Goal: Task Accomplishment & Management: Complete application form

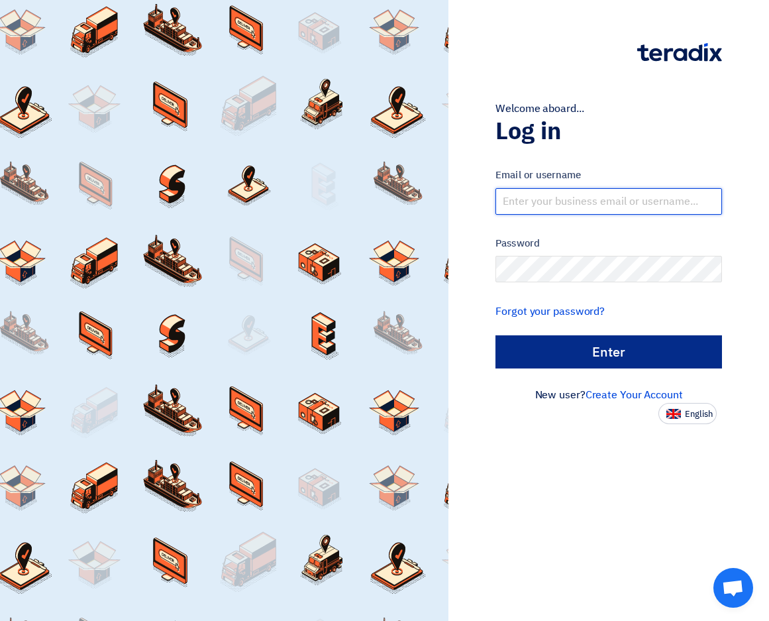
type input "[EMAIL_ADDRESS][DOMAIN_NAME]"
click at [623, 353] on input "الدخول" at bounding box center [609, 351] width 227 height 33
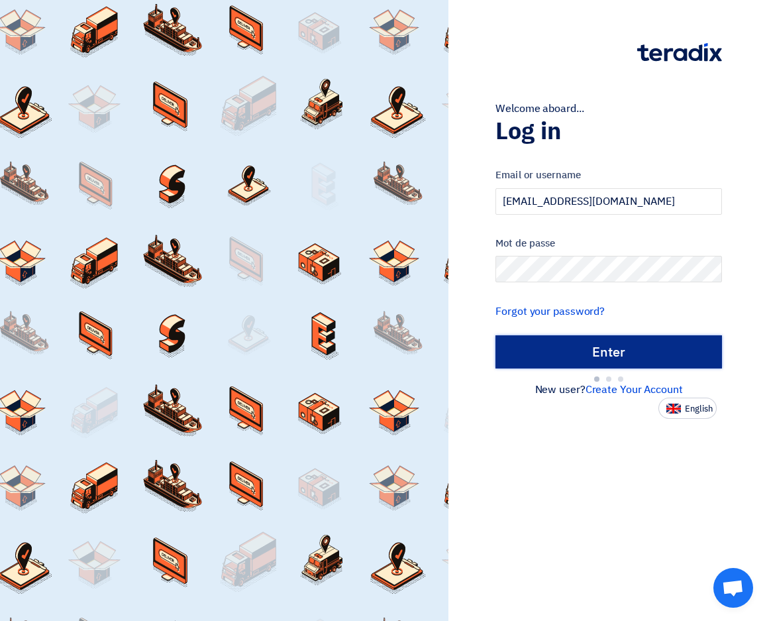
type input "Sign in"
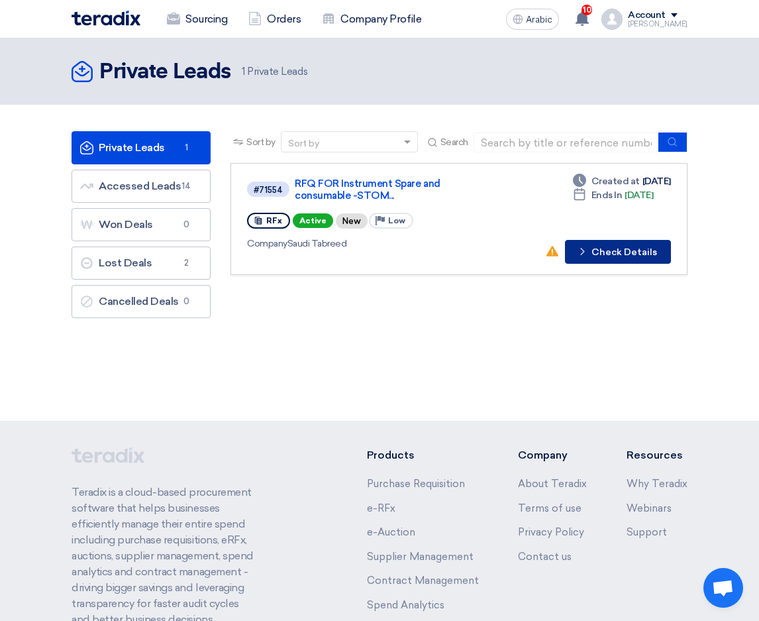
click at [628, 248] on font "Check Details" at bounding box center [625, 252] width 66 height 9
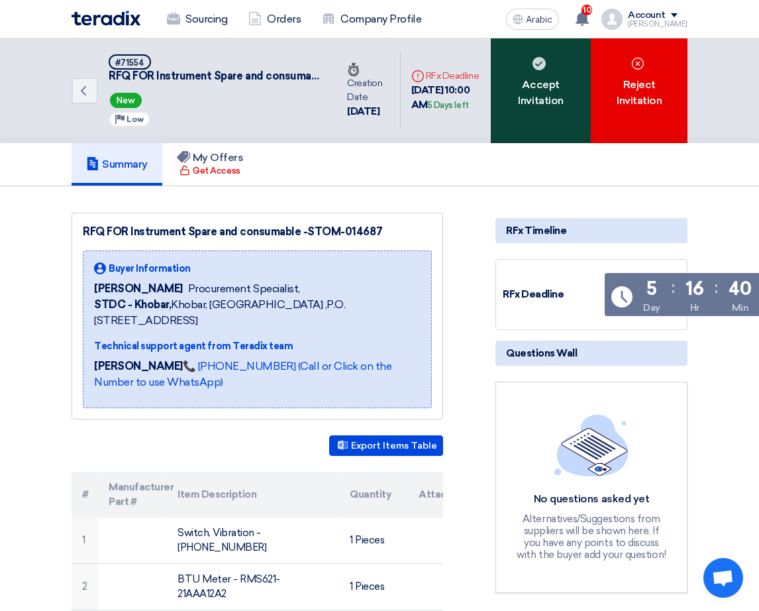
click at [543, 85] on font "Accept Invitation" at bounding box center [541, 93] width 66 height 32
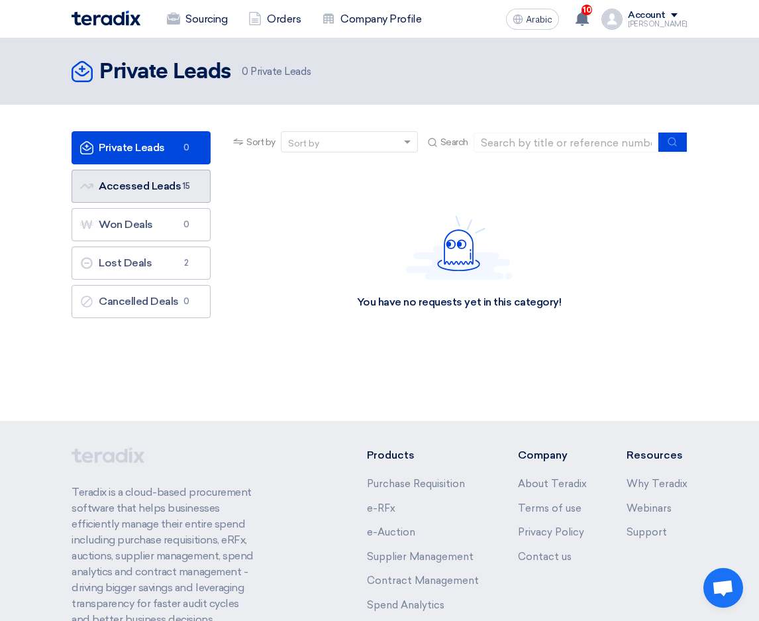
click at [136, 185] on font "Accessed Leads Accessed Leads" at bounding box center [130, 186] width 101 height 13
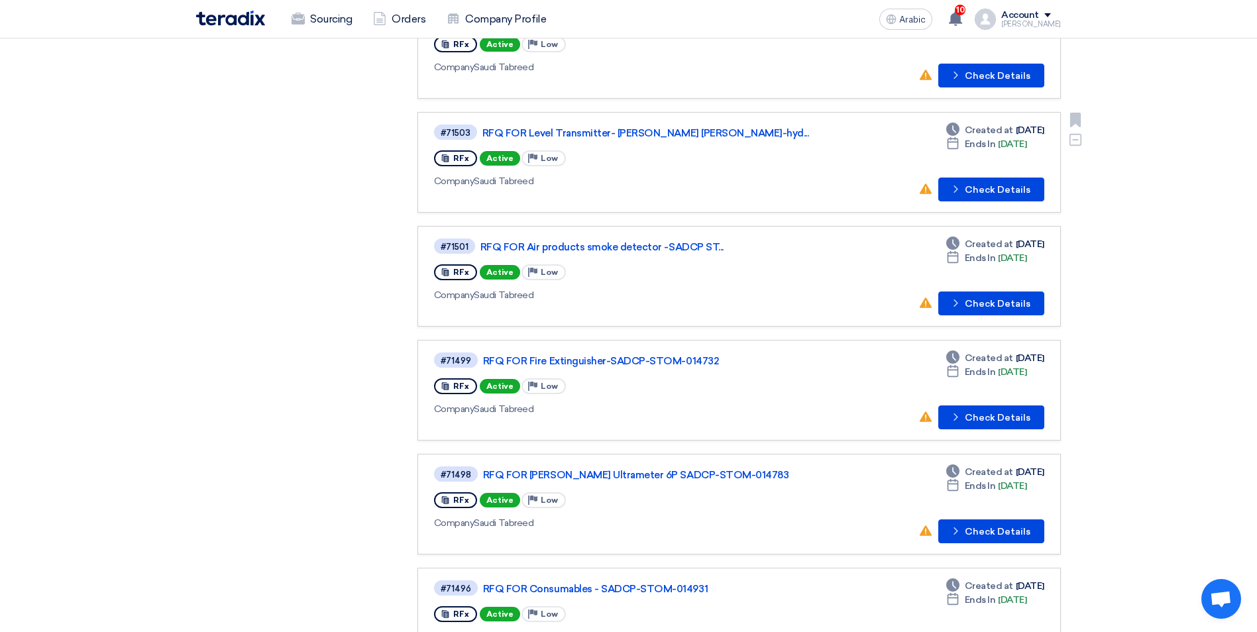
scroll to position [663, 0]
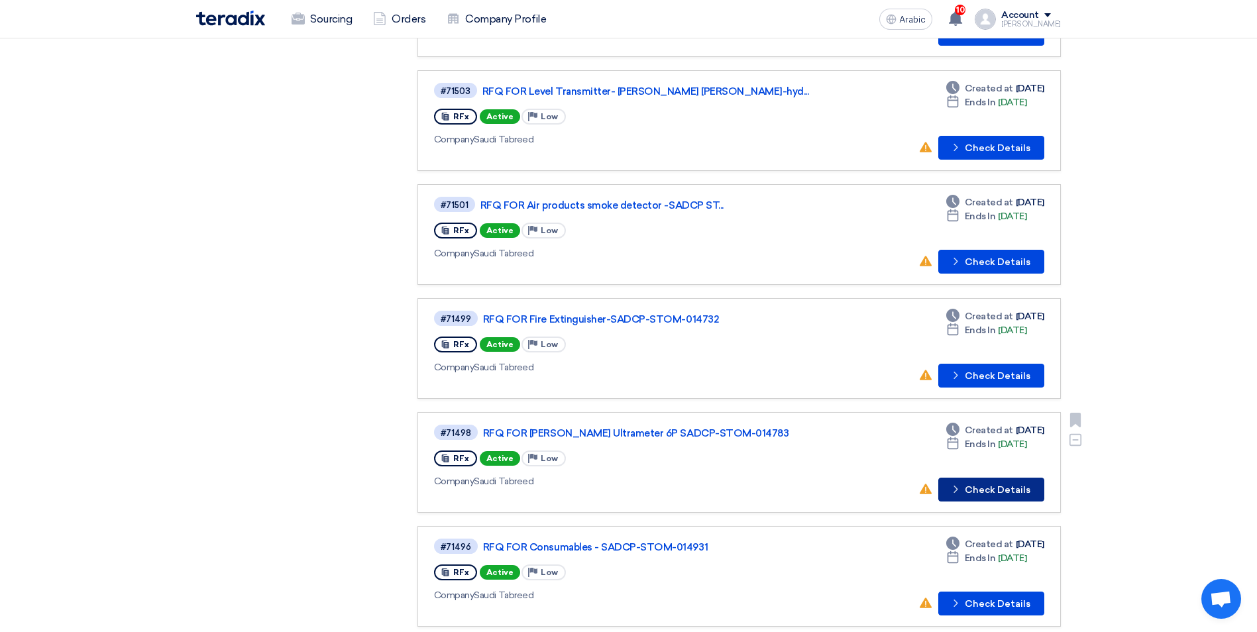
click at [769, 488] on font "Check Details" at bounding box center [998, 490] width 66 height 9
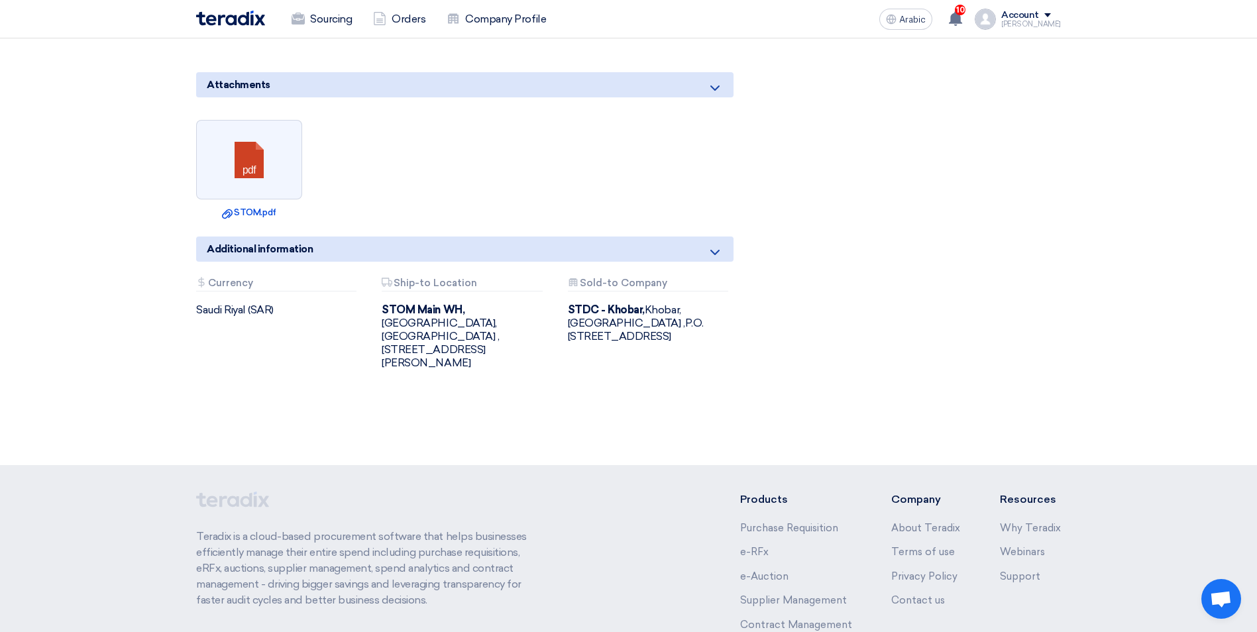
scroll to position [1060, 0]
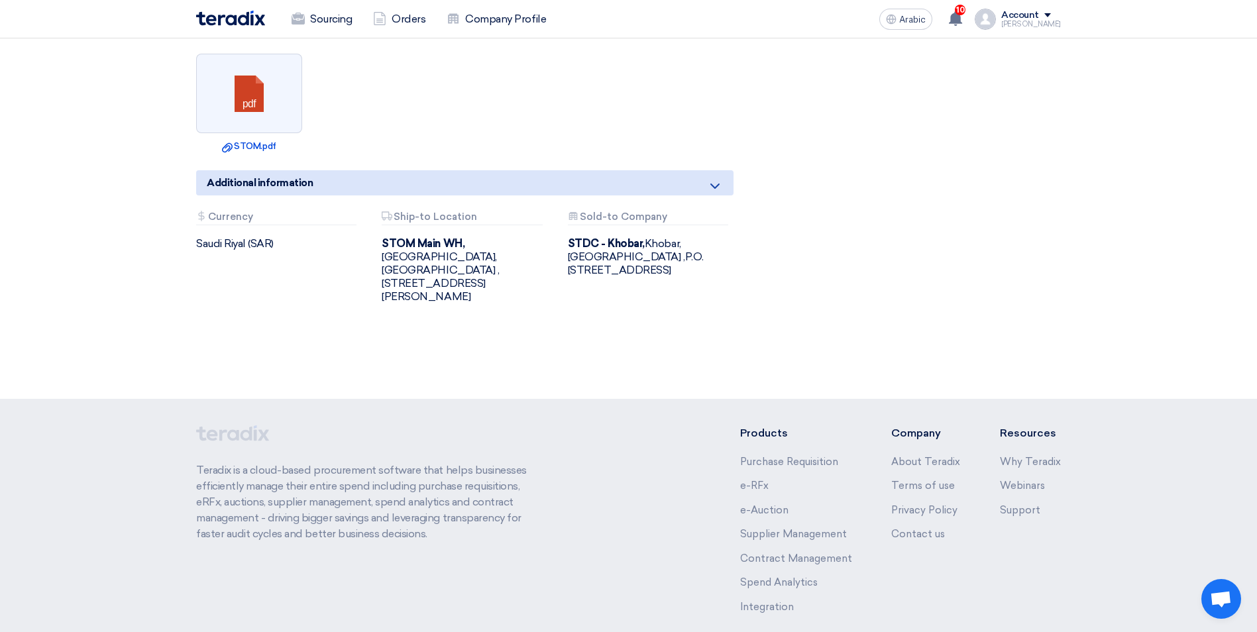
click at [242, 215] on font "Currency" at bounding box center [230, 217] width 45 height 12
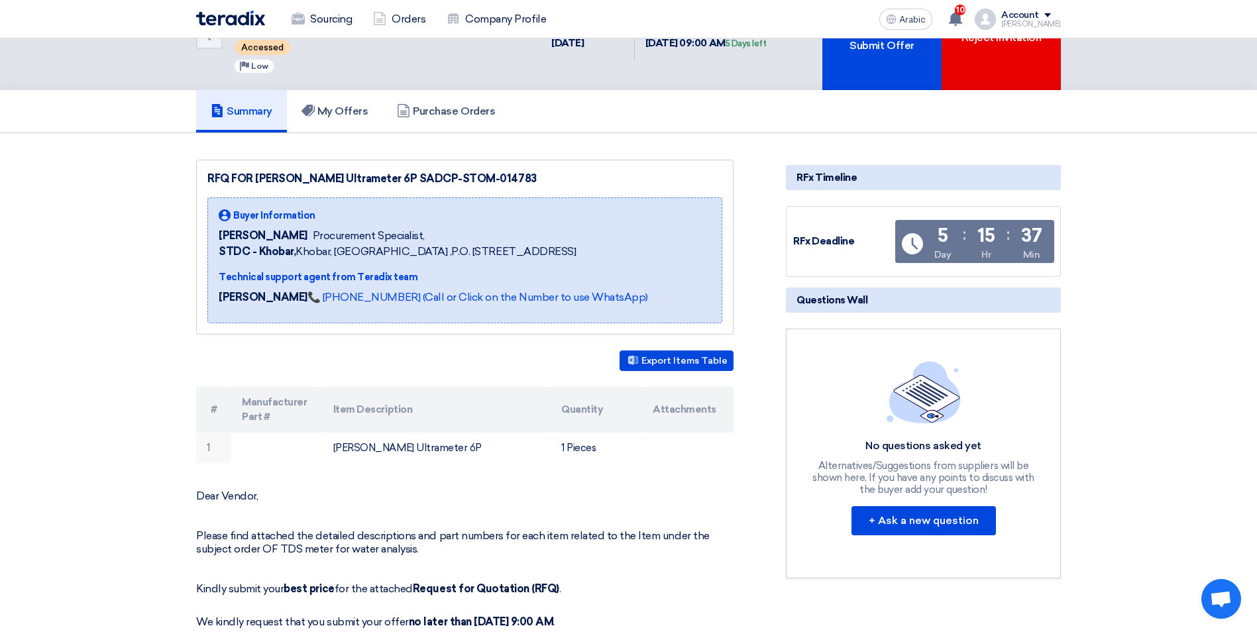
scroll to position [0, 0]
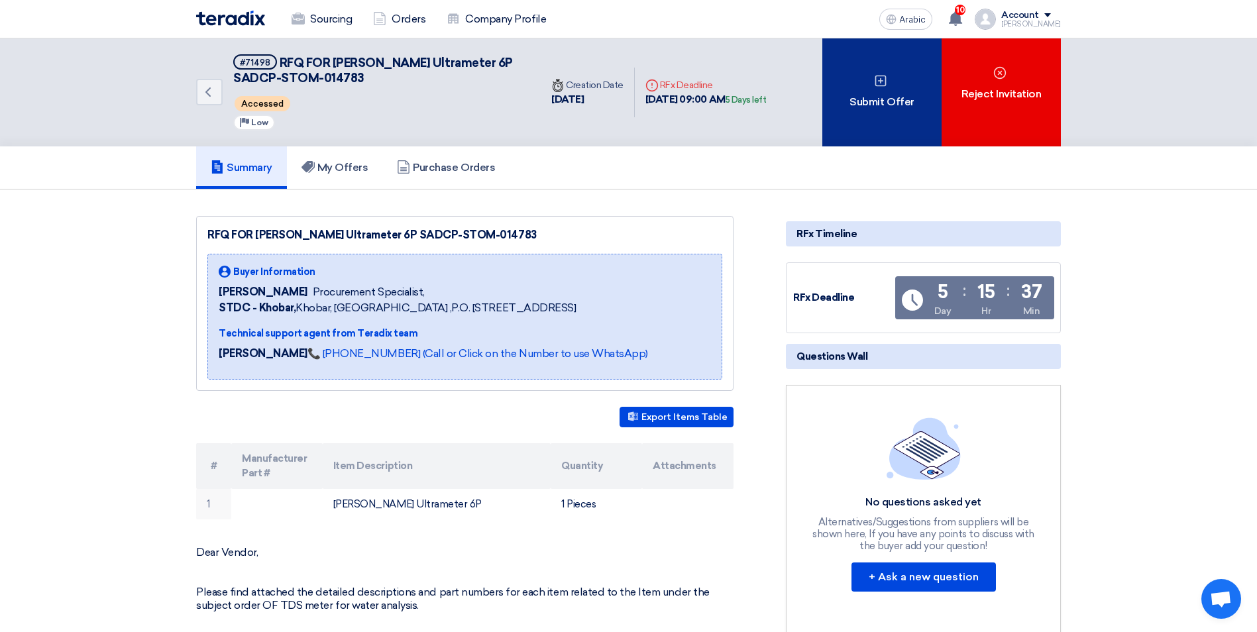
click at [769, 97] on font "Submit Offer" at bounding box center [881, 102] width 64 height 16
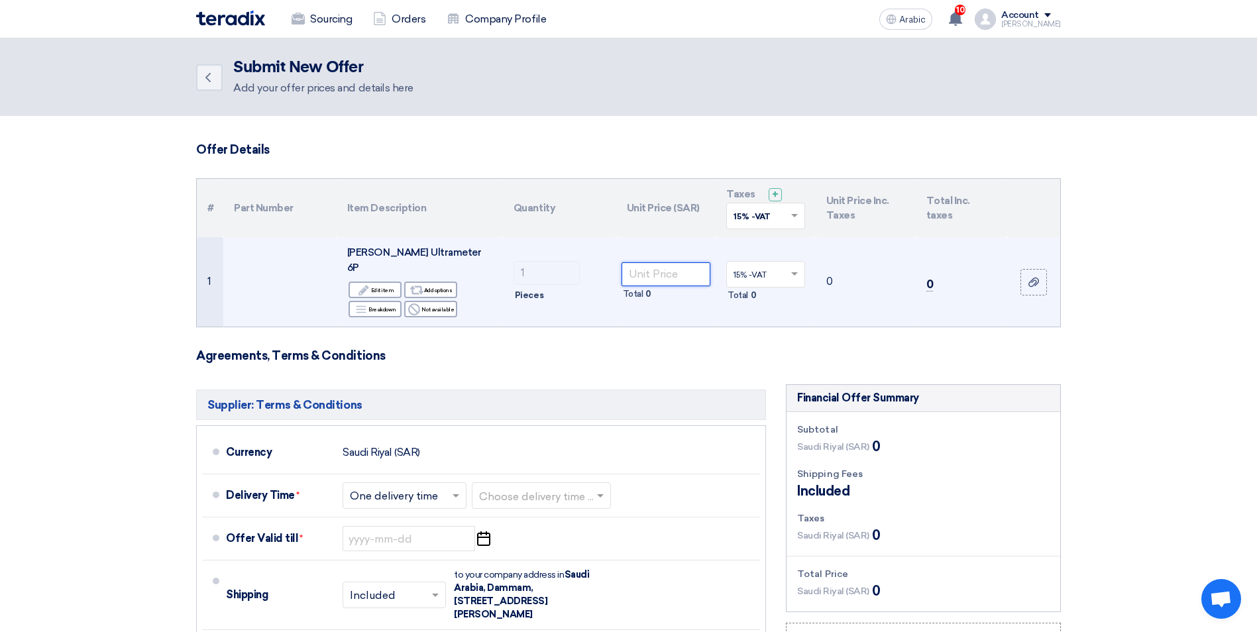
click at [659, 266] on input "number" at bounding box center [665, 274] width 89 height 24
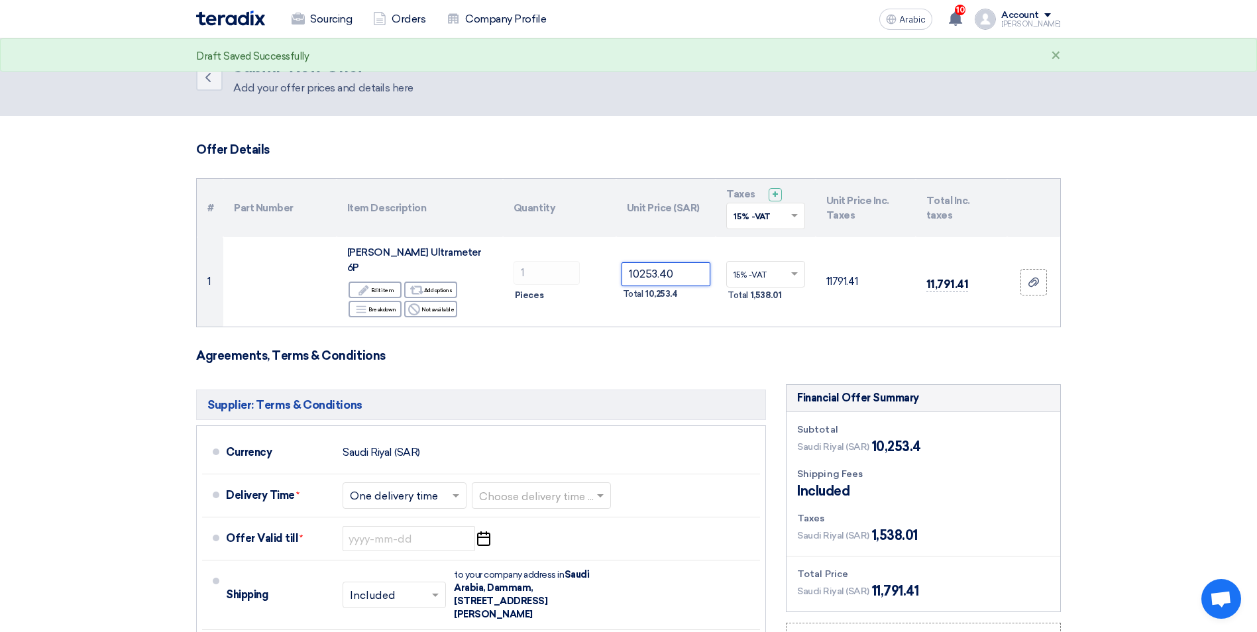
type input "10253.40"
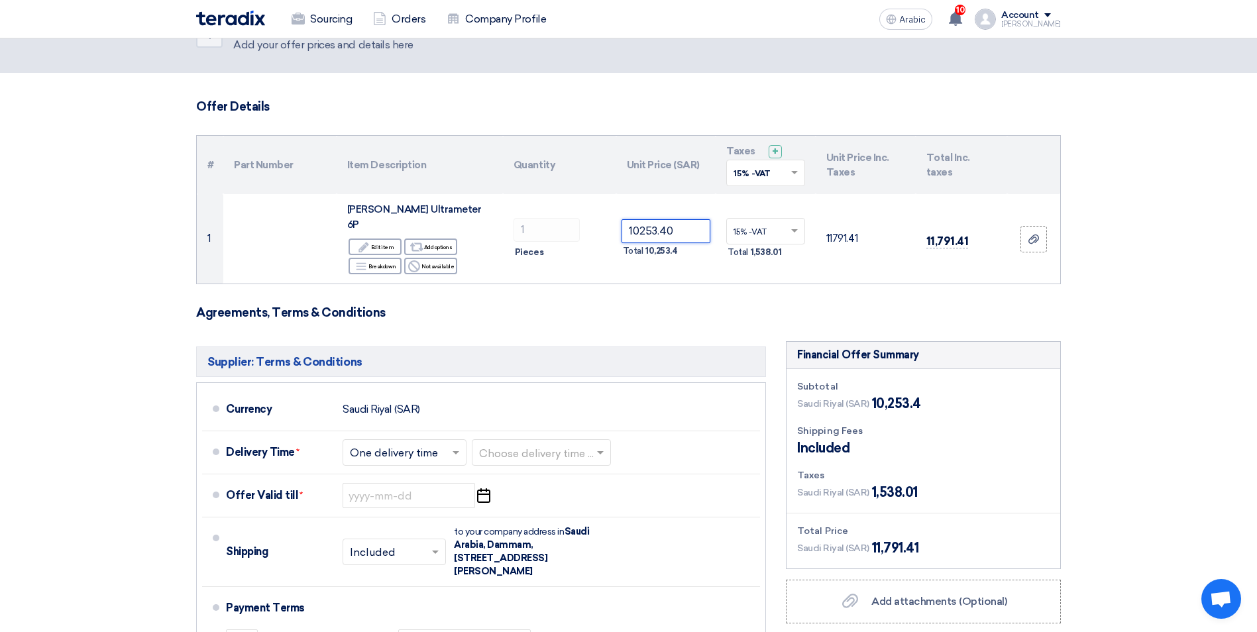
scroll to position [66, 0]
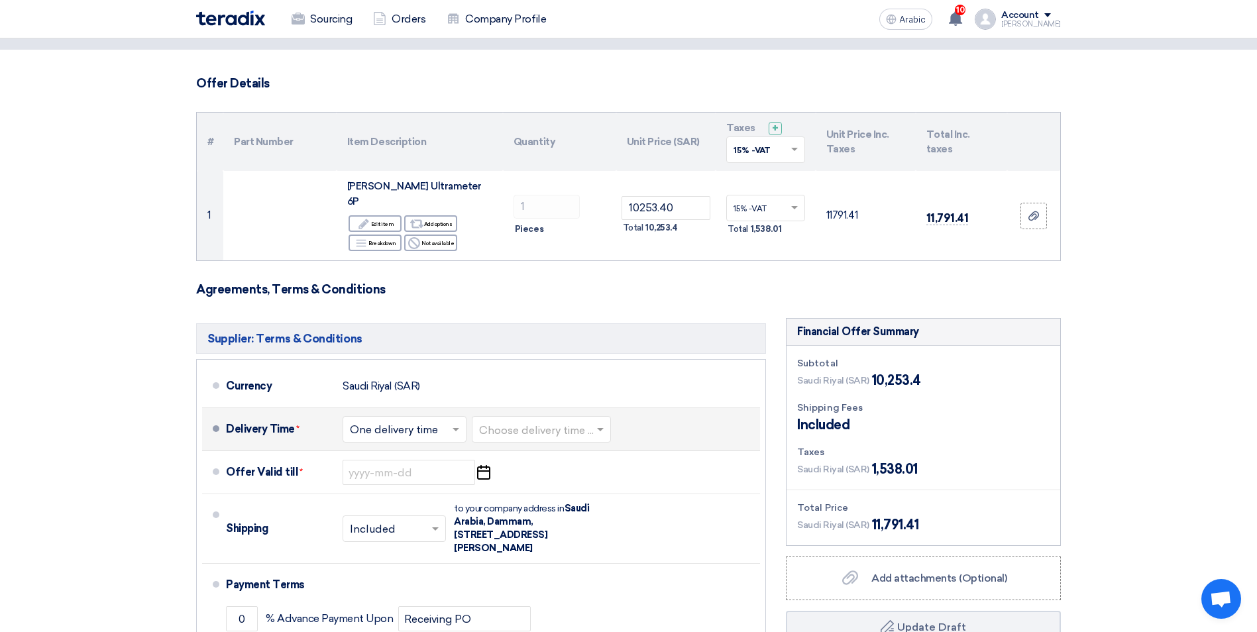
click at [455, 423] on span at bounding box center [457, 429] width 17 height 13
click at [390, 476] on span "One delivery time" at bounding box center [395, 482] width 91 height 13
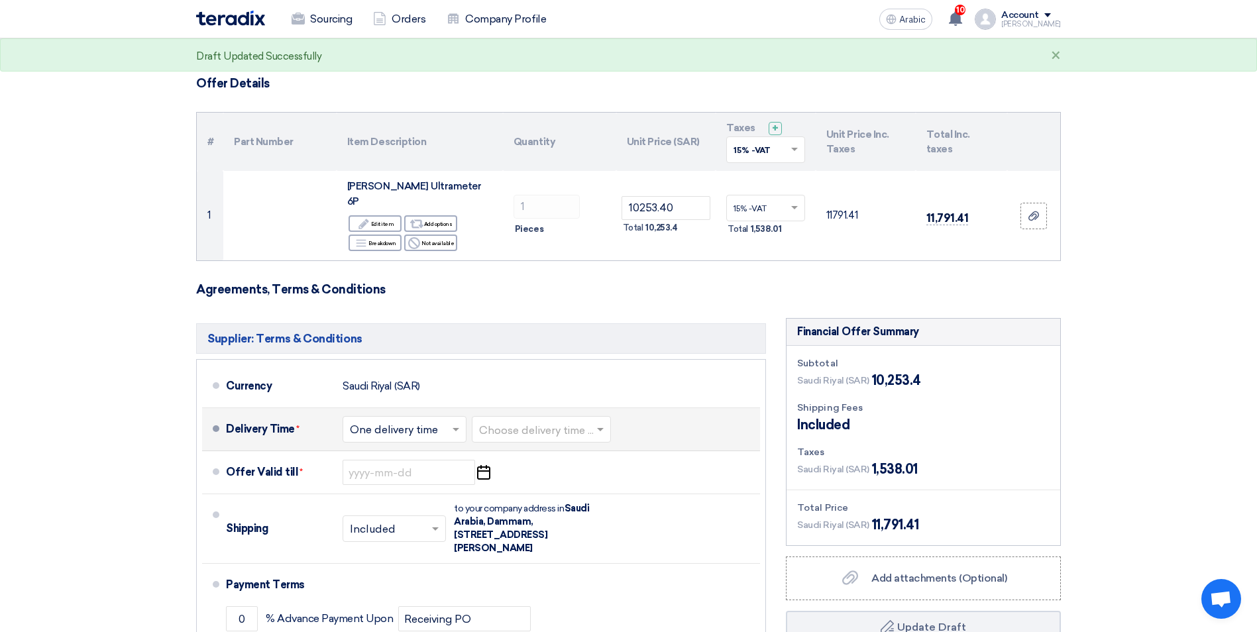
click at [608, 423] on span at bounding box center [602, 429] width 17 height 13
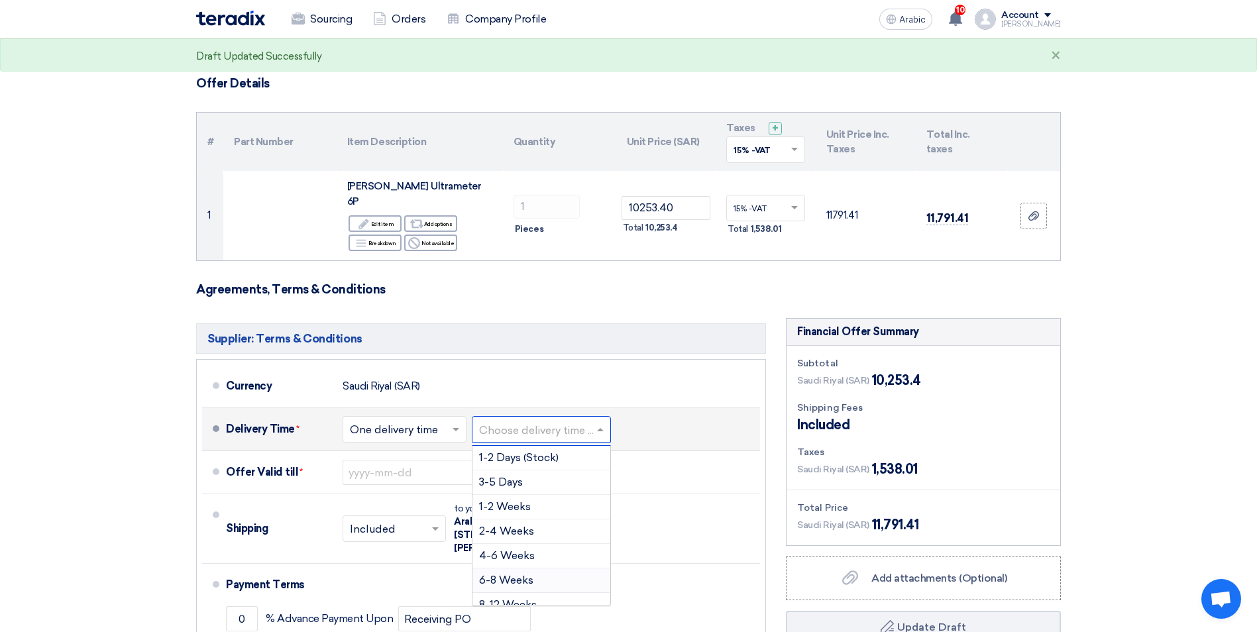
click at [505, 574] on span "6-8 Weeks" at bounding box center [506, 580] width 54 height 13
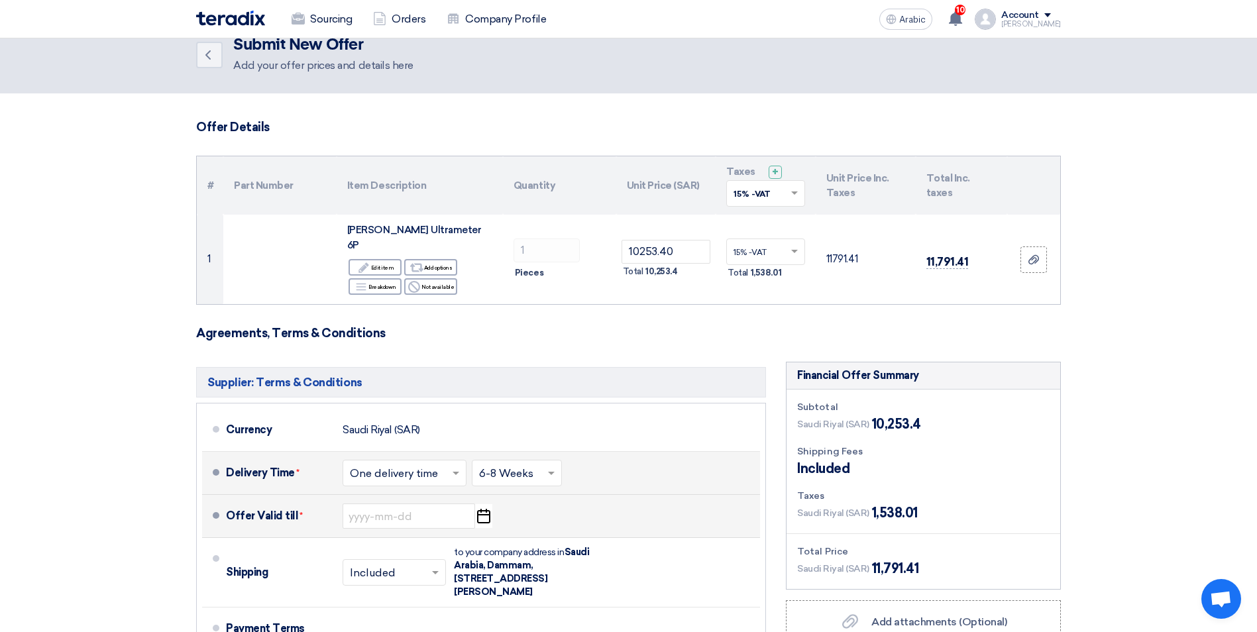
scroll to position [0, 0]
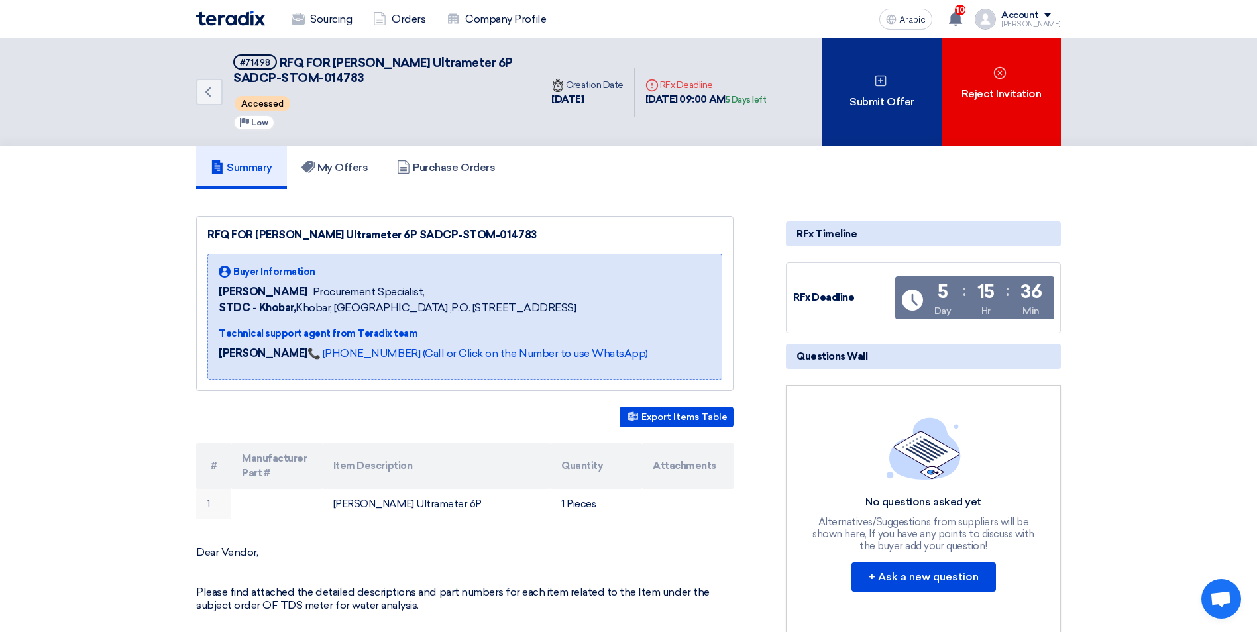
click at [769, 97] on font "Submit Offer" at bounding box center [881, 102] width 64 height 16
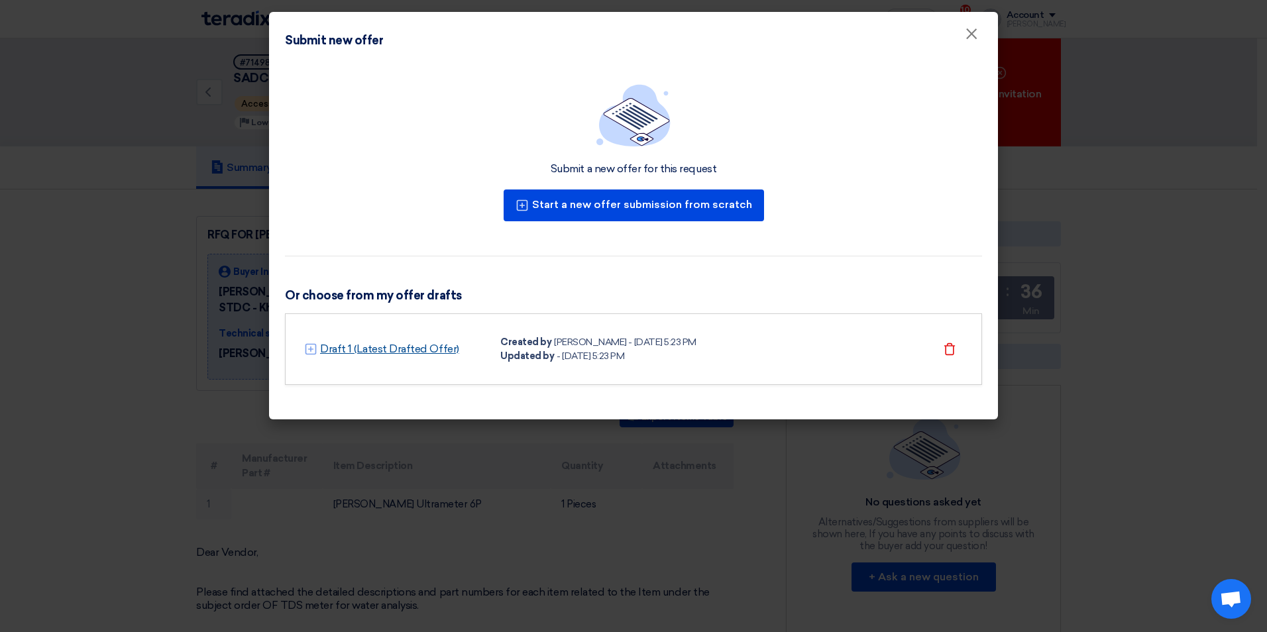
click at [387, 351] on link "Draft 1 (Latest Drafted Offer)" at bounding box center [389, 349] width 139 height 16
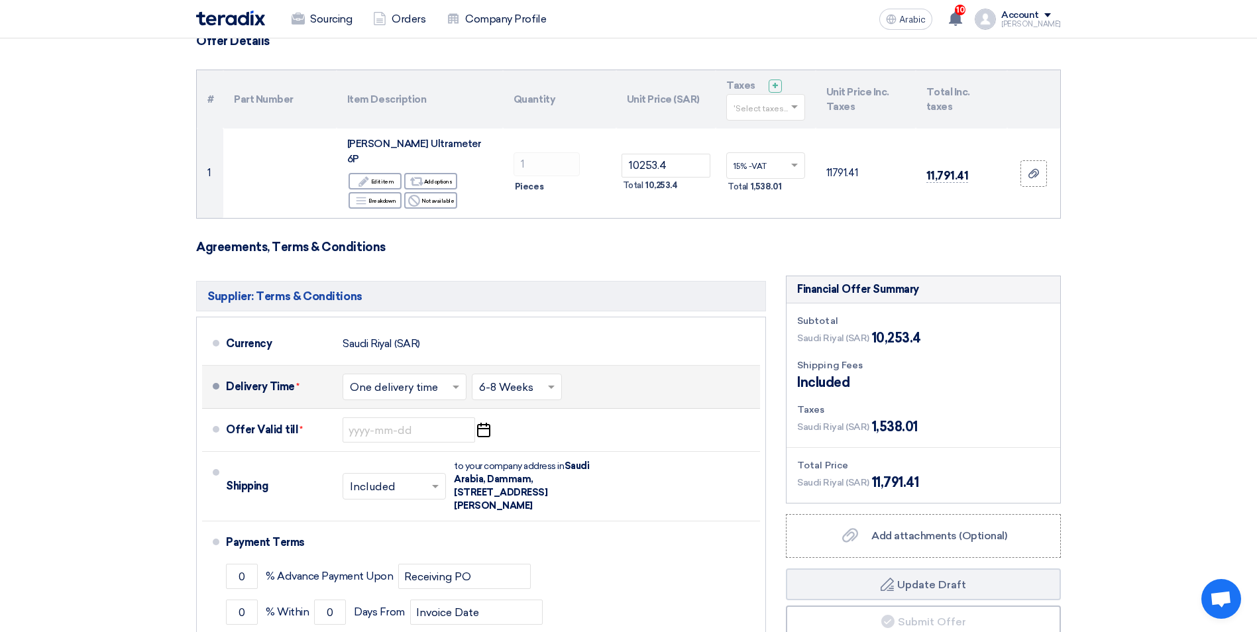
scroll to position [133, 0]
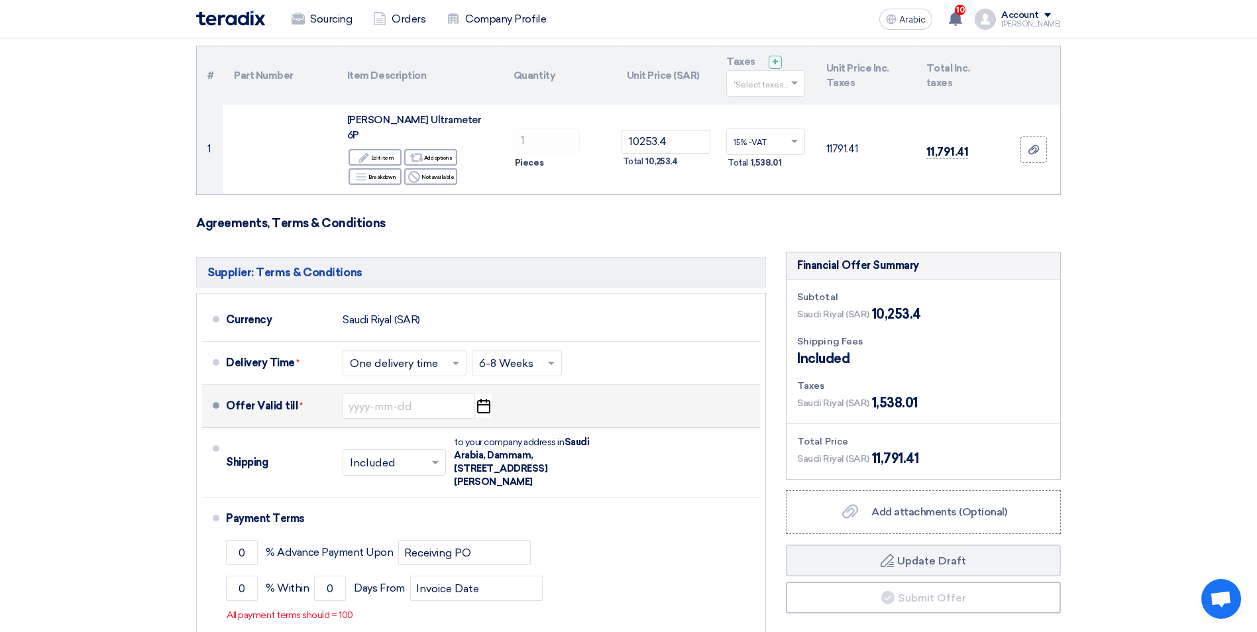
click at [484, 396] on icon "Pick a date" at bounding box center [483, 406] width 18 height 24
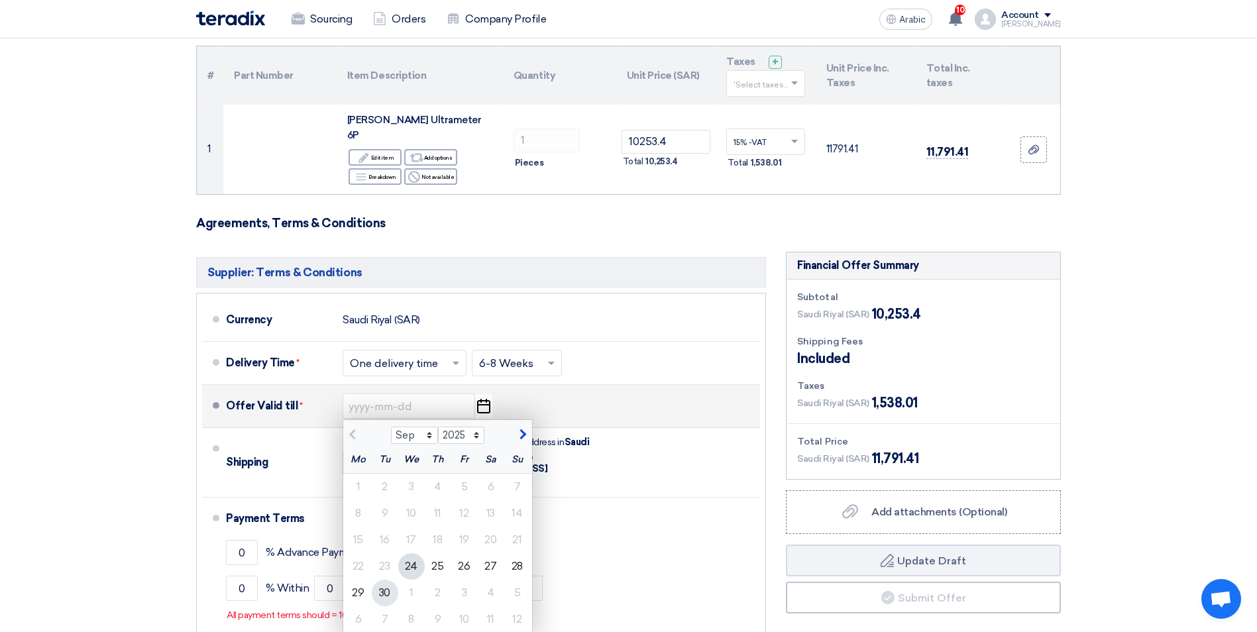
click at [386, 586] on div "30" at bounding box center [385, 593] width 27 height 27
type input "[DATE]"
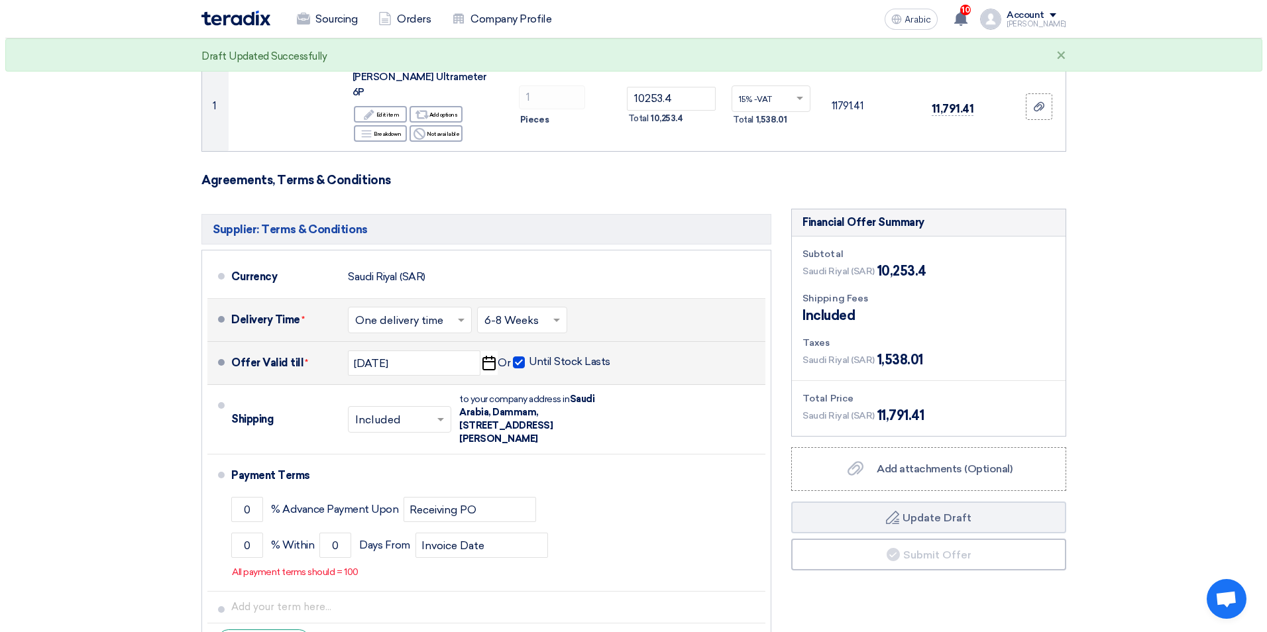
scroll to position [199, 0]
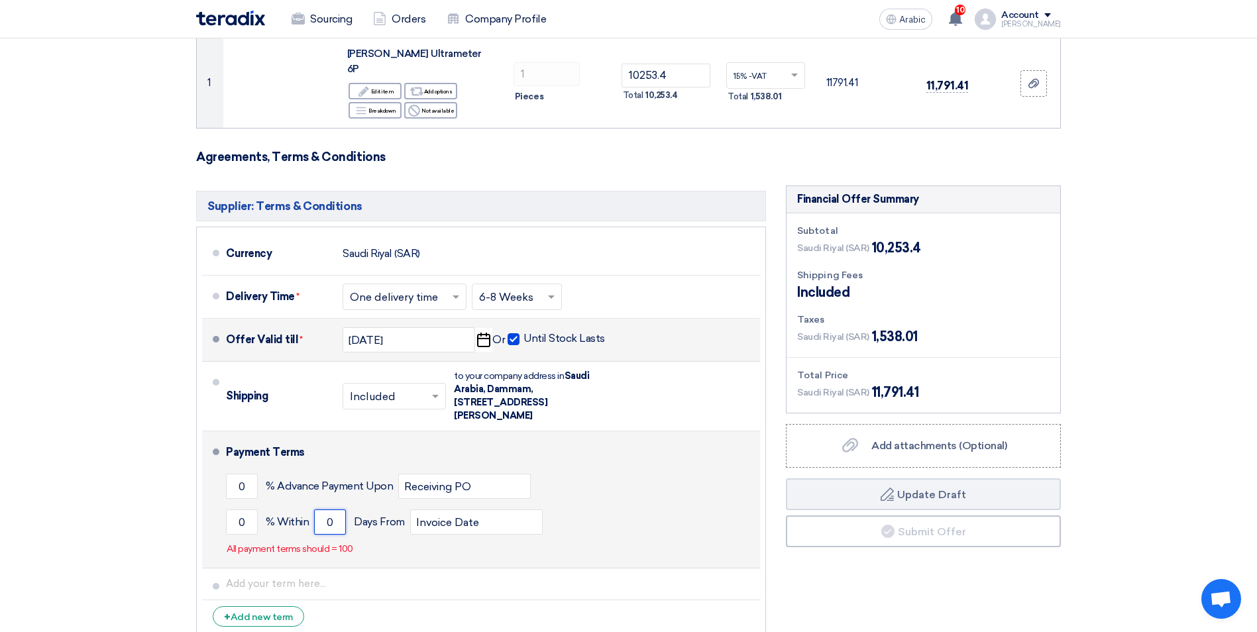
click at [322, 509] on input "0" at bounding box center [330, 521] width 32 height 25
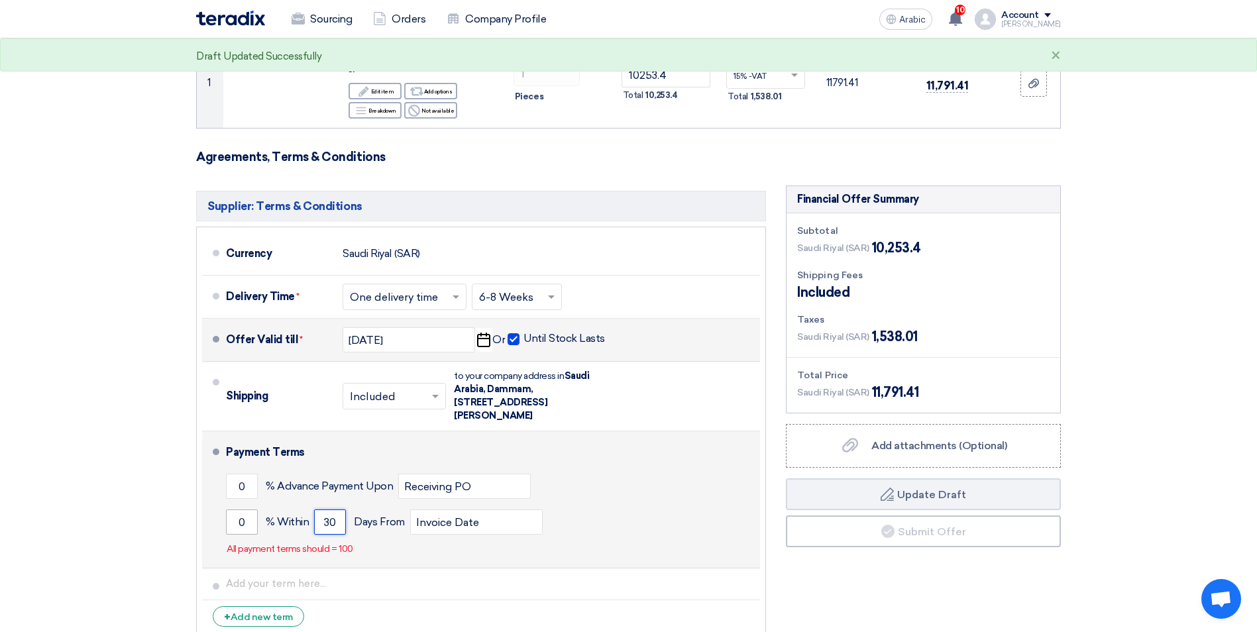
type input "30"
click at [235, 509] on input "0" at bounding box center [242, 521] width 32 height 25
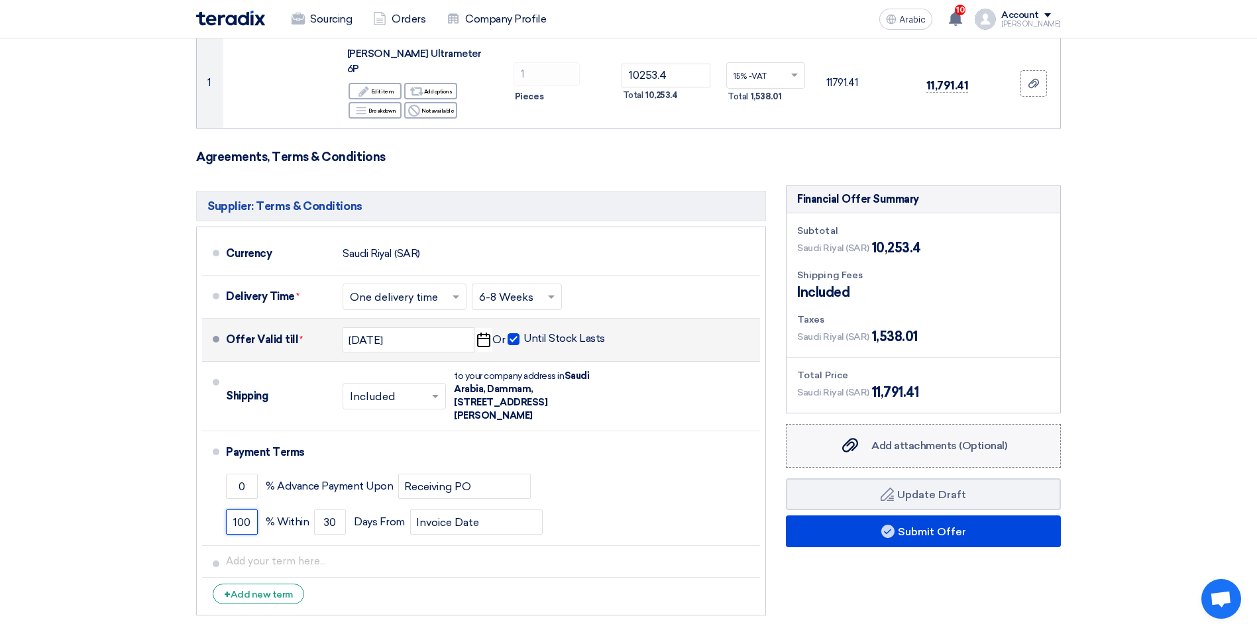
type input "100"
click at [769, 439] on span "Add attachments (Optional)" at bounding box center [939, 445] width 136 height 13
click at [0, 0] on input "Add attachments (Optional) Add attachments (Optional)" at bounding box center [0, 0] width 0 height 0
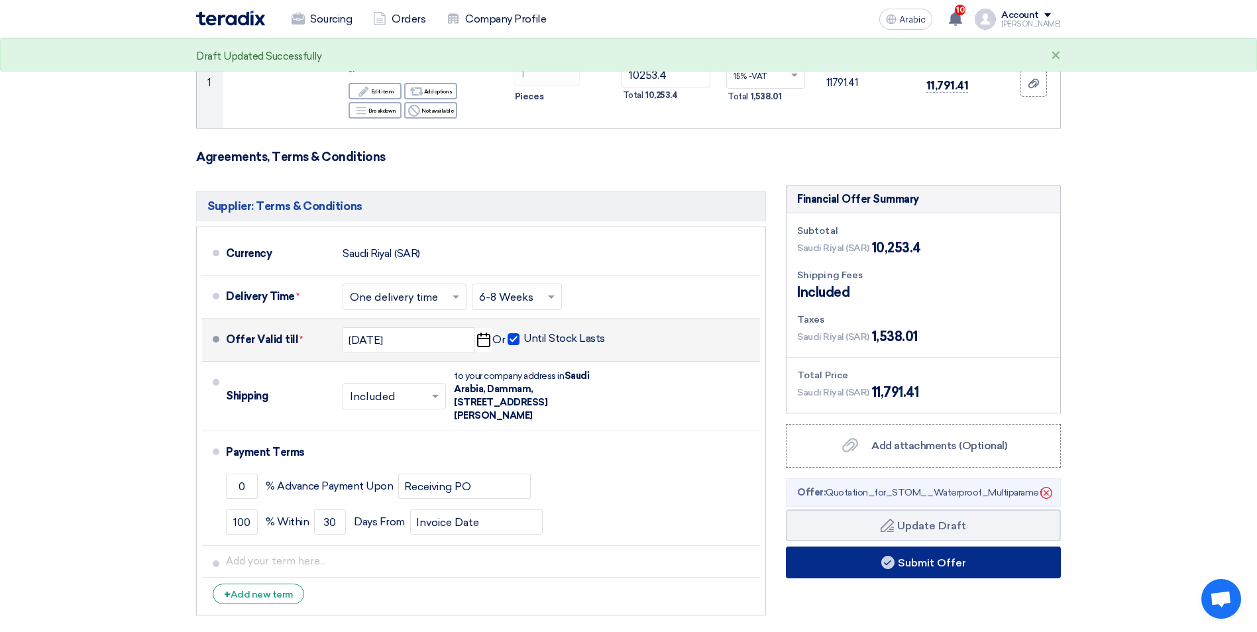
click at [769, 557] on font "Submit Offer" at bounding box center [932, 563] width 68 height 13
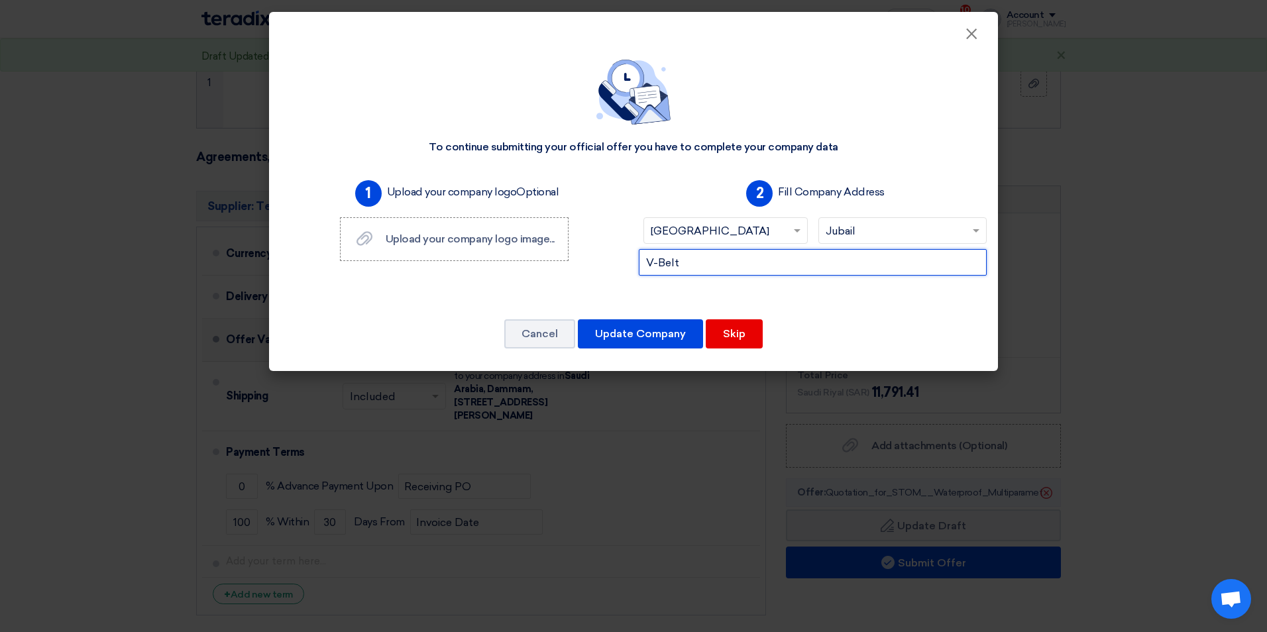
click at [714, 264] on input "V-Belt" at bounding box center [813, 262] width 348 height 27
type input "V"
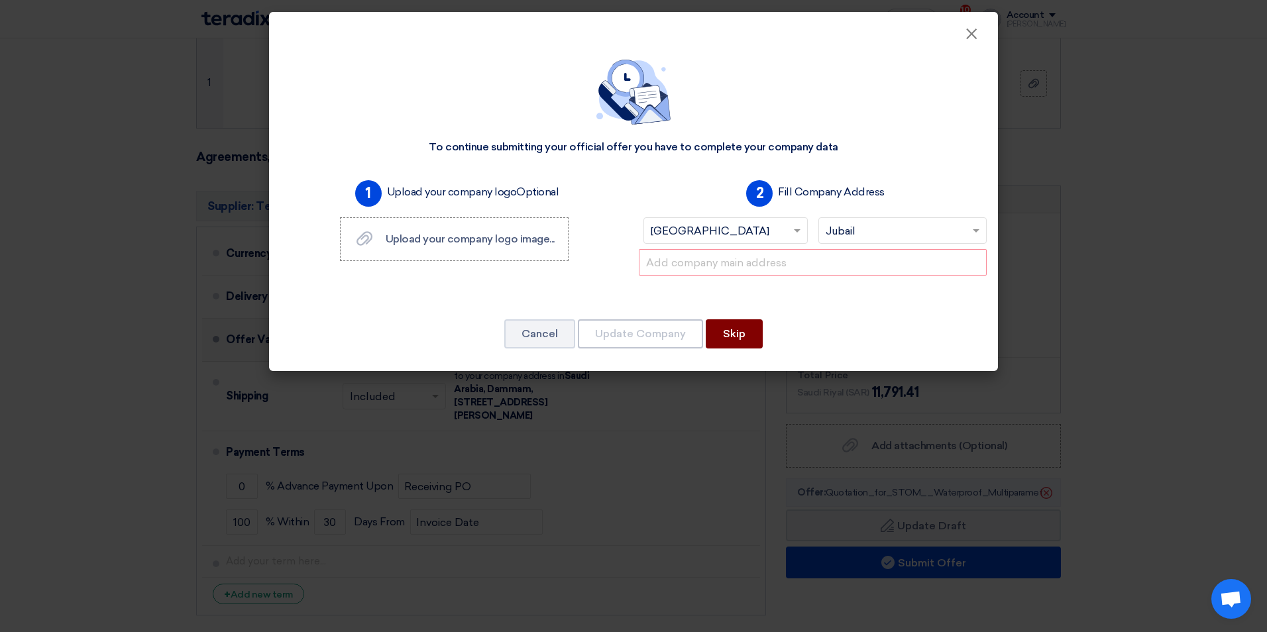
click at [749, 336] on button "Skip" at bounding box center [734, 333] width 57 height 29
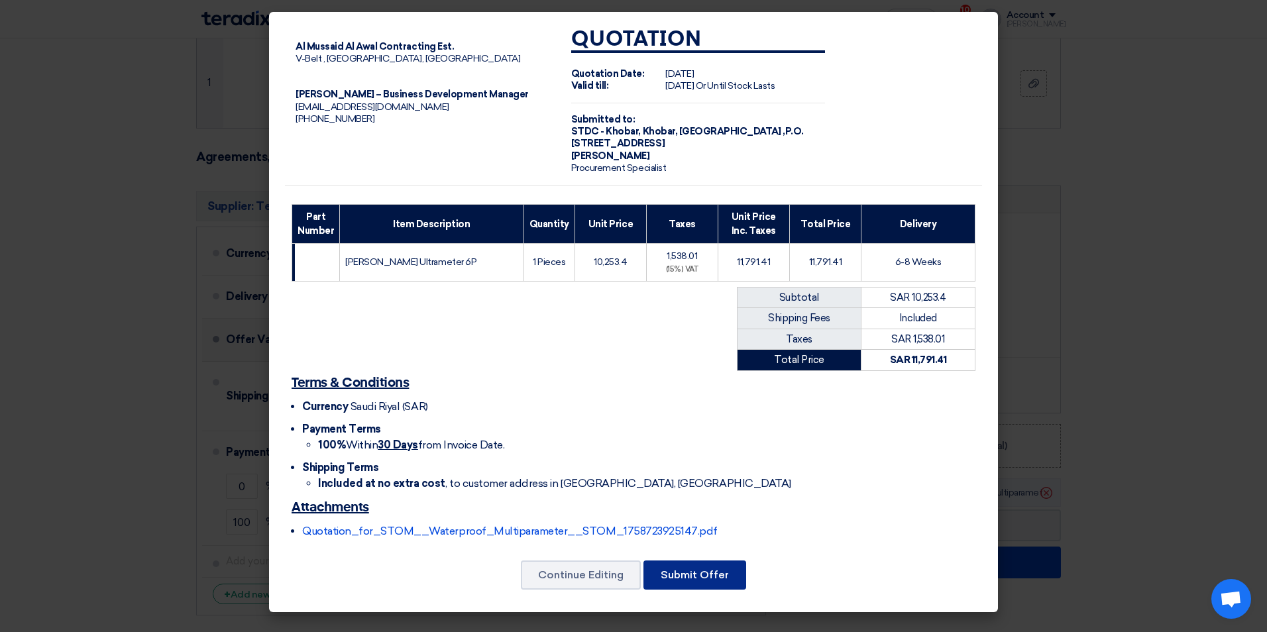
click at [692, 575] on button "Submit Offer" at bounding box center [694, 575] width 103 height 29
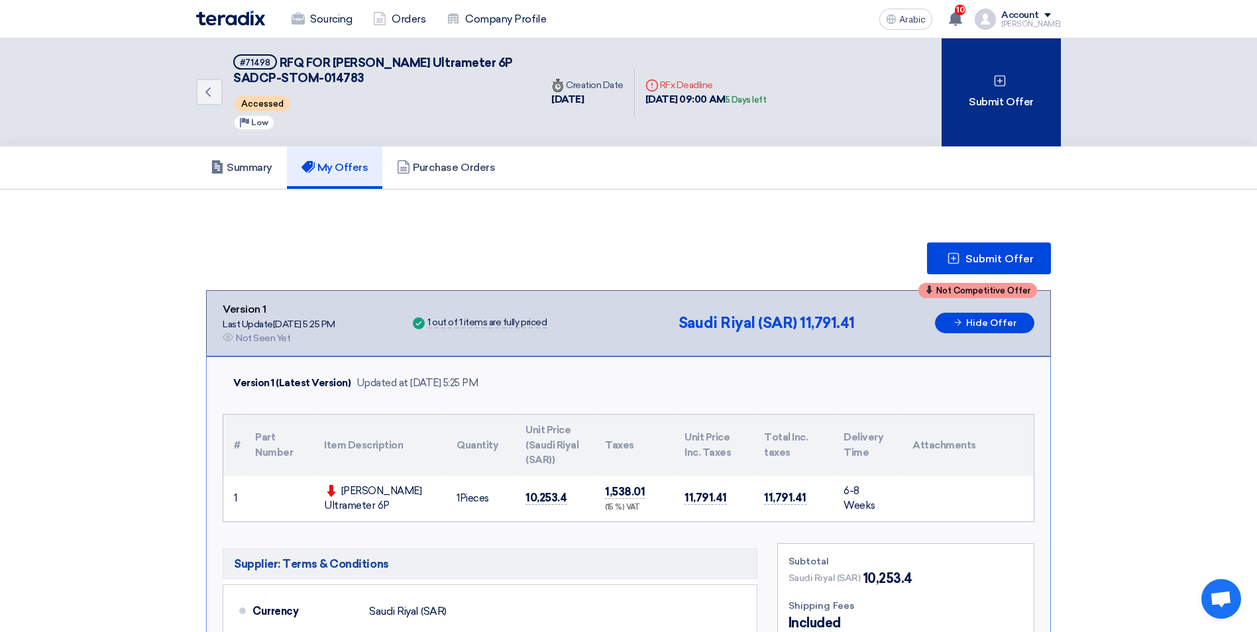
click at [769, 112] on div "Submit Offer" at bounding box center [1000, 92] width 119 height 108
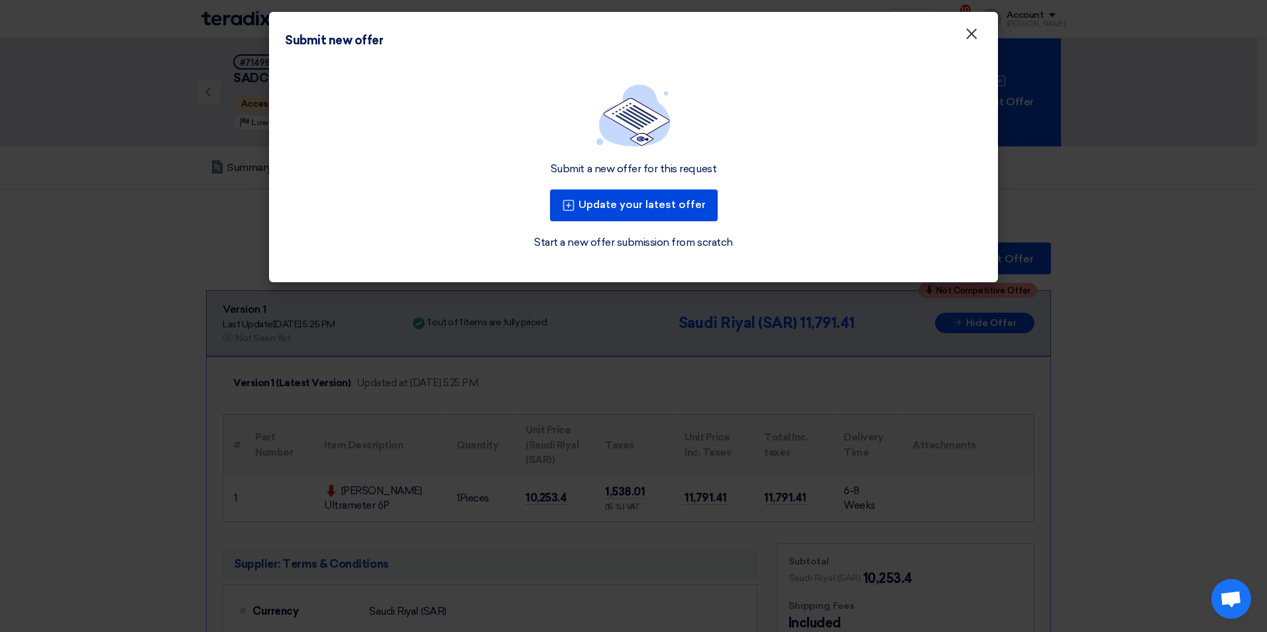
click at [769, 35] on button "×" at bounding box center [971, 34] width 34 height 27
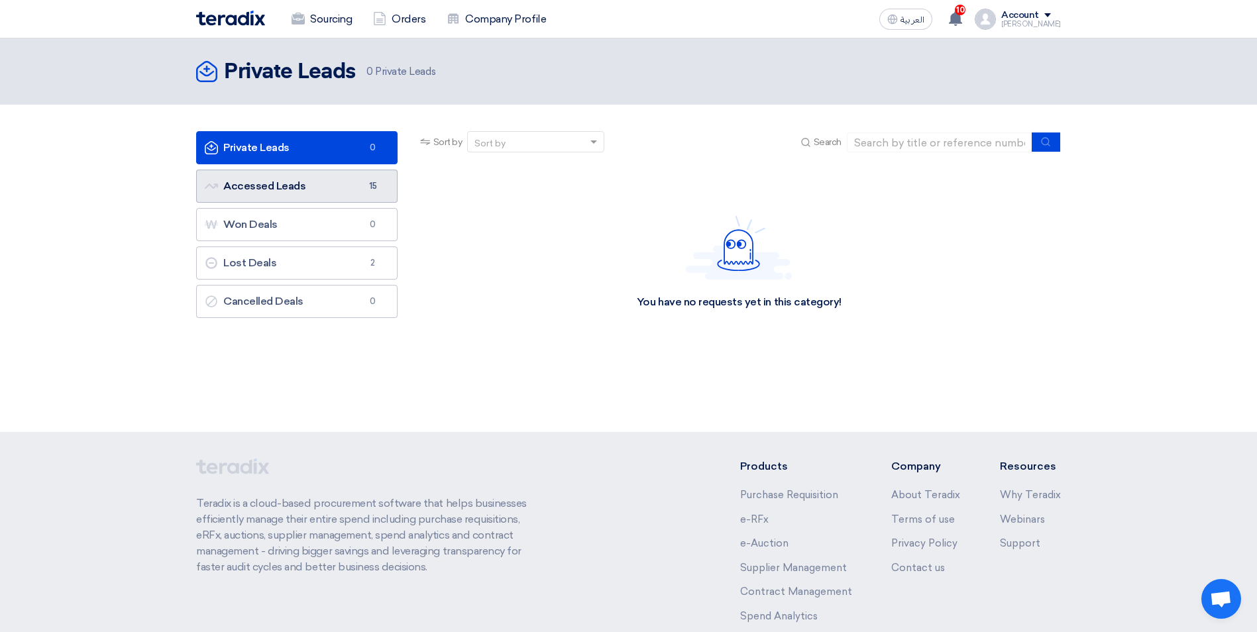
click at [298, 188] on link "Accessed Leads Accessed Leads 15" at bounding box center [296, 186] width 201 height 33
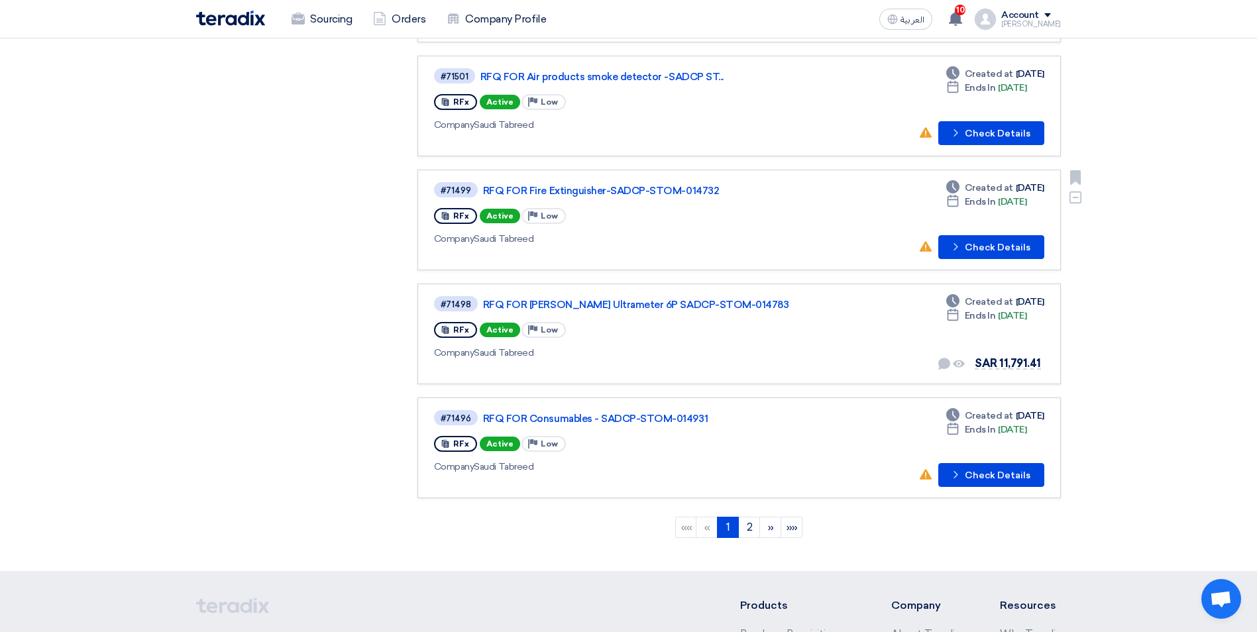
scroll to position [795, 0]
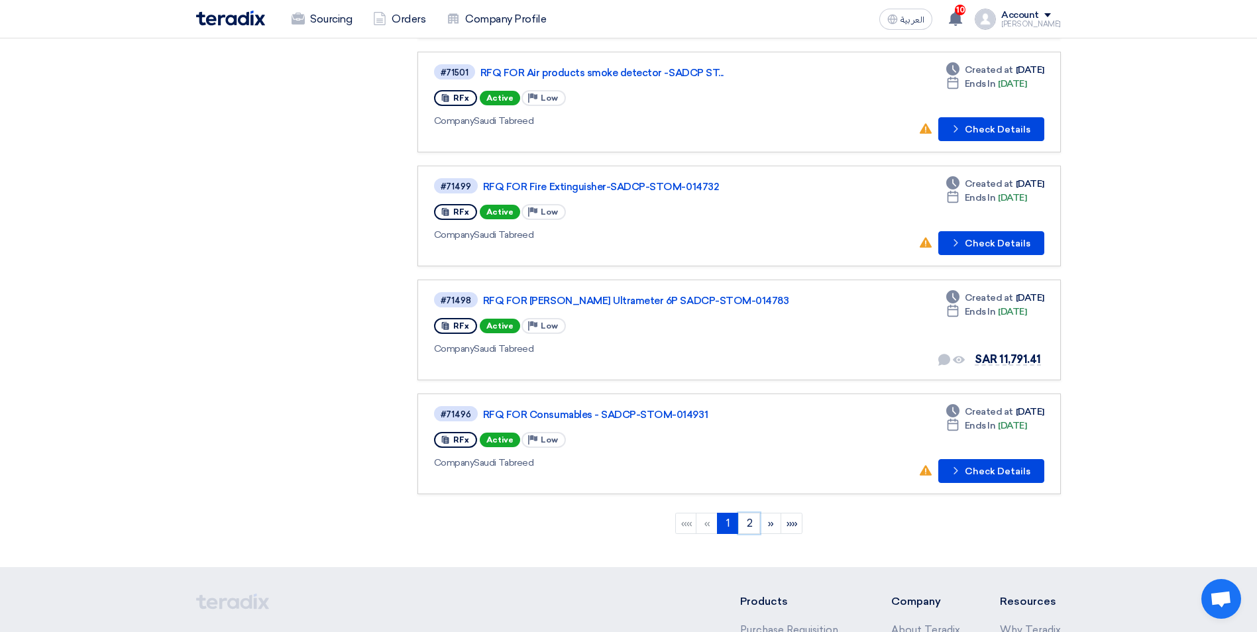
click at [745, 523] on link "2" at bounding box center [749, 523] width 22 height 21
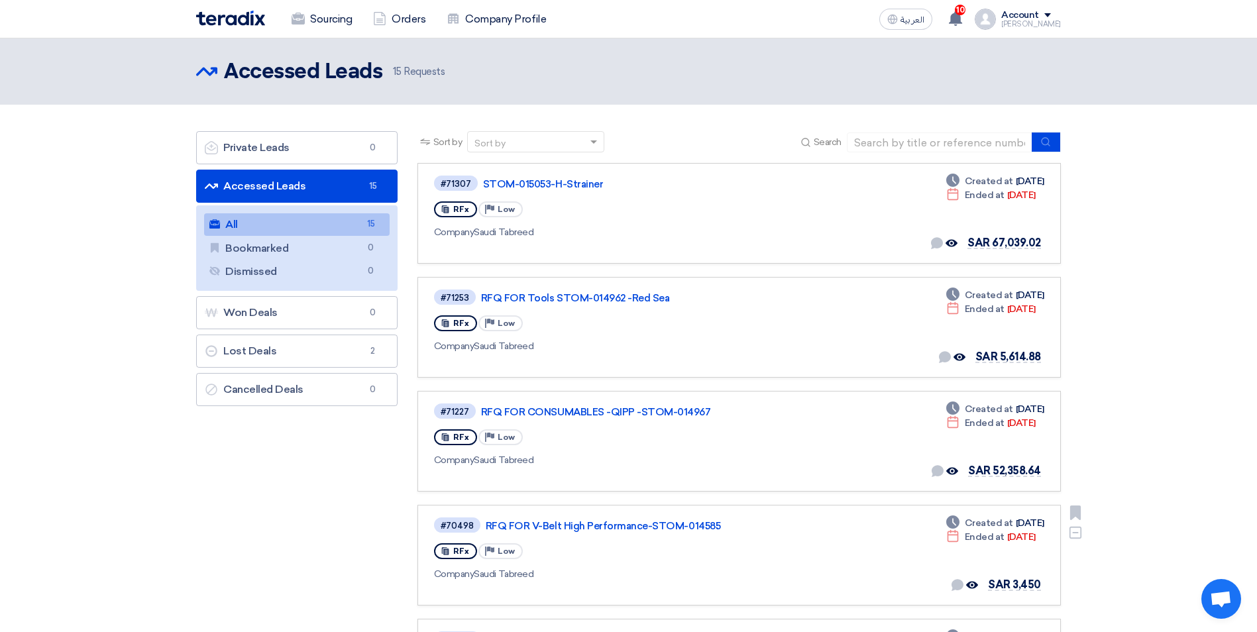
scroll to position [265, 0]
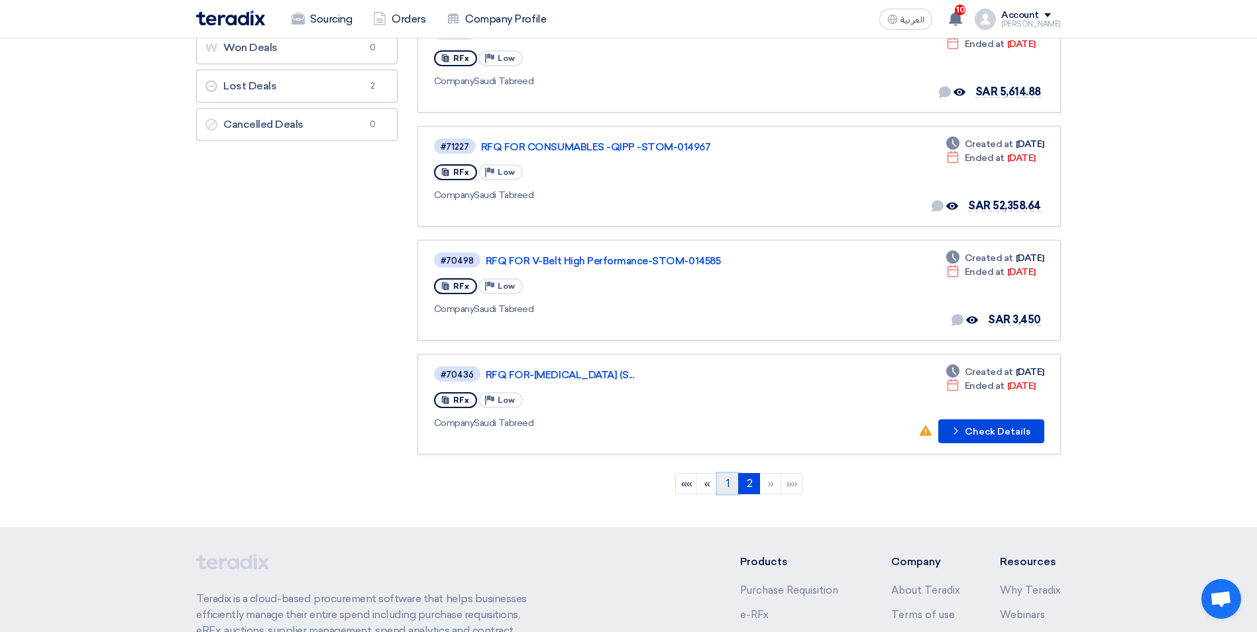
click at [724, 485] on link "1" at bounding box center [728, 483] width 22 height 21
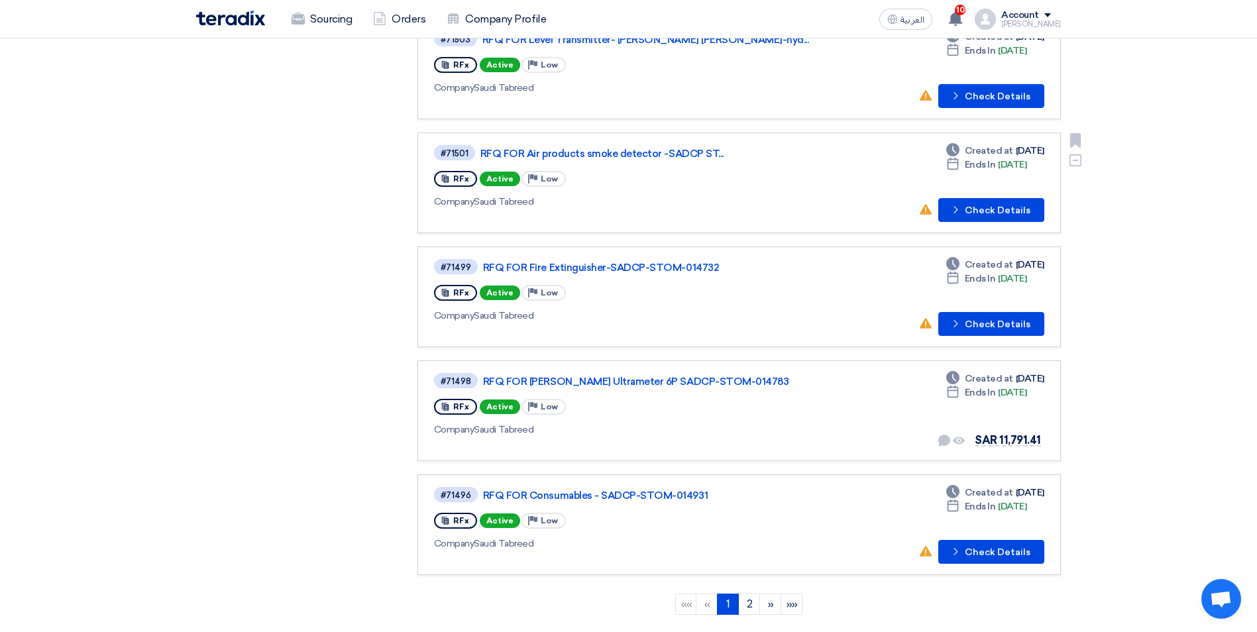
scroll to position [729, 0]
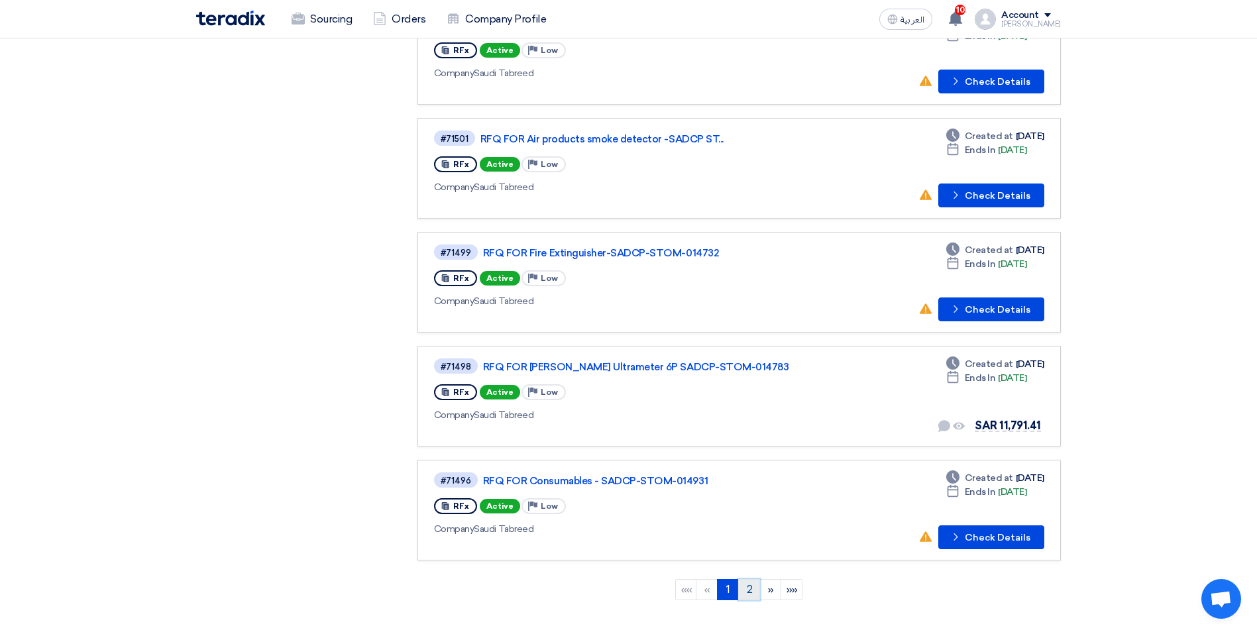
click at [748, 583] on link "2" at bounding box center [749, 589] width 22 height 21
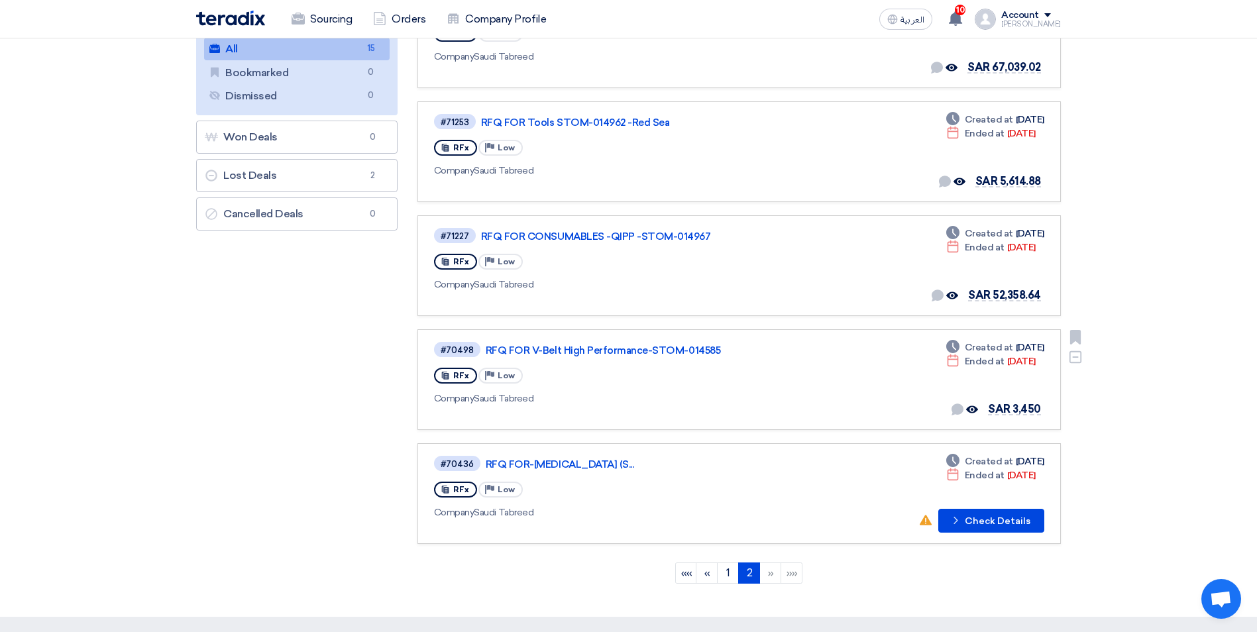
scroll to position [199, 0]
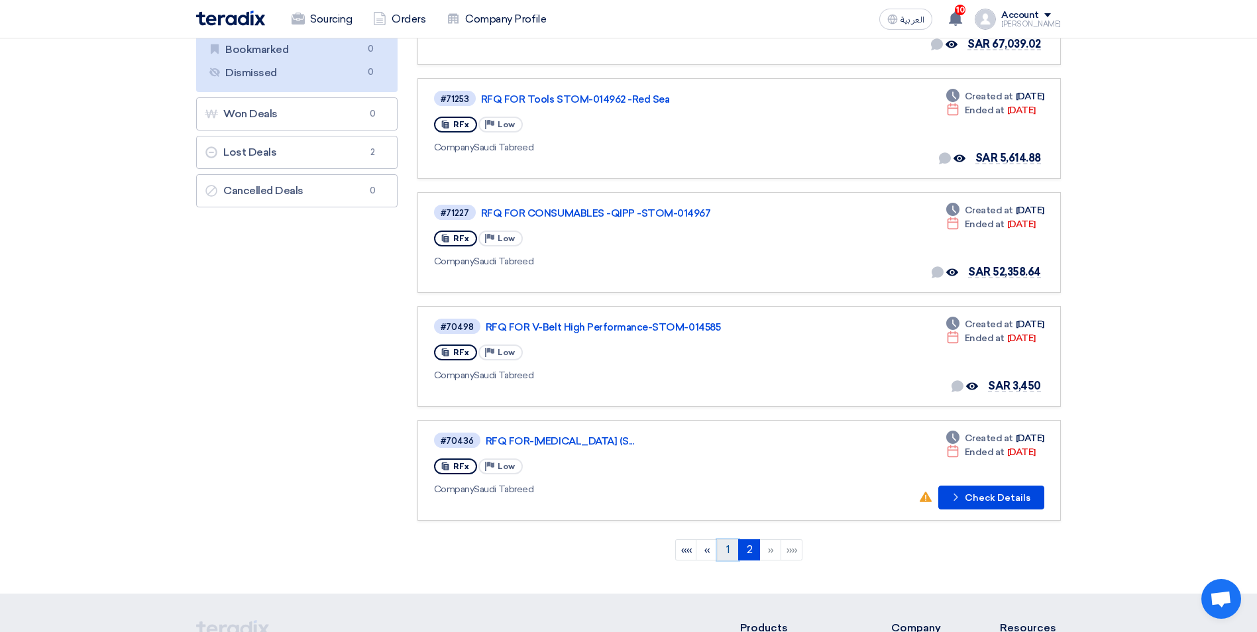
click at [729, 551] on link "1" at bounding box center [728, 549] width 22 height 21
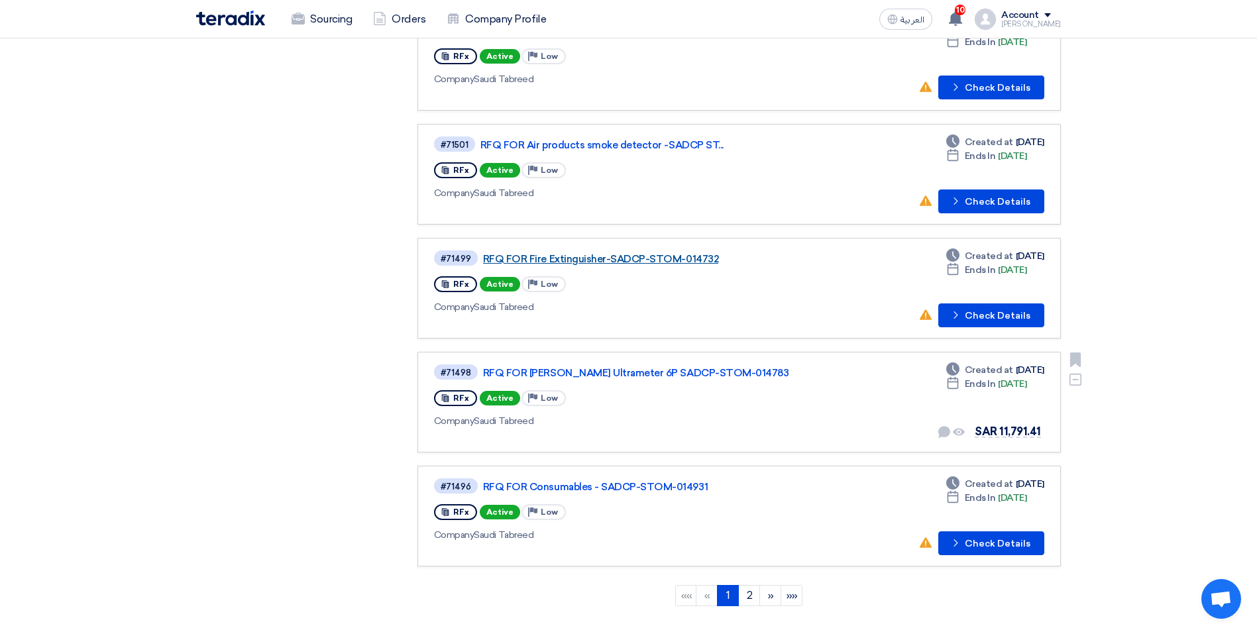
scroll to position [861, 0]
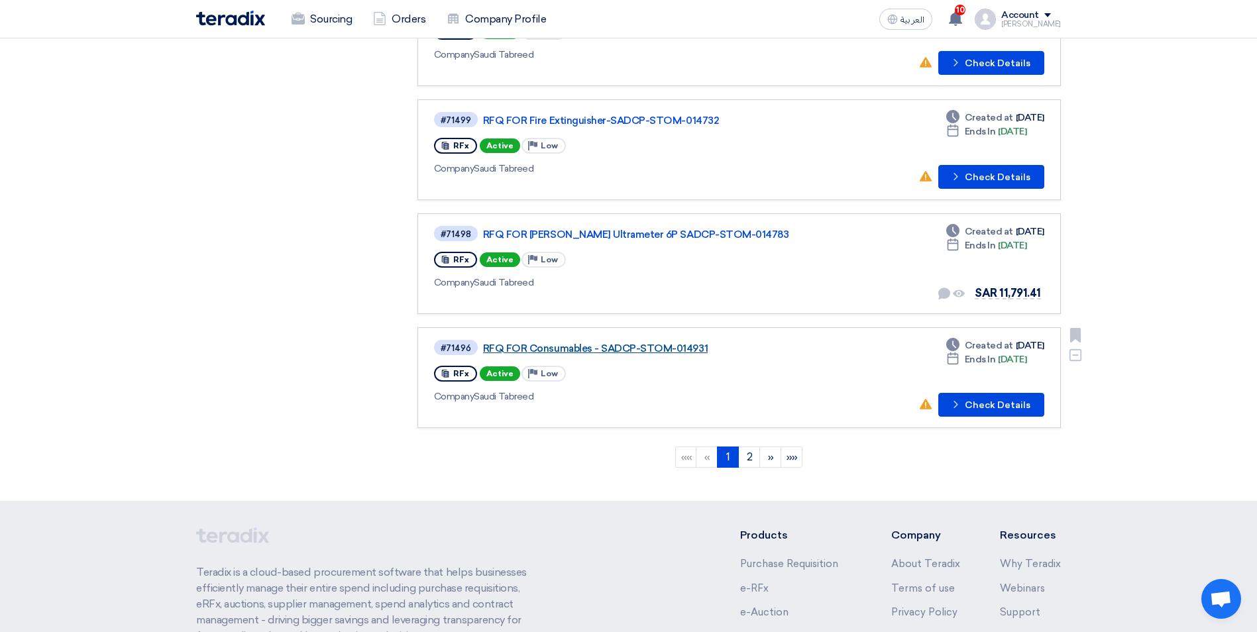
click at [558, 347] on link "RFQ FOR Consumables - SADCP-STOM-014931" at bounding box center [648, 349] width 331 height 12
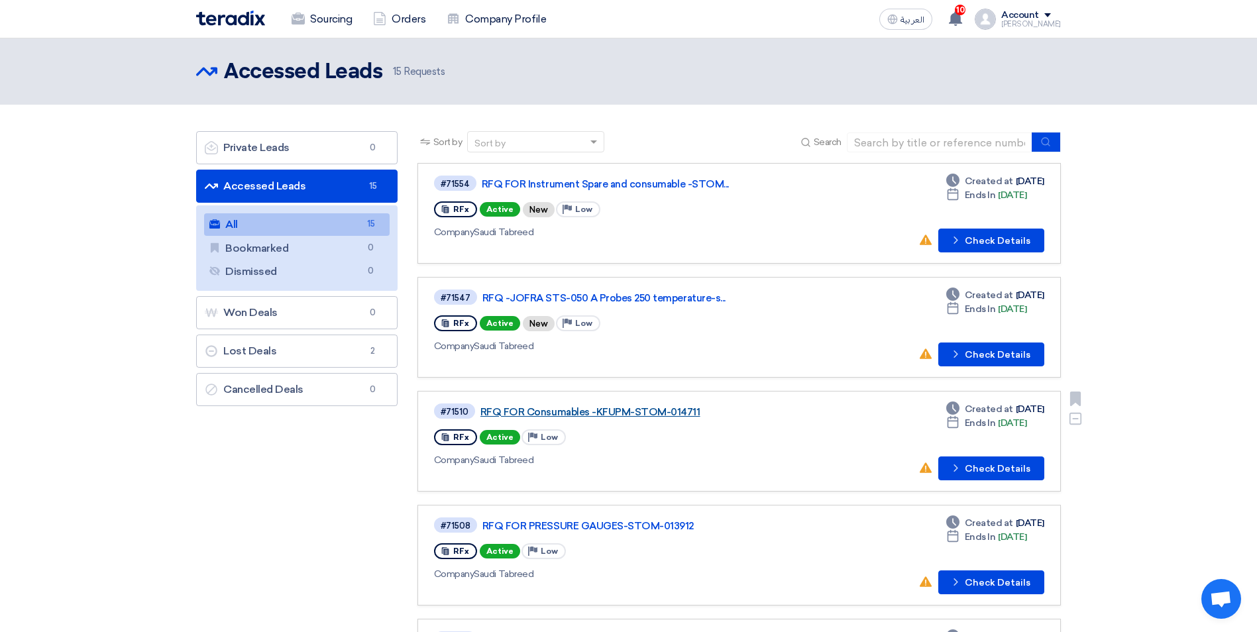
click at [572, 409] on link "RFQ FOR Consumables -KFUPM-STOM-014711" at bounding box center [645, 412] width 331 height 12
click at [596, 292] on link "RFQ -JOFRA STS-050 A Probes 250 temperature-s..." at bounding box center [647, 298] width 331 height 12
click at [602, 184] on link "RFQ FOR Instrument Spare and consumable -STOM..." at bounding box center [647, 184] width 331 height 12
click at [611, 182] on link "RFQ FOR Instrument Spare and consumable -STOM..." at bounding box center [647, 184] width 331 height 12
click at [614, 297] on link "RFQ -JOFRA STS-050 A Probes 250 temperature-s..." at bounding box center [647, 298] width 331 height 12
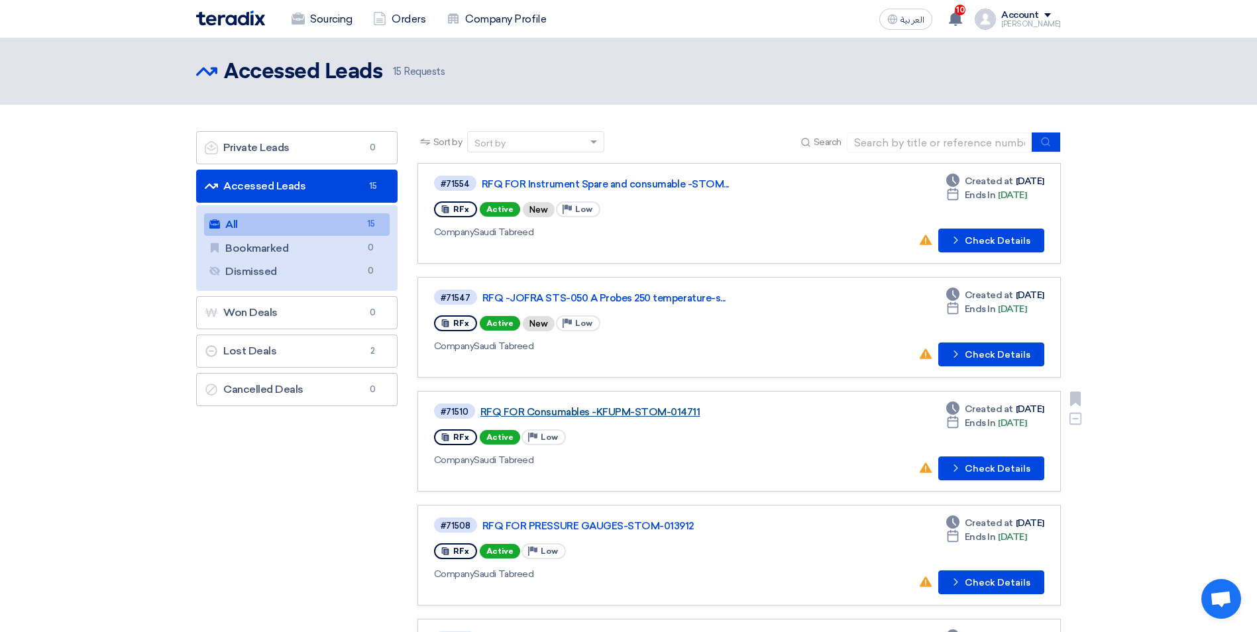
click at [615, 411] on link "RFQ FOR Consumables -KFUPM-STOM-014711" at bounding box center [645, 412] width 331 height 12
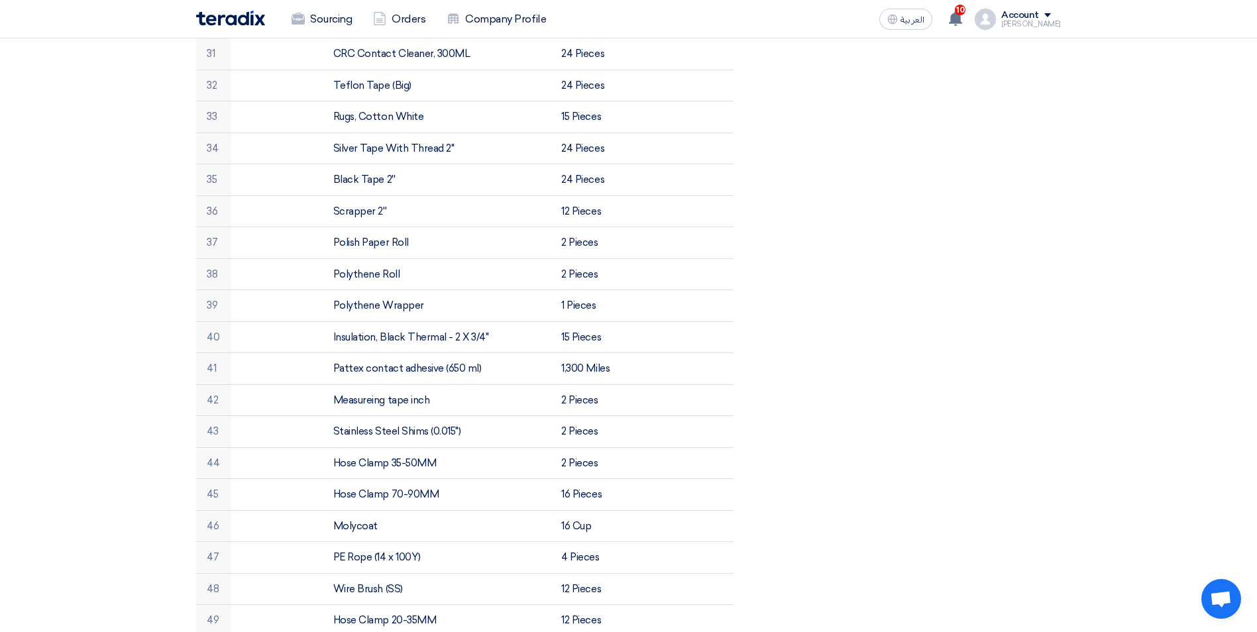
scroll to position [1458, 0]
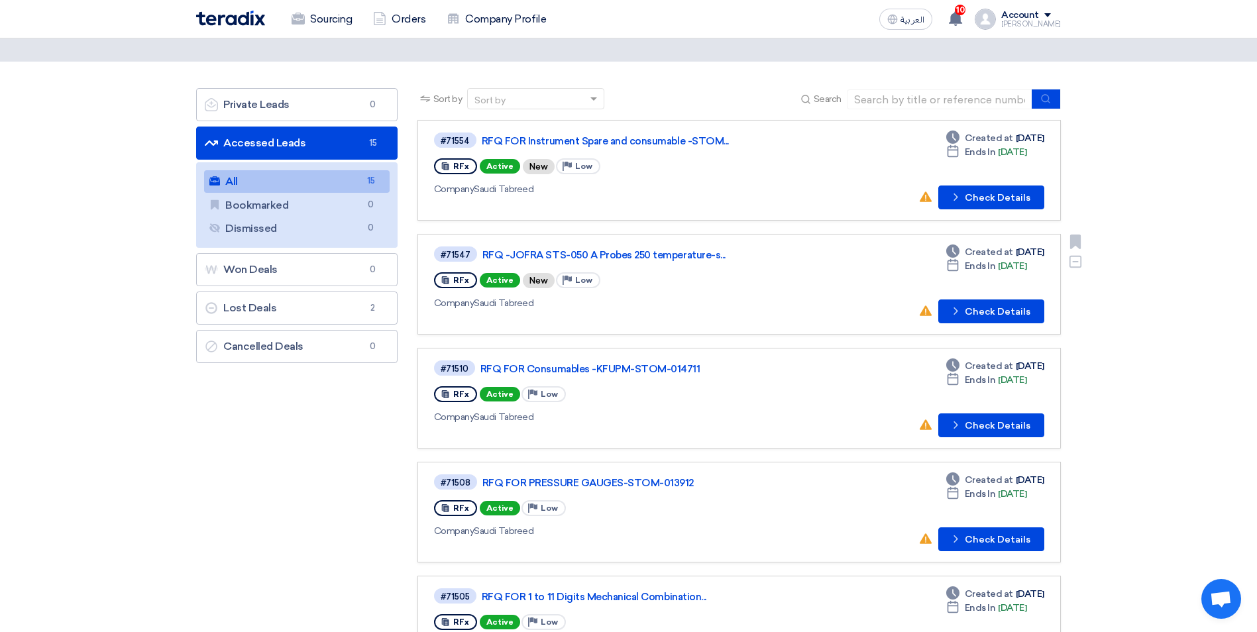
scroll to position [66, 0]
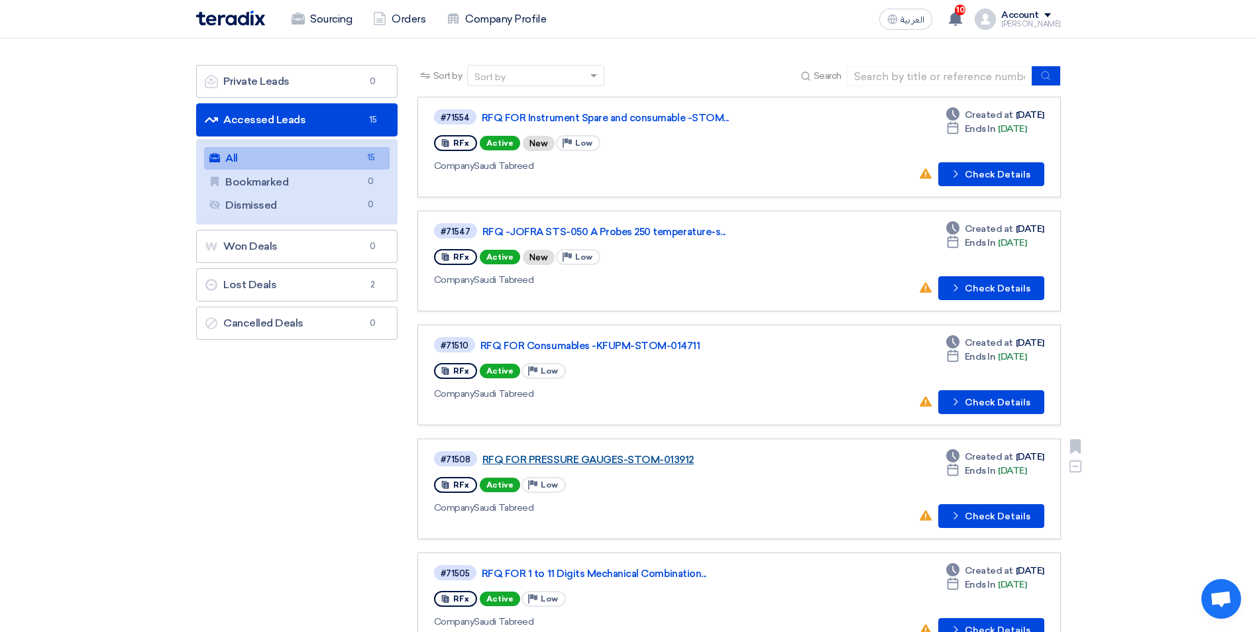
click at [572, 465] on link "RFQ FOR PRESSURE GAUGES-STOM-013912" at bounding box center [647, 460] width 331 height 12
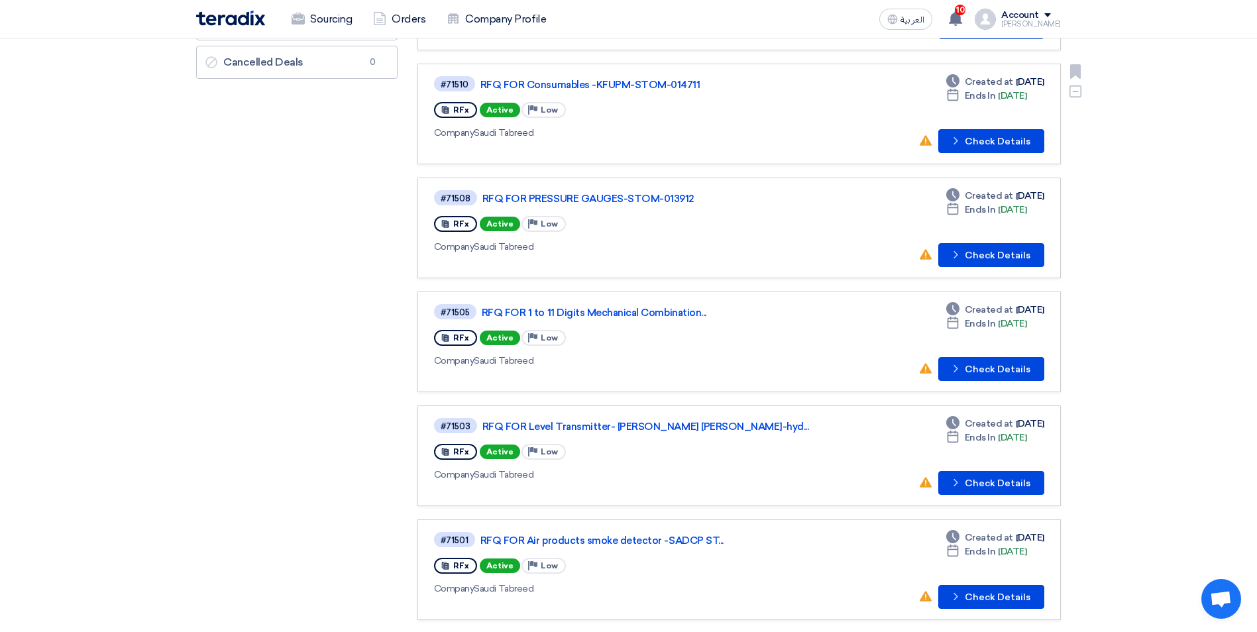
scroll to position [331, 0]
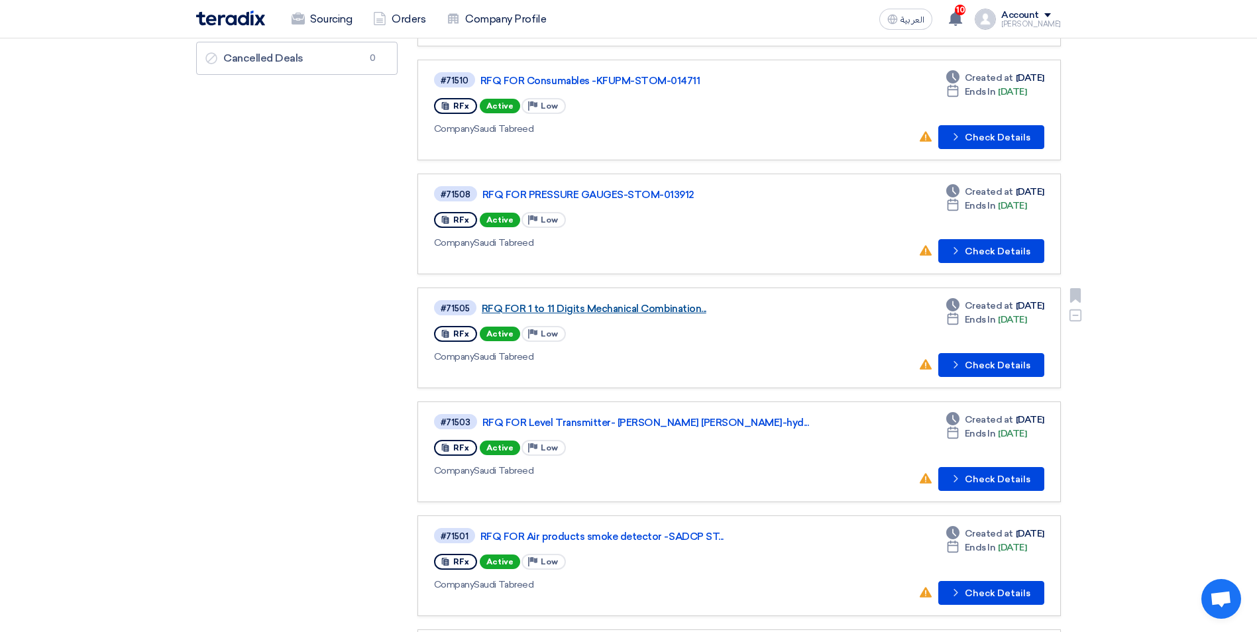
click at [600, 309] on link "RFQ FOR 1 to 11 Digits Mechanical Combination..." at bounding box center [647, 309] width 331 height 12
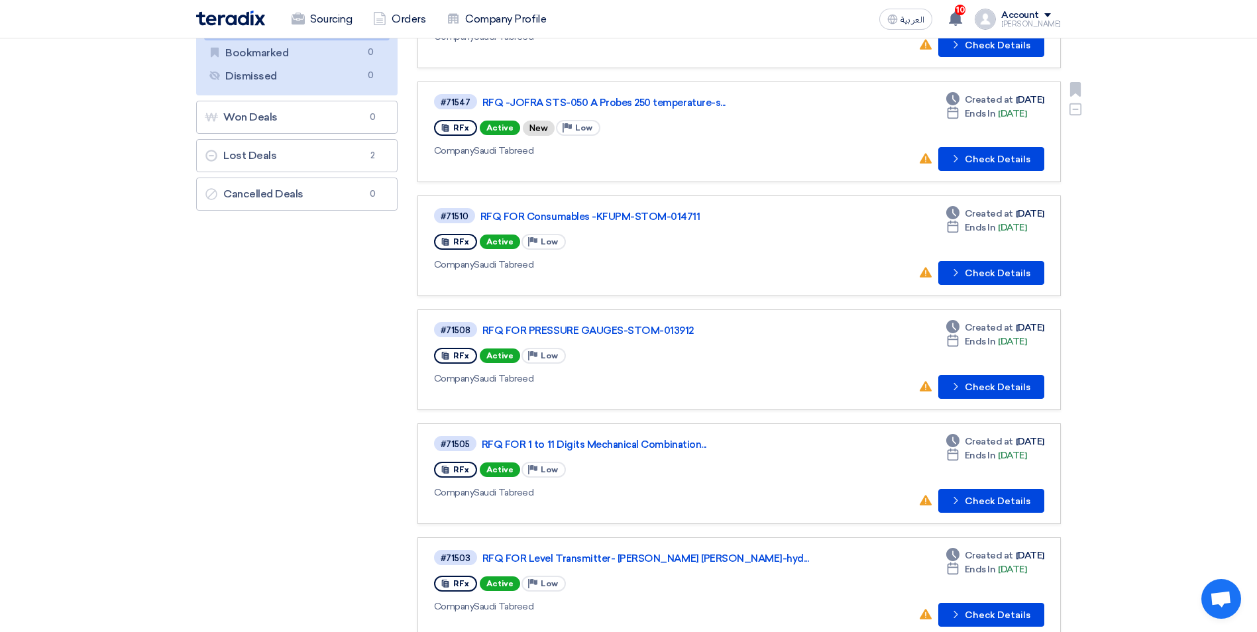
scroll to position [199, 0]
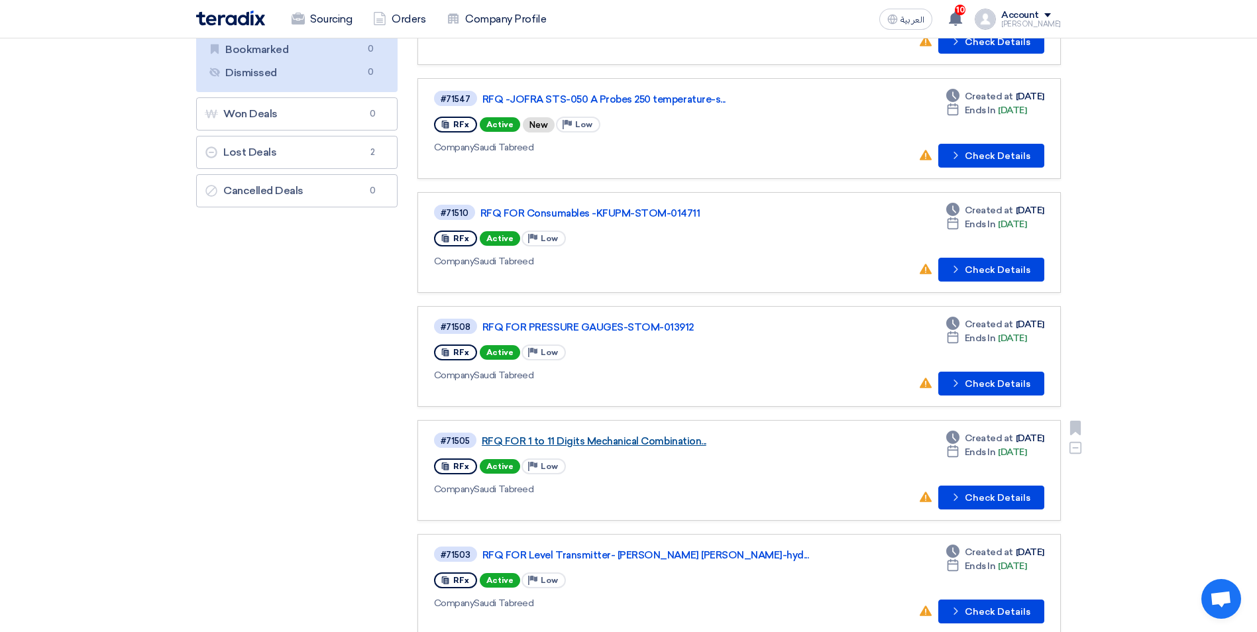
click at [598, 439] on link "RFQ FOR 1 to 11 Digits Mechanical Combination..." at bounding box center [647, 441] width 331 height 12
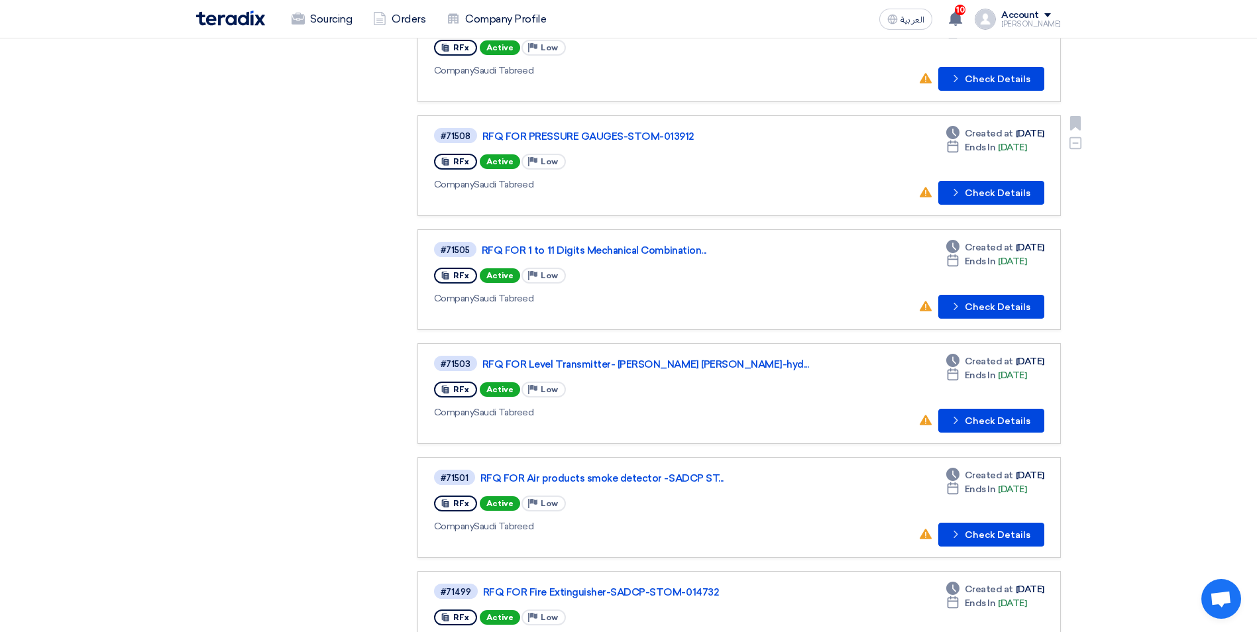
scroll to position [398, 0]
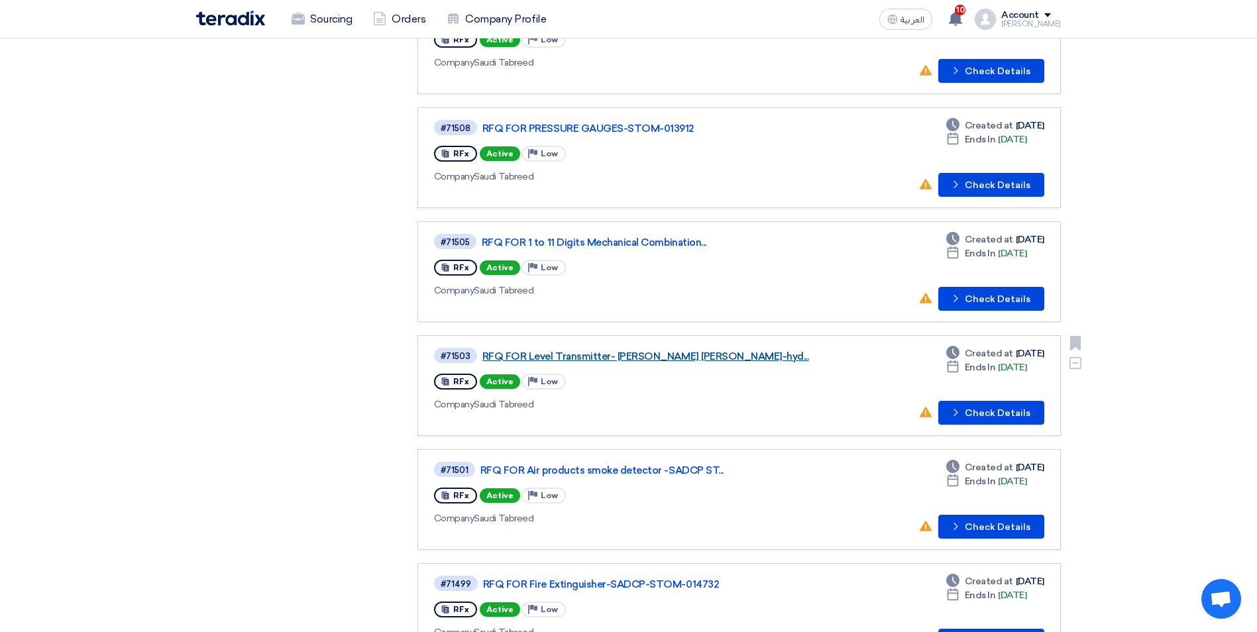
click at [563, 352] on link "RFQ FOR Level Transmitter- [PERSON_NAME] [PERSON_NAME]-hyd..." at bounding box center [647, 356] width 331 height 12
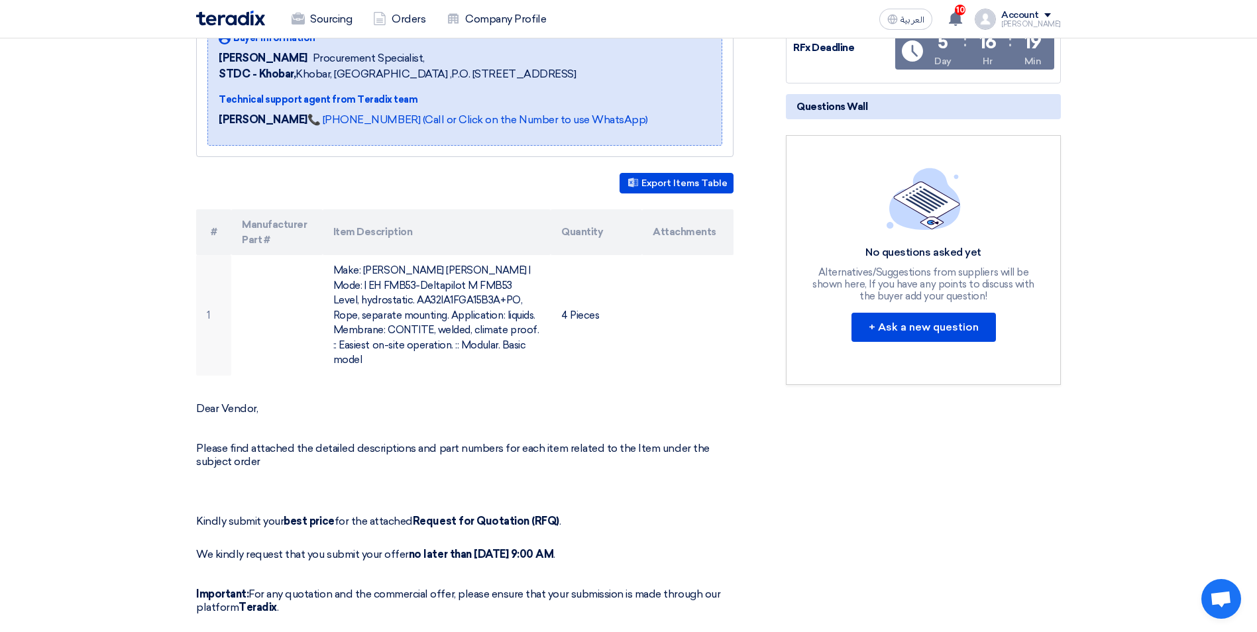
scroll to position [133, 0]
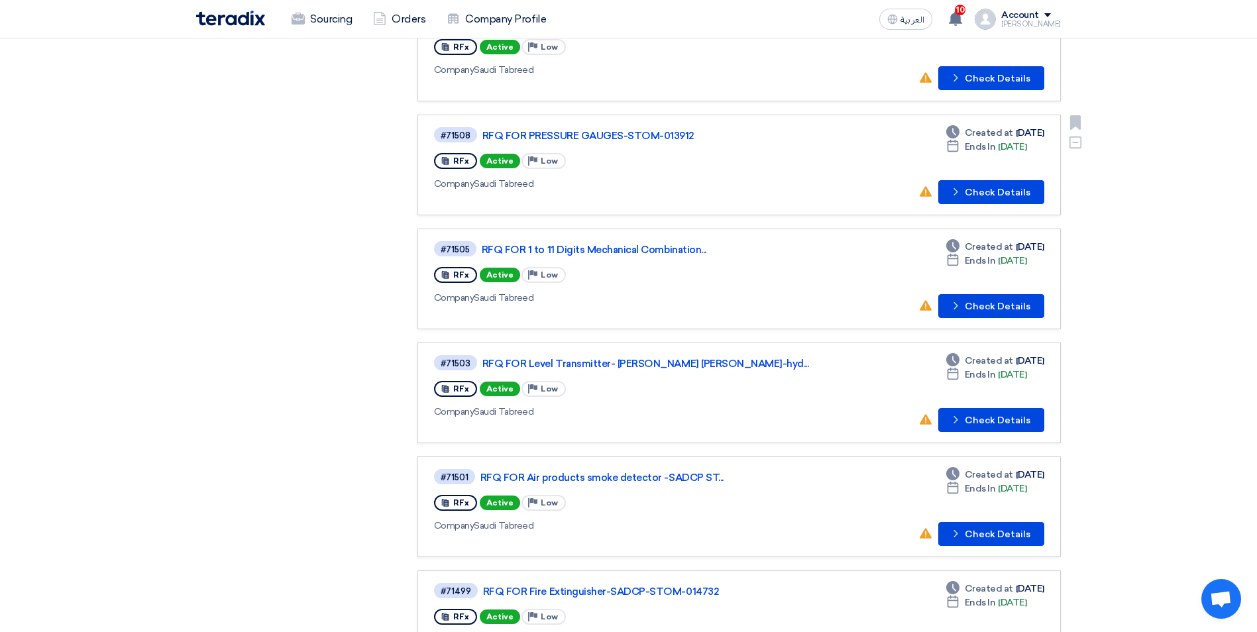
scroll to position [530, 0]
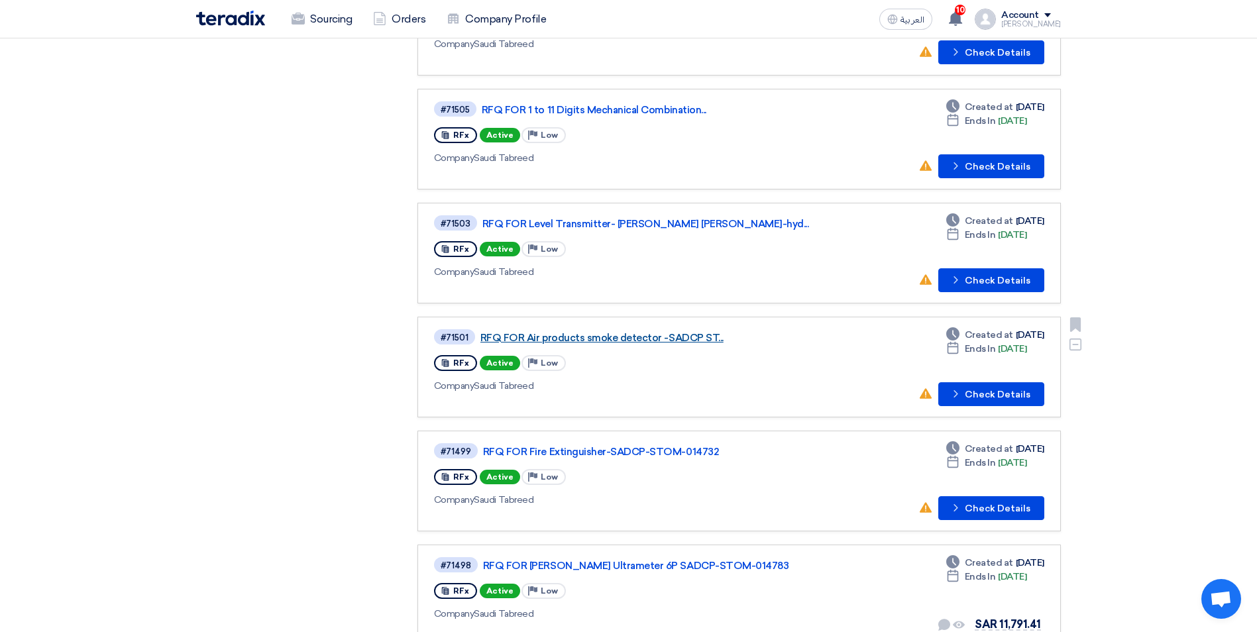
click at [591, 338] on link "RFQ FOR Air products smoke detector -SADCP ST..." at bounding box center [645, 338] width 331 height 12
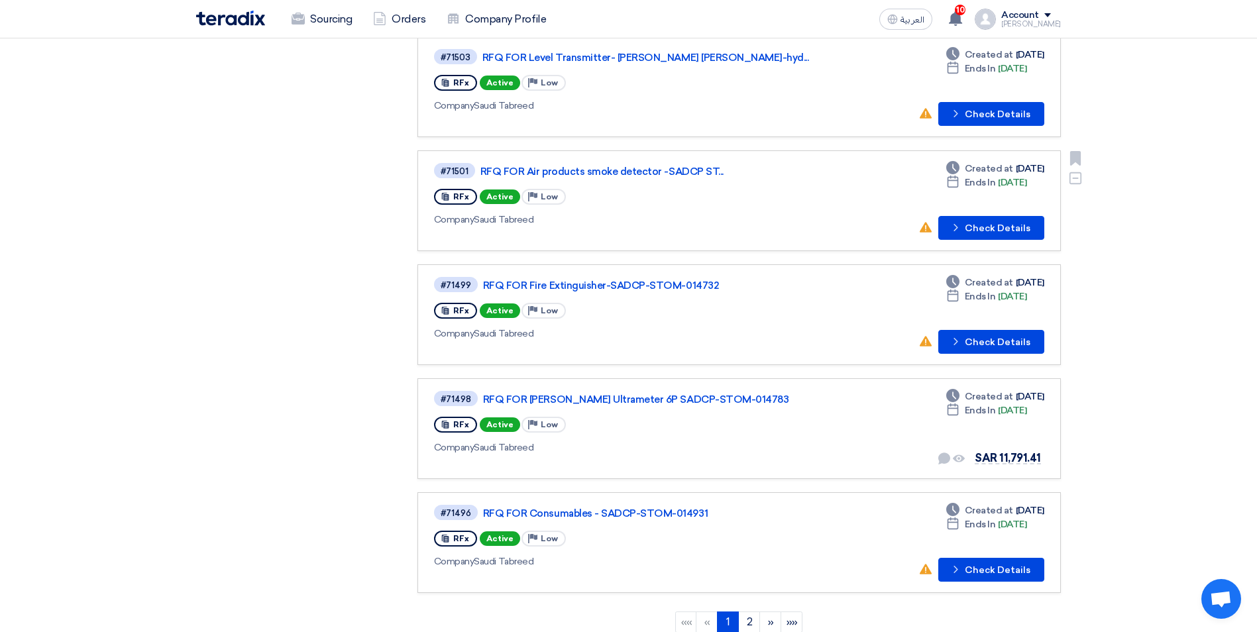
scroll to position [729, 0]
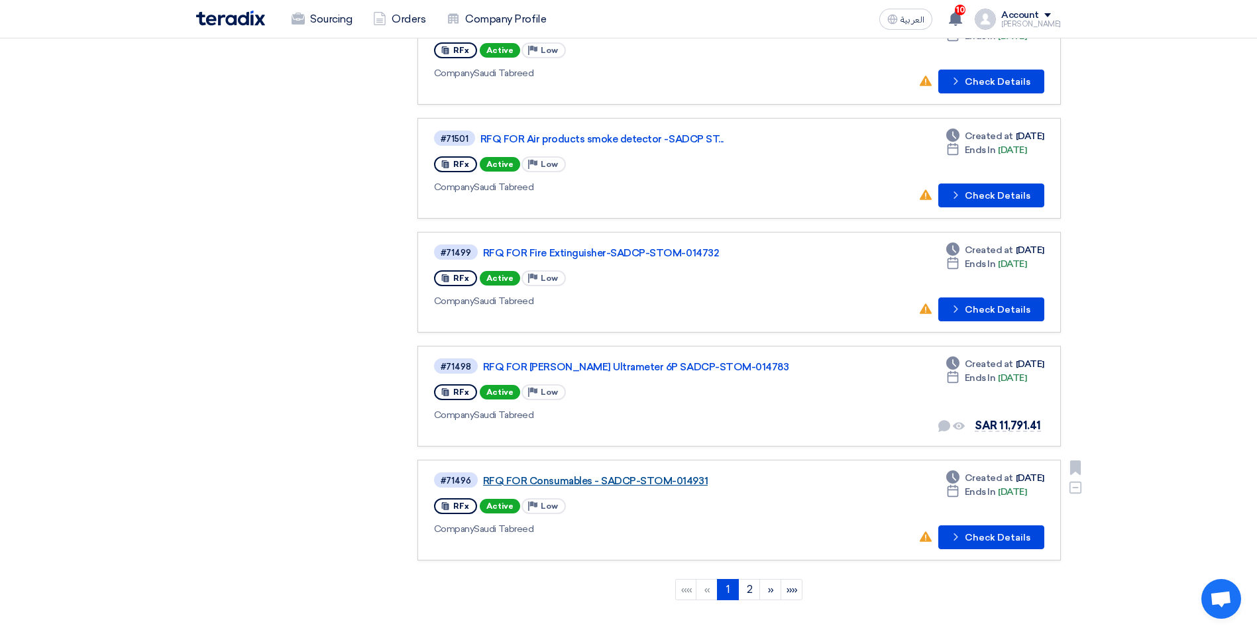
click at [566, 482] on link "RFQ FOR Consumables - SADCP-STOM-014931" at bounding box center [648, 481] width 331 height 12
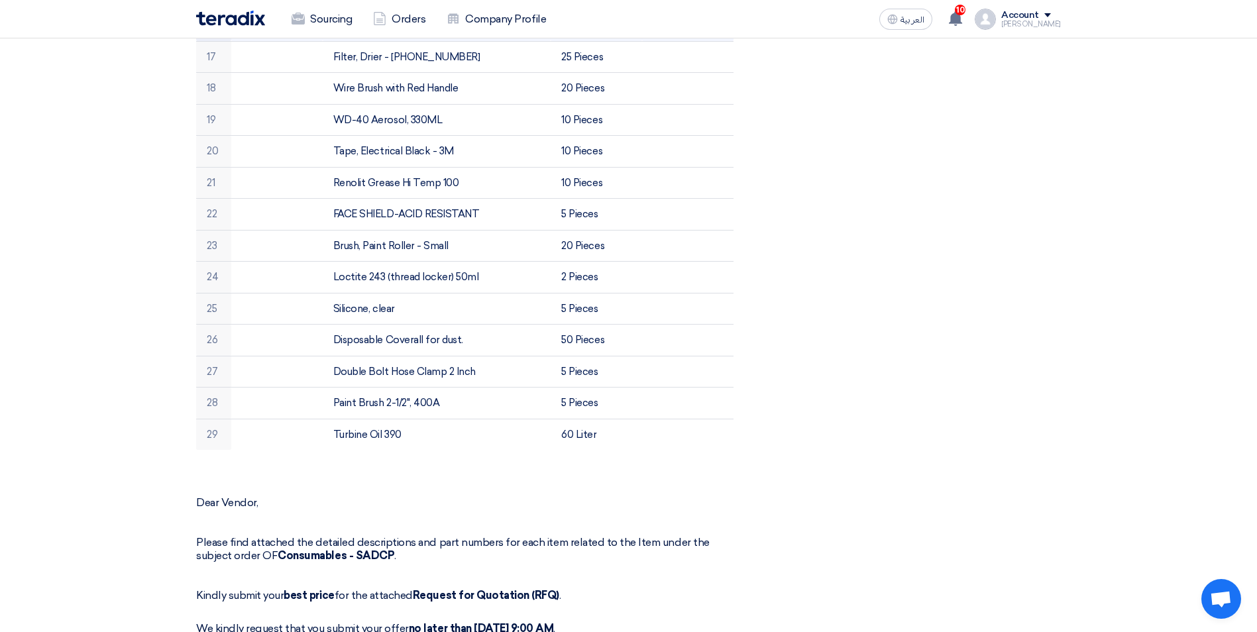
scroll to position [928, 0]
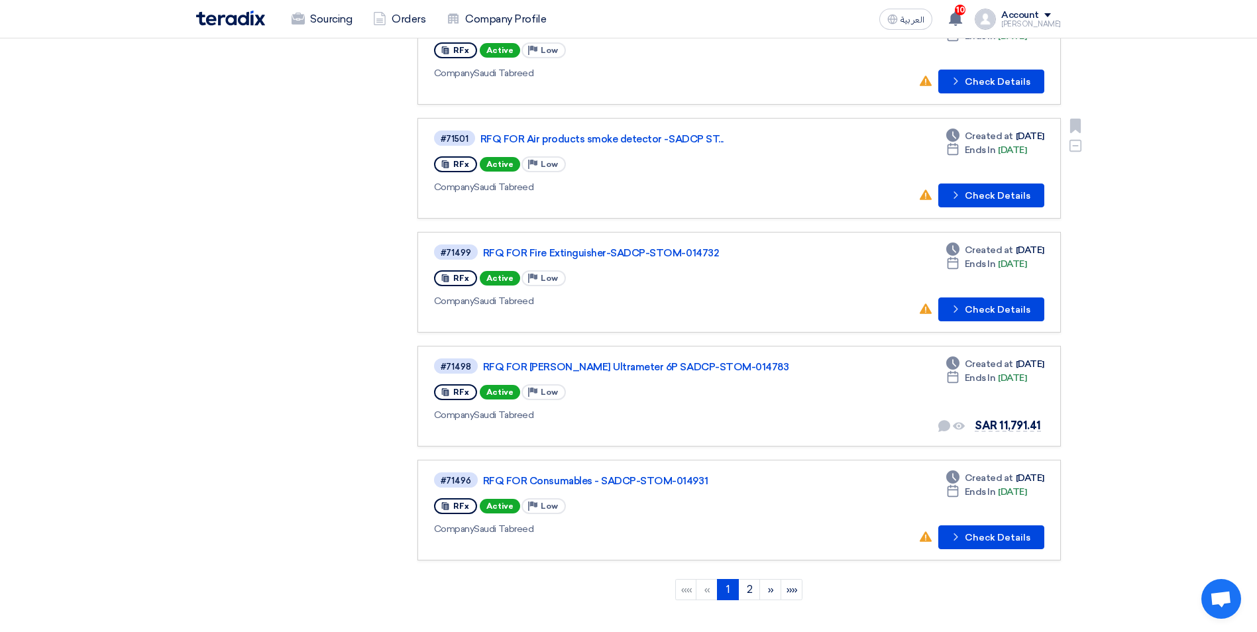
scroll to position [795, 0]
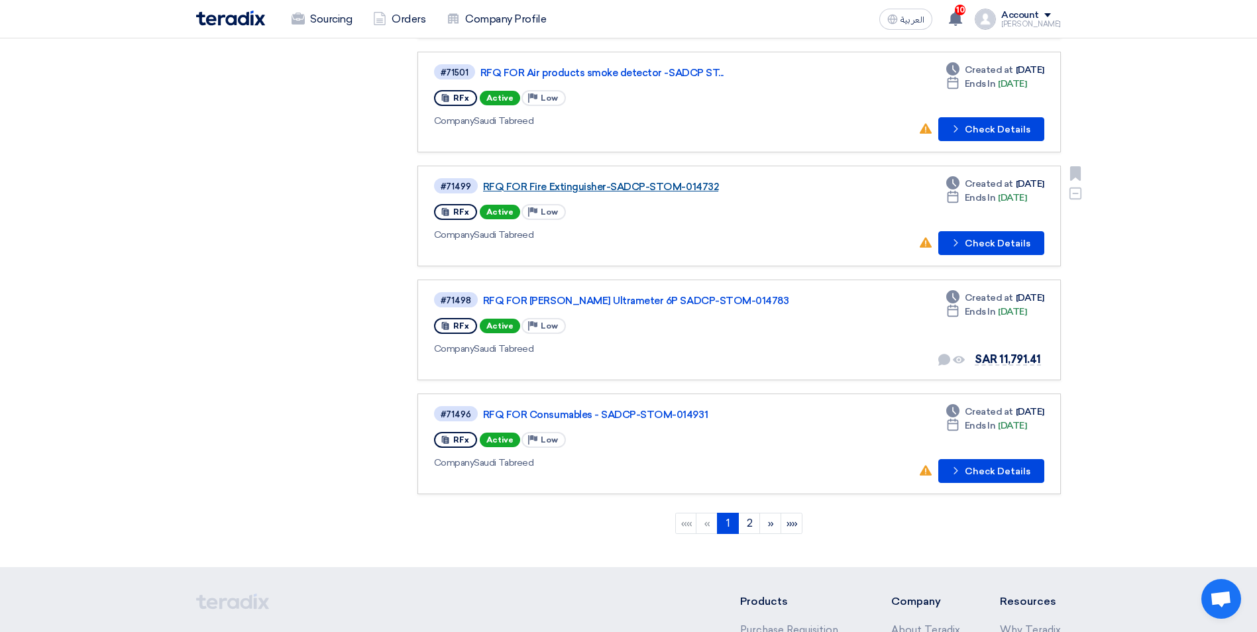
click at [554, 187] on link "RFQ FOR Fire Extinguisher-SADCP-STOM-014732" at bounding box center [648, 187] width 331 height 12
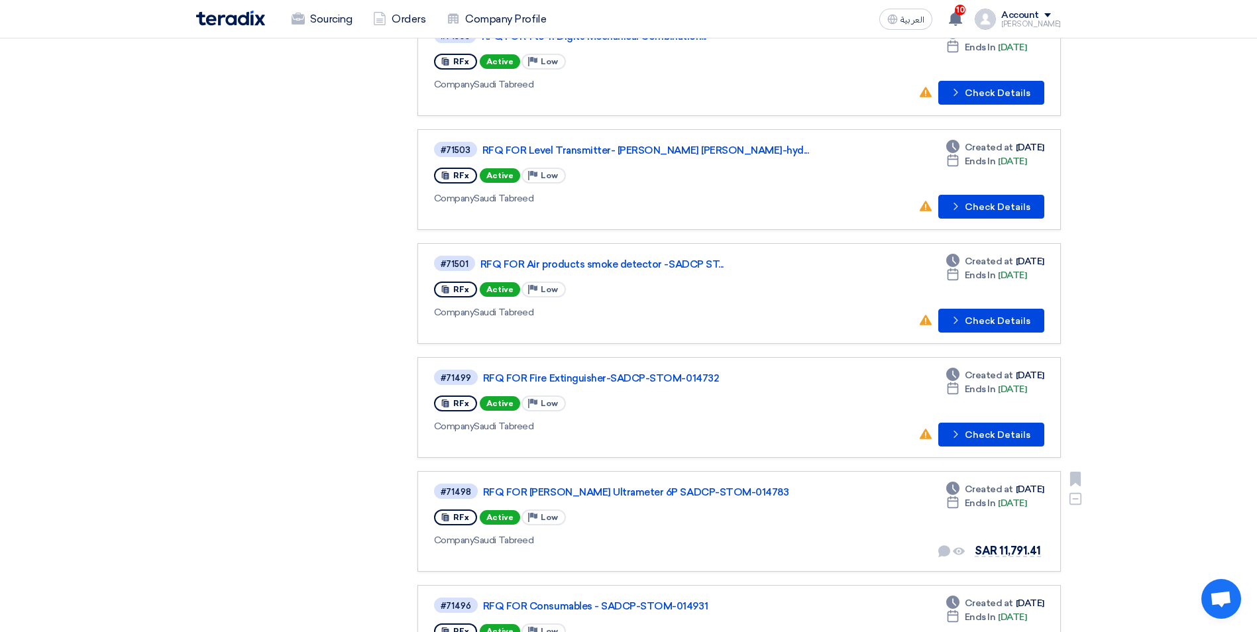
scroll to position [596, 0]
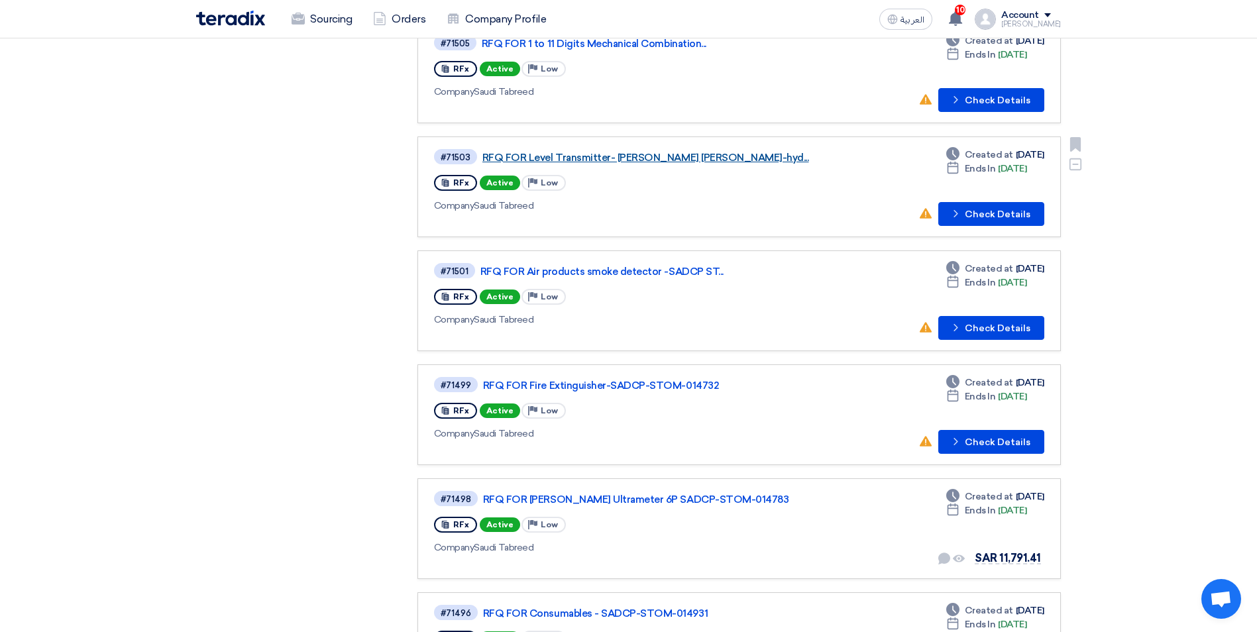
click at [598, 158] on link "RFQ FOR Level Transmitter- [PERSON_NAME] [PERSON_NAME]-hyd..." at bounding box center [647, 158] width 331 height 12
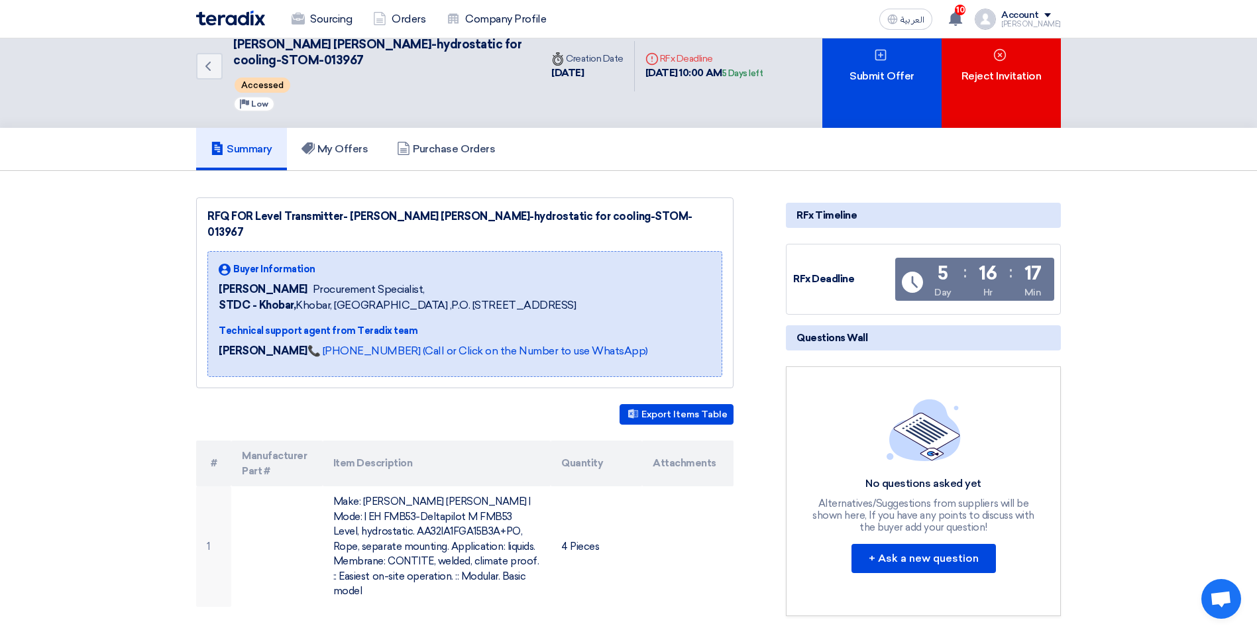
scroll to position [66, 0]
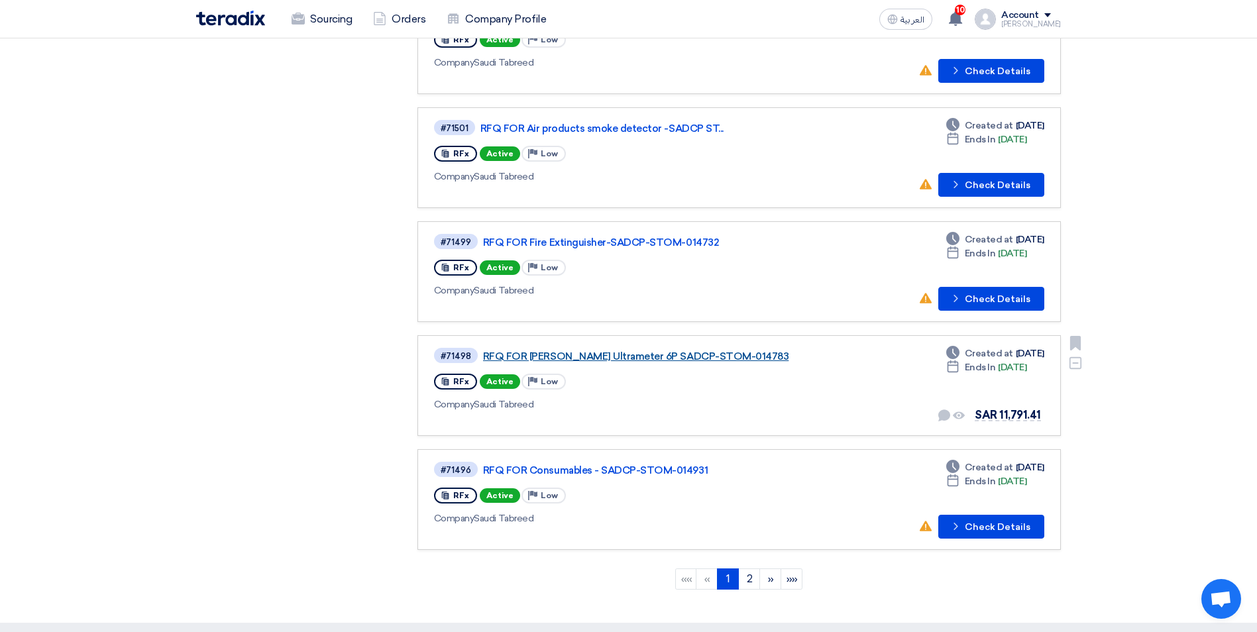
scroll to position [861, 0]
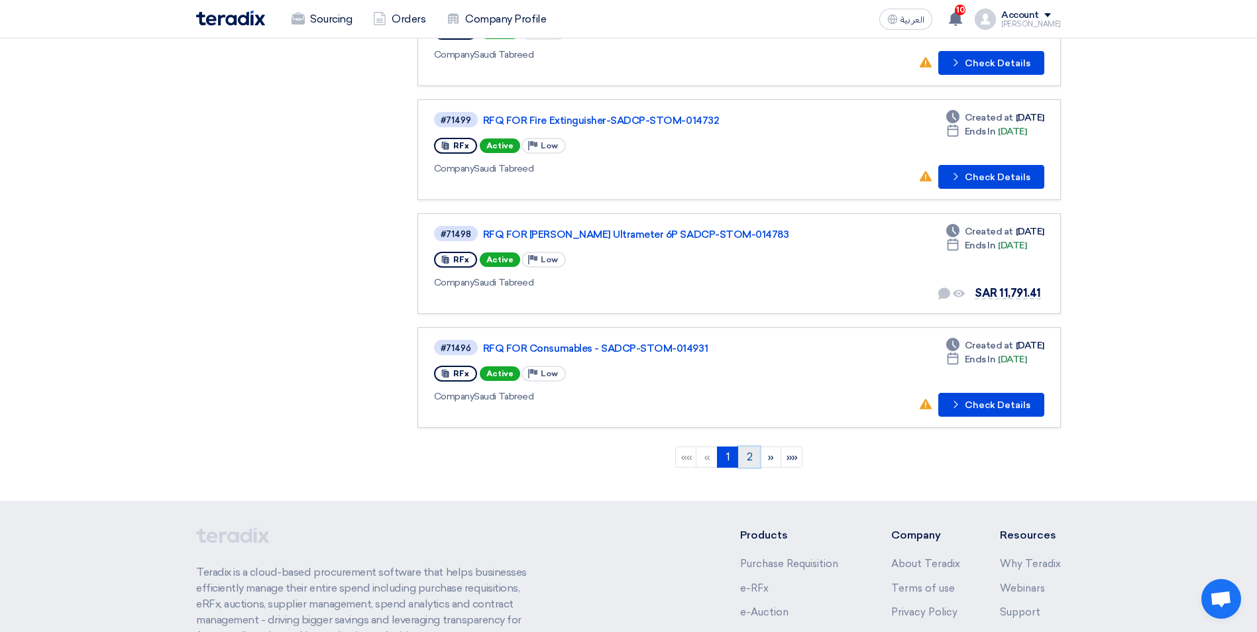
click at [745, 453] on link "2" at bounding box center [749, 457] width 22 height 21
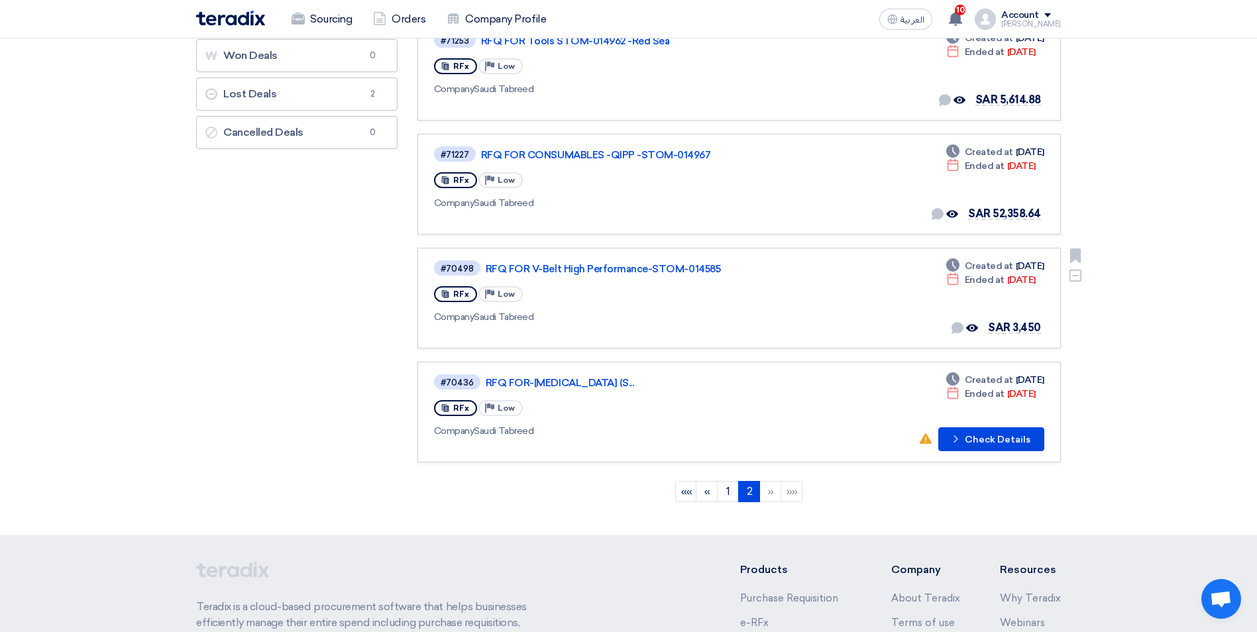
scroll to position [265, 0]
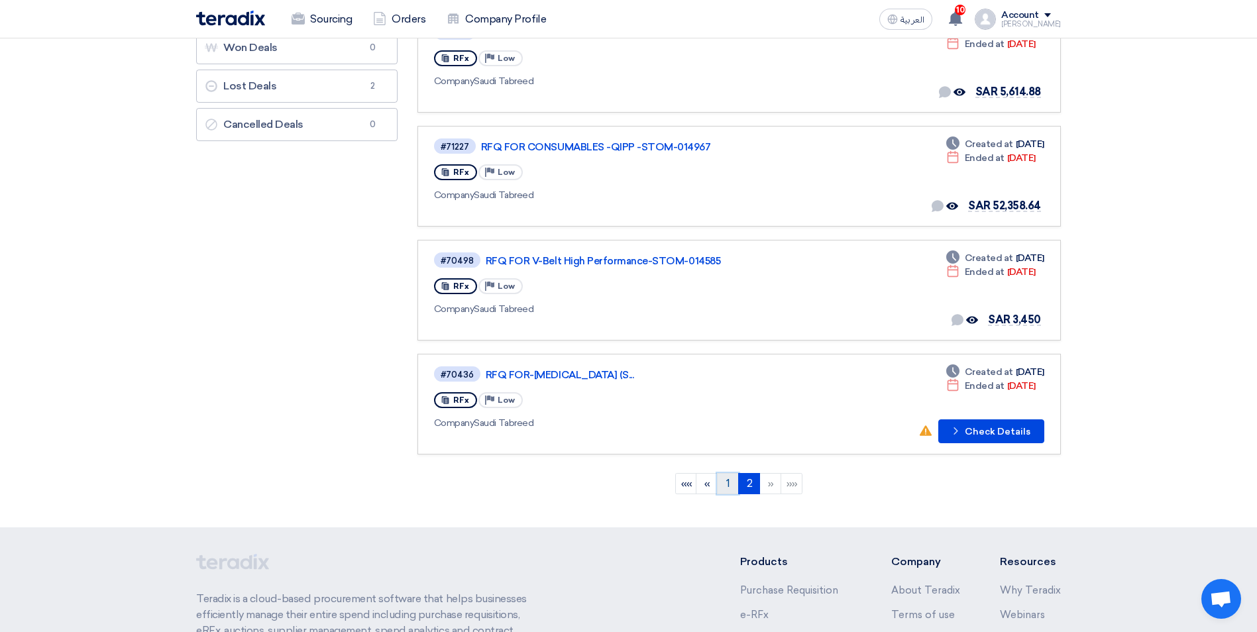
click at [724, 482] on link "1" at bounding box center [728, 483] width 22 height 21
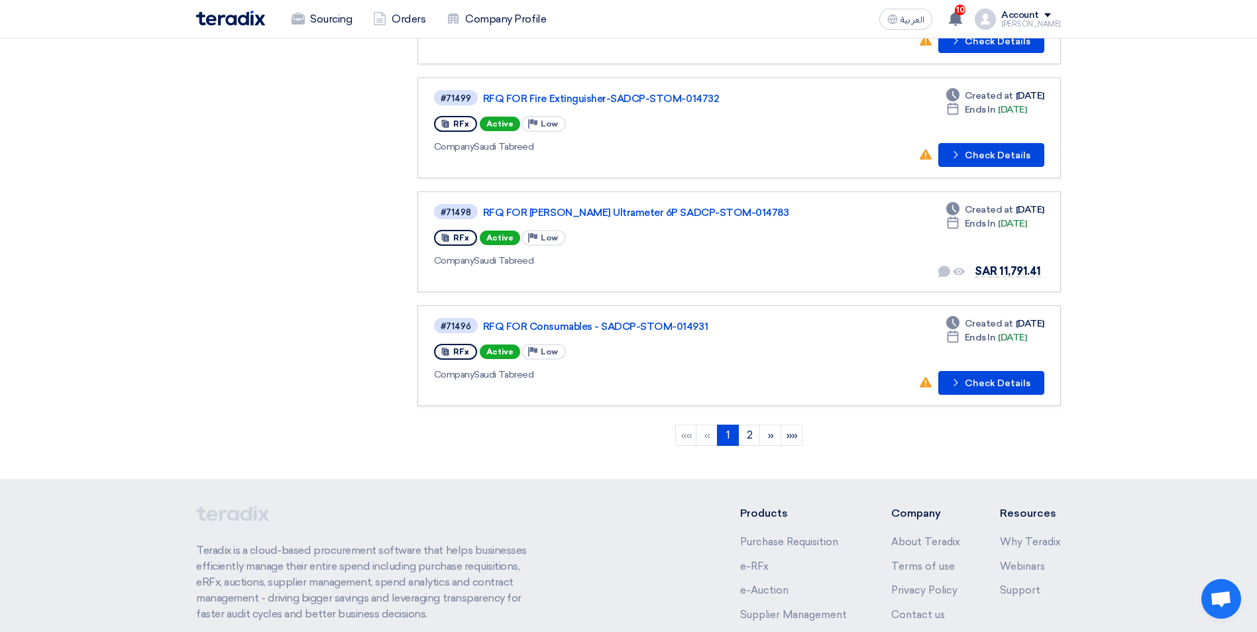
scroll to position [861, 0]
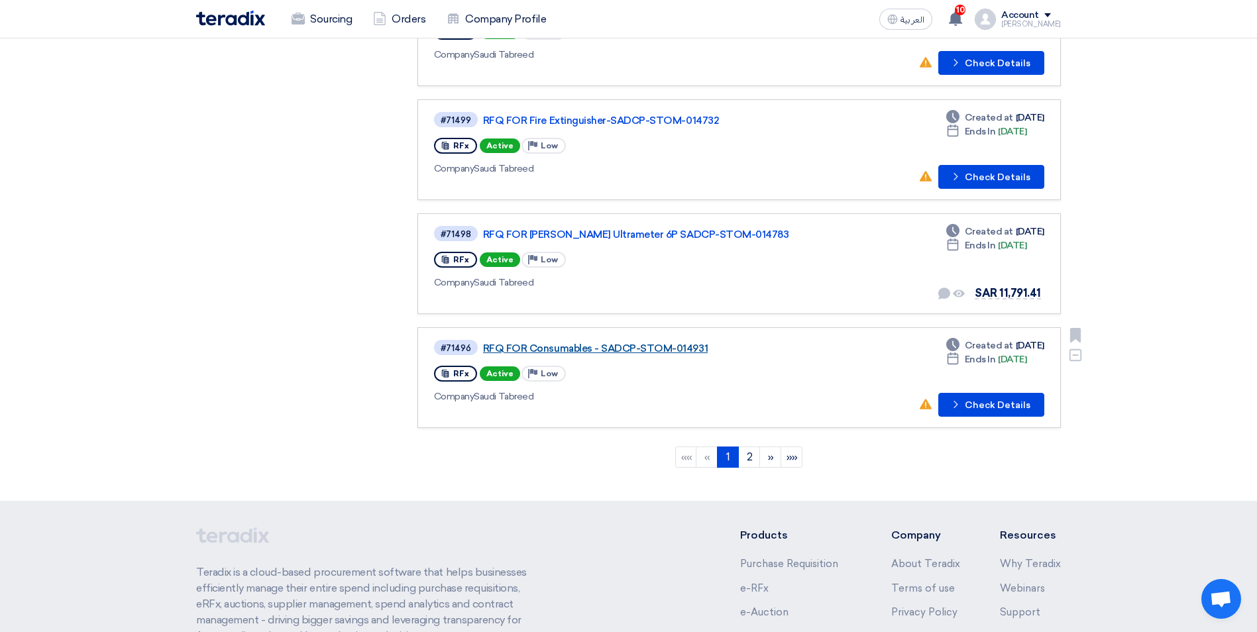
click at [635, 344] on link "RFQ FOR Consumables - SADCP-STOM-014931" at bounding box center [648, 349] width 331 height 12
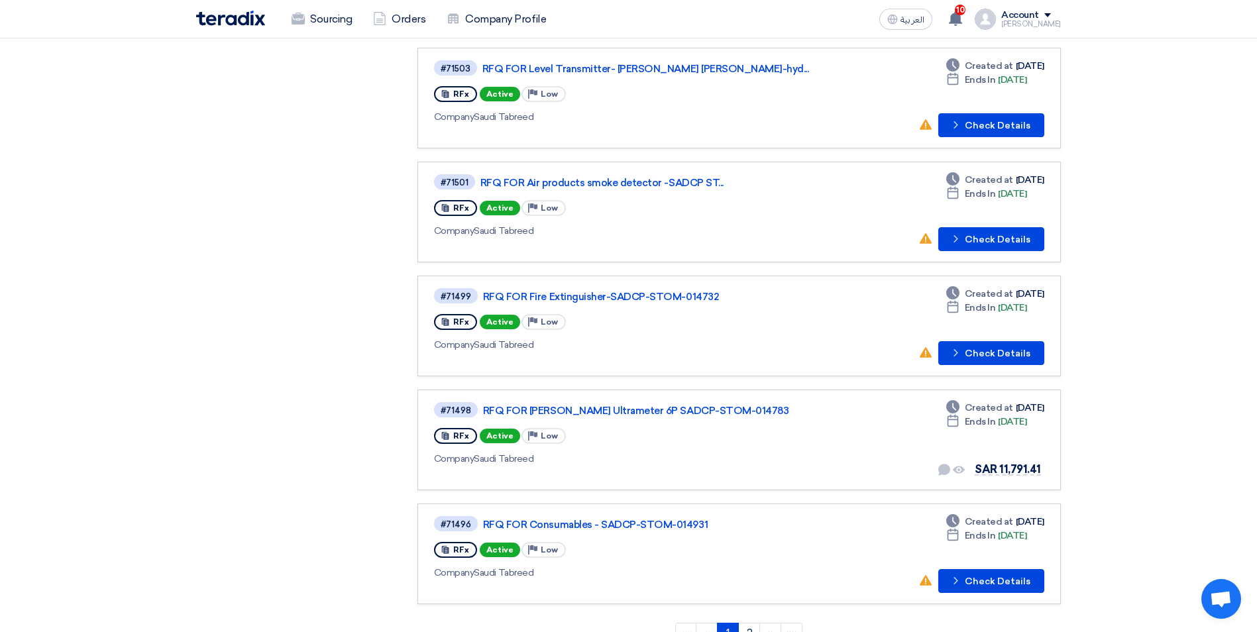
scroll to position [663, 0]
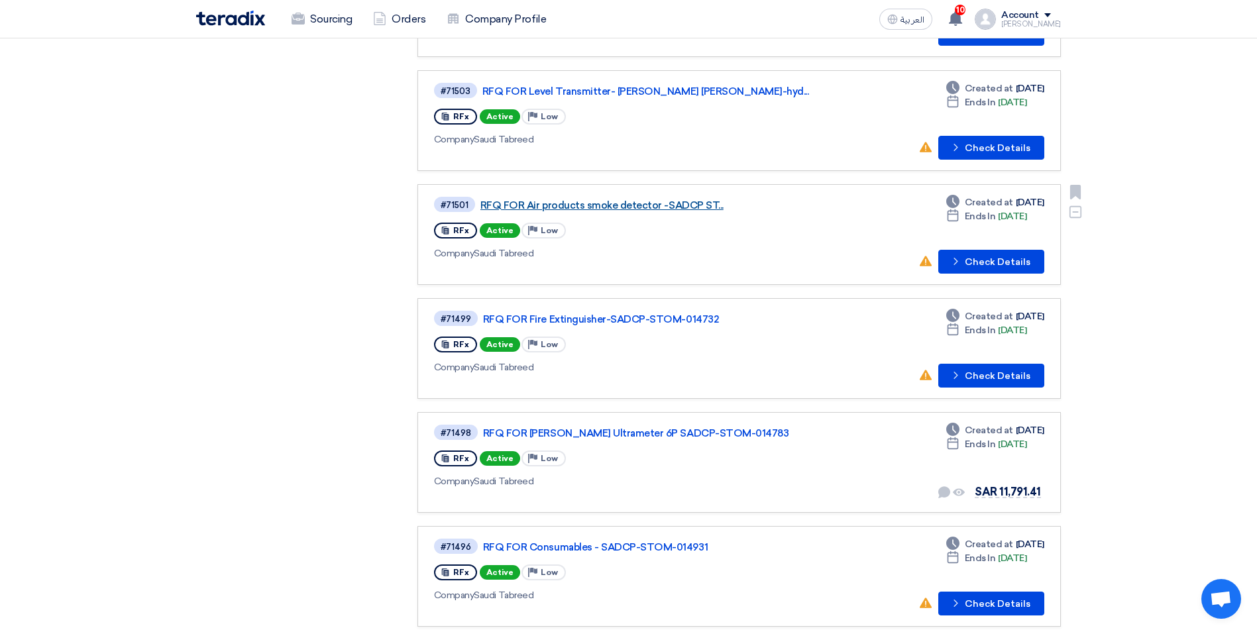
click at [621, 205] on link "RFQ FOR Air products smoke detector -SADCP ST..." at bounding box center [645, 205] width 331 height 12
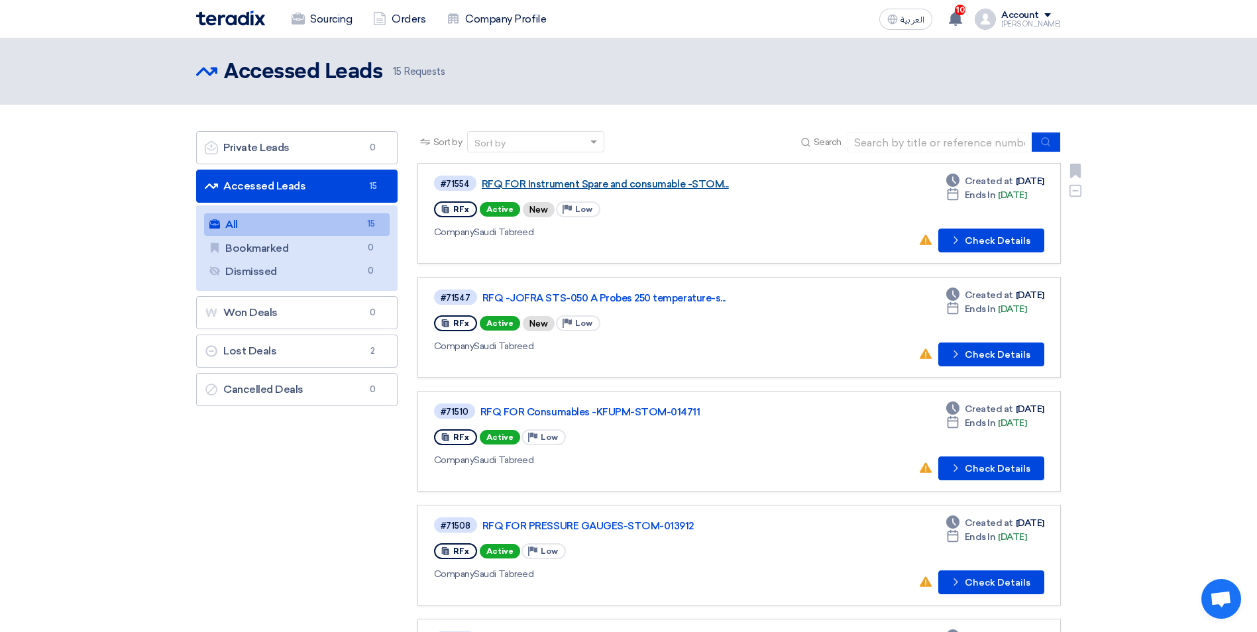
click at [614, 182] on link "RFQ FOR Instrument Spare and consumable -STOM..." at bounding box center [647, 184] width 331 height 12
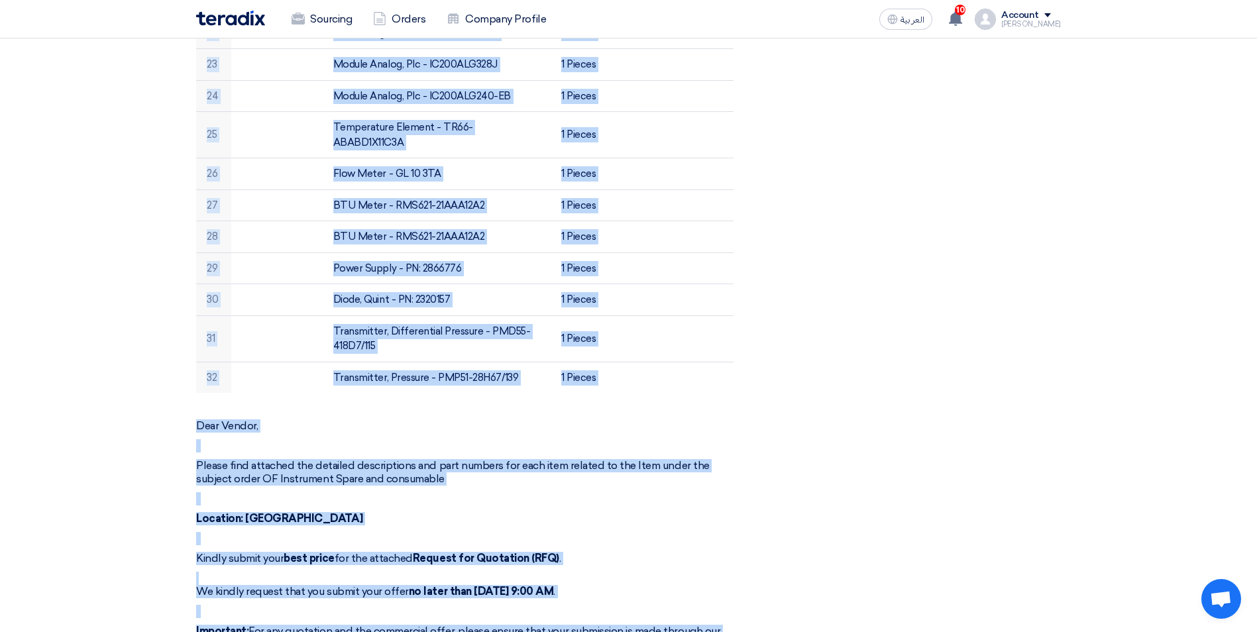
scroll to position [1322, 0]
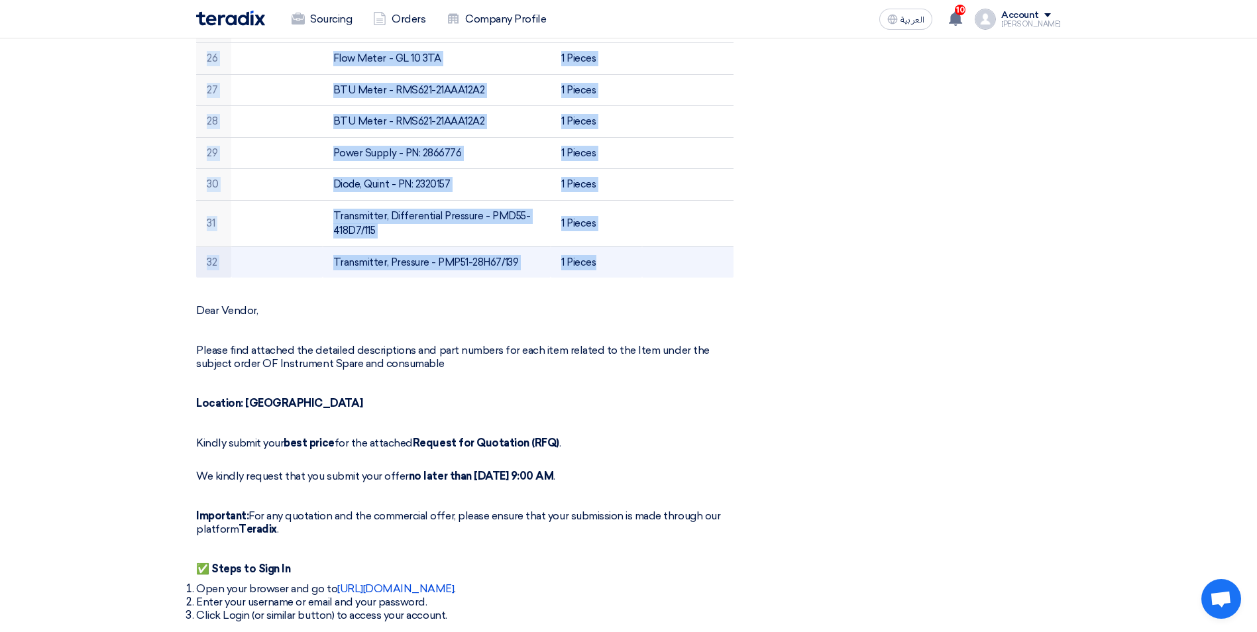
drag, startPoint x: 209, startPoint y: 335, endPoint x: 721, endPoint y: 256, distance: 517.5
copy table "# Manufacturer Part # Item Description Quantity Attachments 1 Switch, Vibration…"
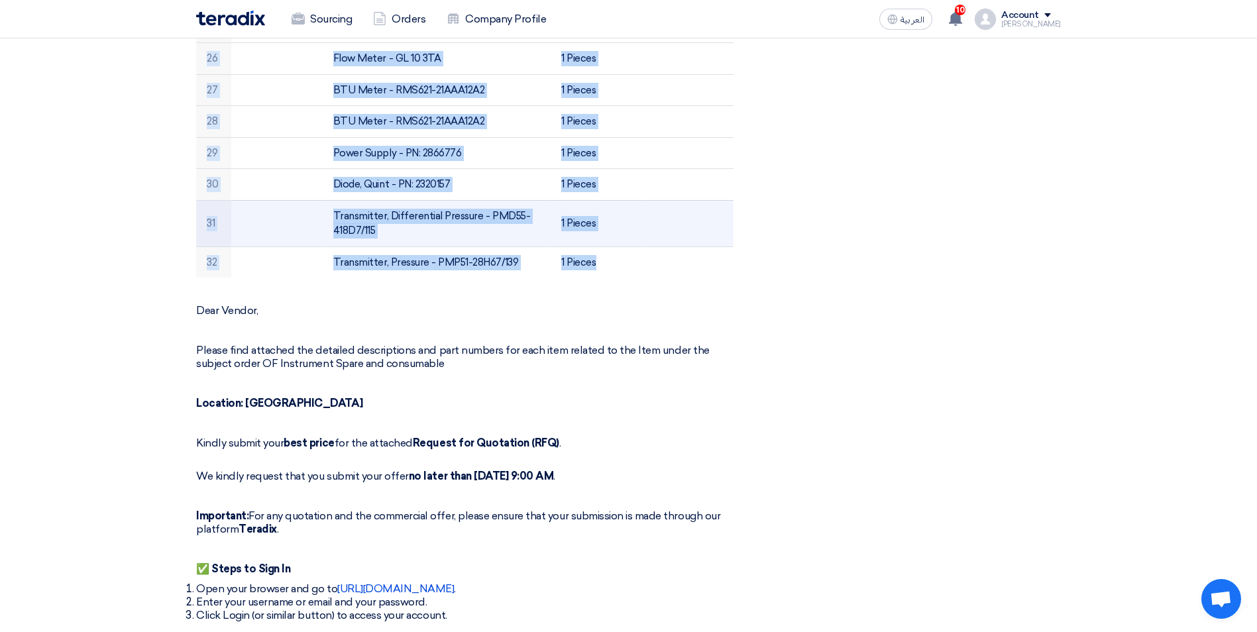
click at [669, 204] on td at bounding box center [687, 223] width 91 height 46
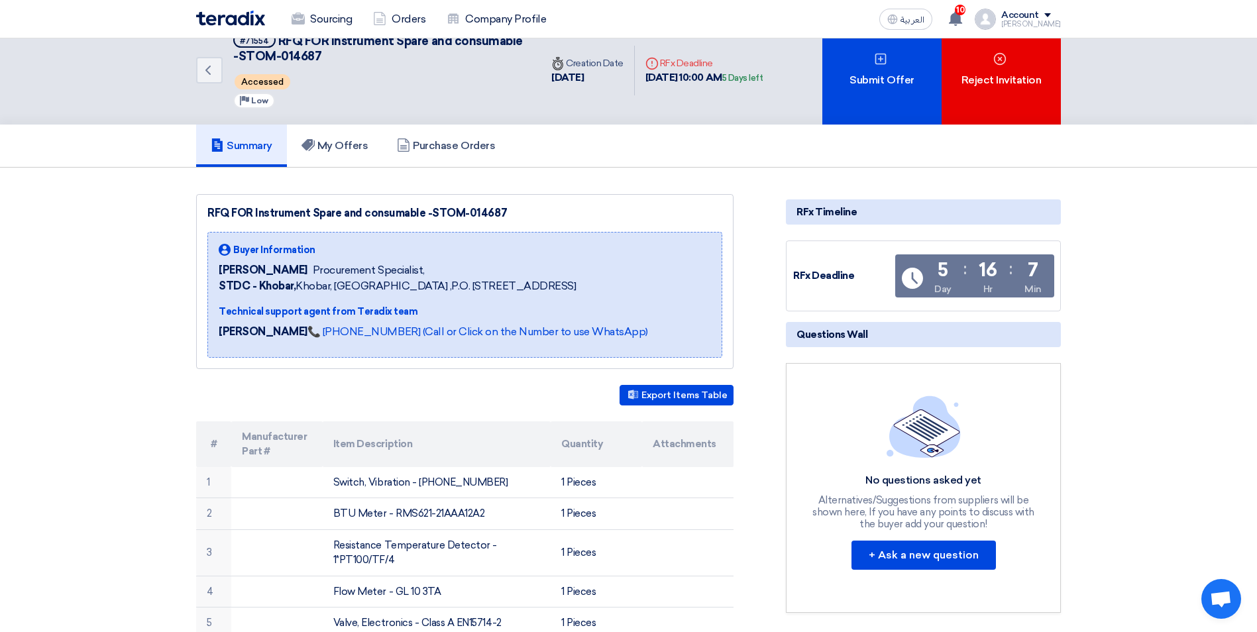
scroll to position [0, 0]
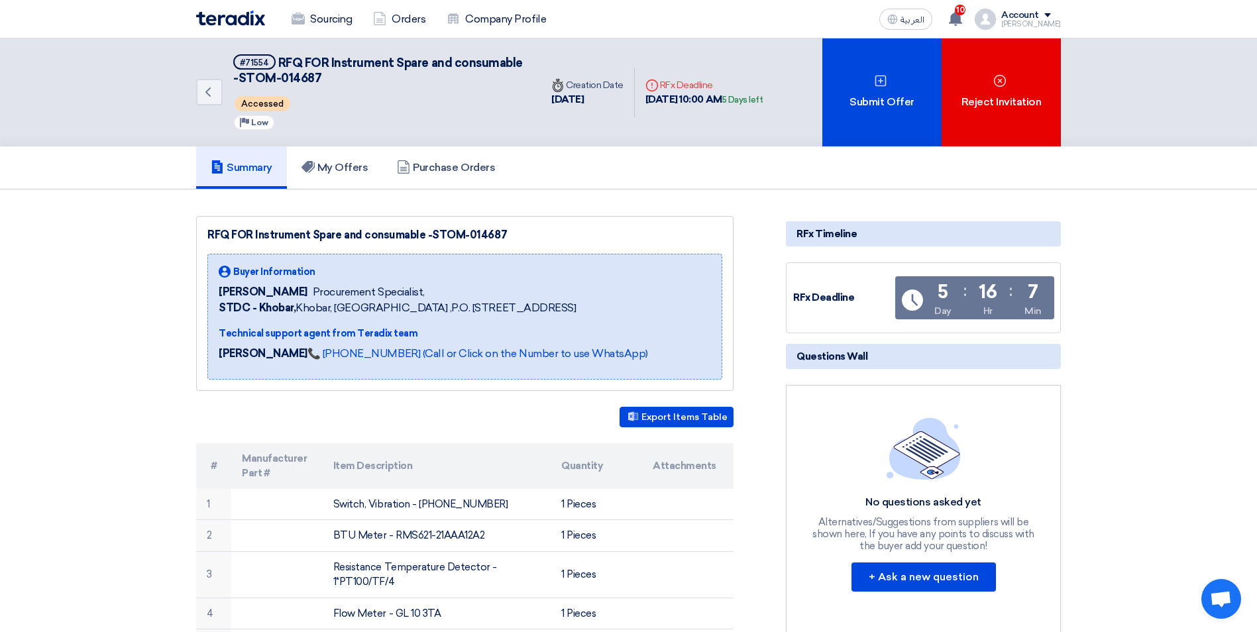
drag, startPoint x: 509, startPoint y: 231, endPoint x: 207, endPoint y: 224, distance: 301.5
click at [207, 224] on div "RFQ FOR Instrument Spare and consumable -STOM-014687 Buyer Information Khalil A…" at bounding box center [464, 303] width 537 height 175
copy div "RFQ FOR Instrument Spare and consumable -STOM-014687"
click at [588, 233] on div "RFQ FOR Instrument Spare and consumable -STOM-014687" at bounding box center [464, 235] width 515 height 16
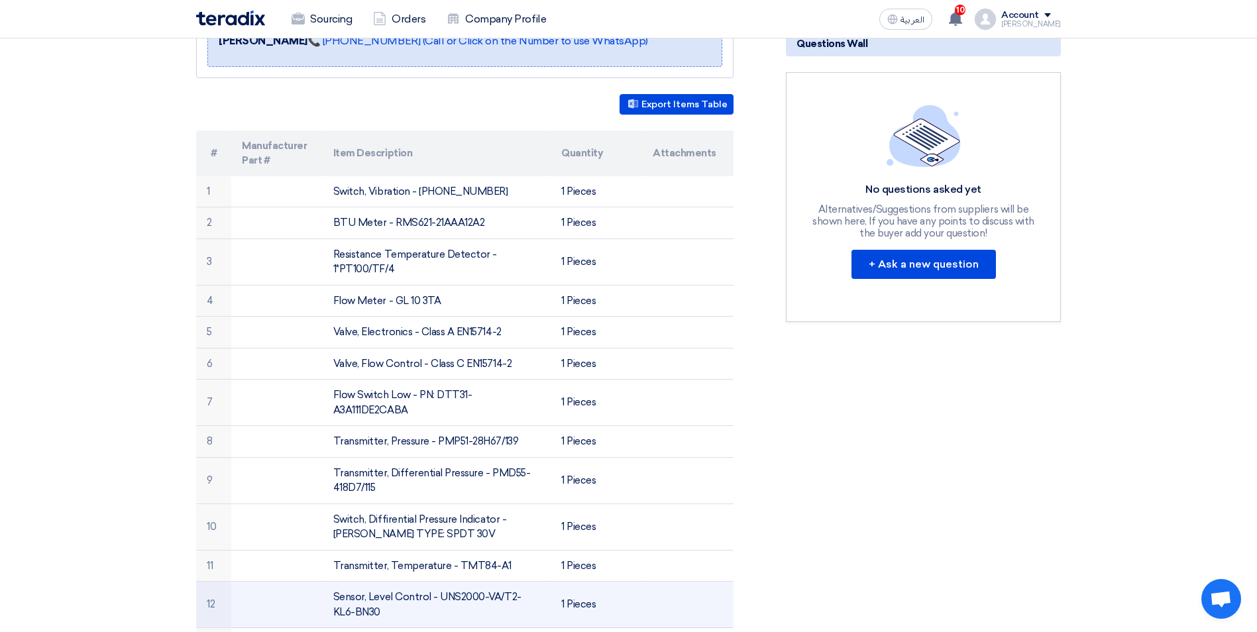
scroll to position [133, 0]
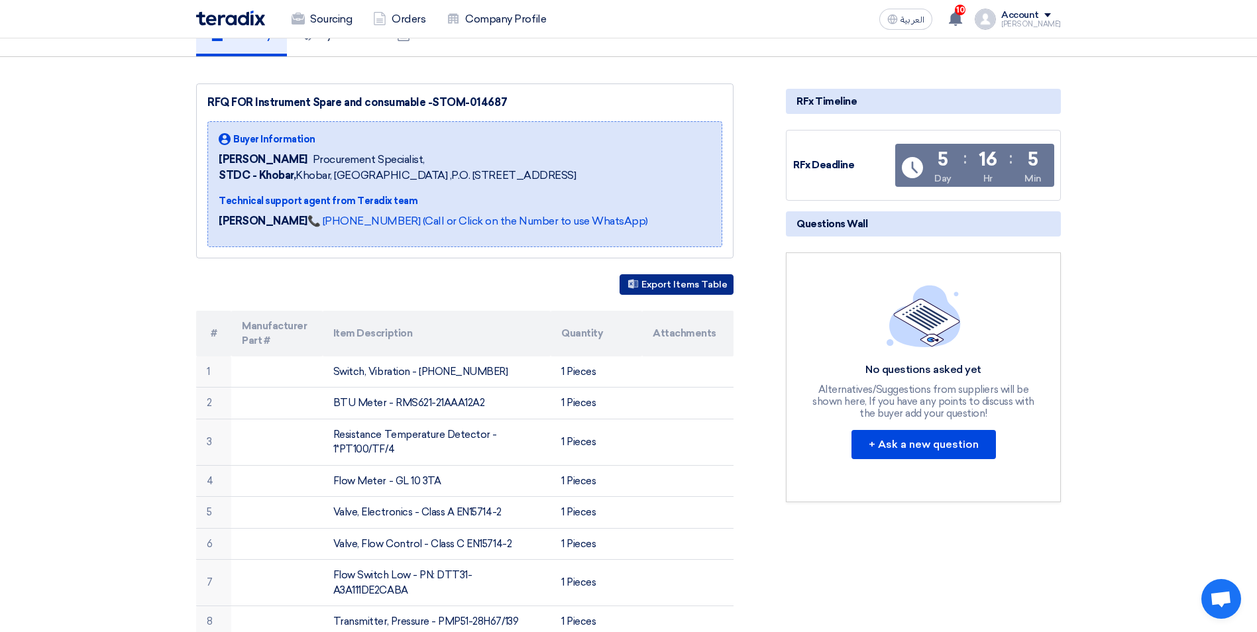
click at [669, 280] on button "Export Items Table" at bounding box center [676, 284] width 114 height 21
drag, startPoint x: 334, startPoint y: 334, endPoint x: 416, endPoint y: 334, distance: 82.2
click at [416, 334] on th "Item Description" at bounding box center [437, 334] width 229 height 46
copy th "Item Description"
click at [275, 339] on th "Manufacturer Part #" at bounding box center [276, 334] width 91 height 46
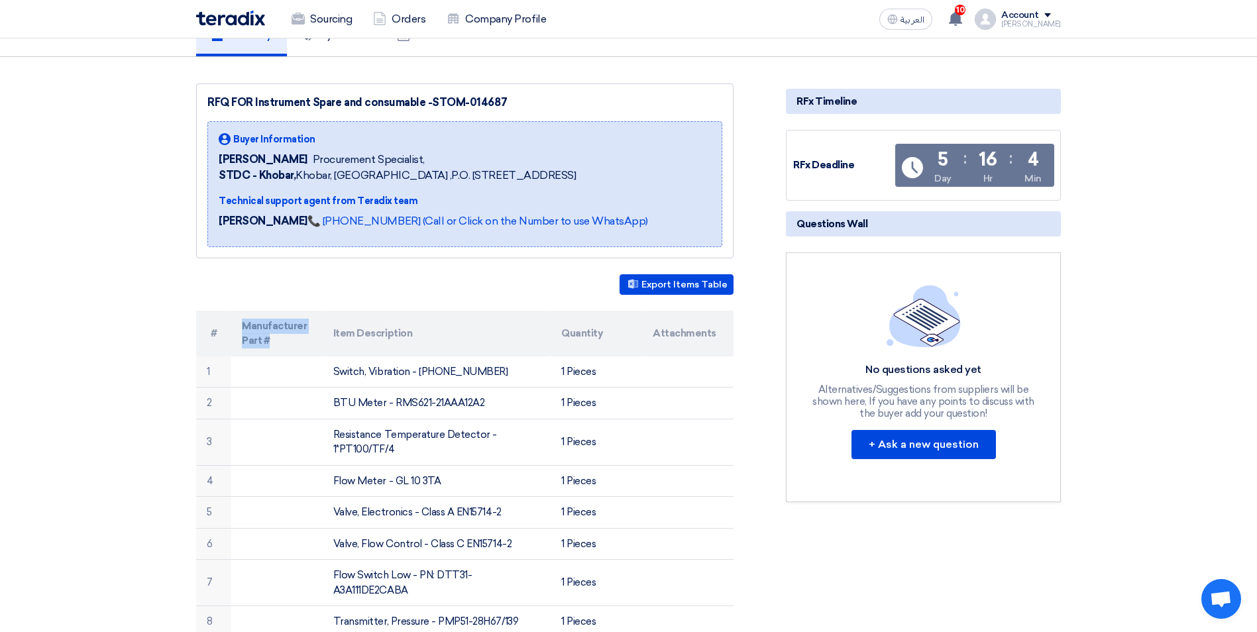
drag, startPoint x: 274, startPoint y: 341, endPoint x: 244, endPoint y: 327, distance: 32.3
click at [244, 327] on th "Manufacturer Part #" at bounding box center [276, 334] width 91 height 46
copy th "Manufacturer Part #"
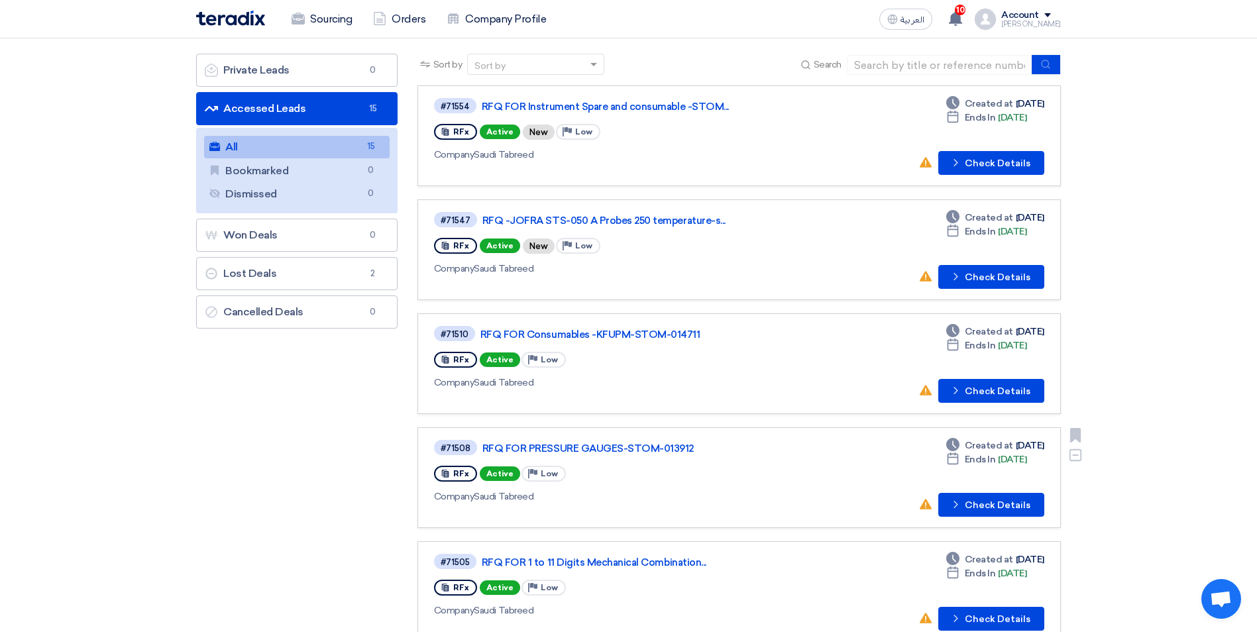
scroll to position [66, 0]
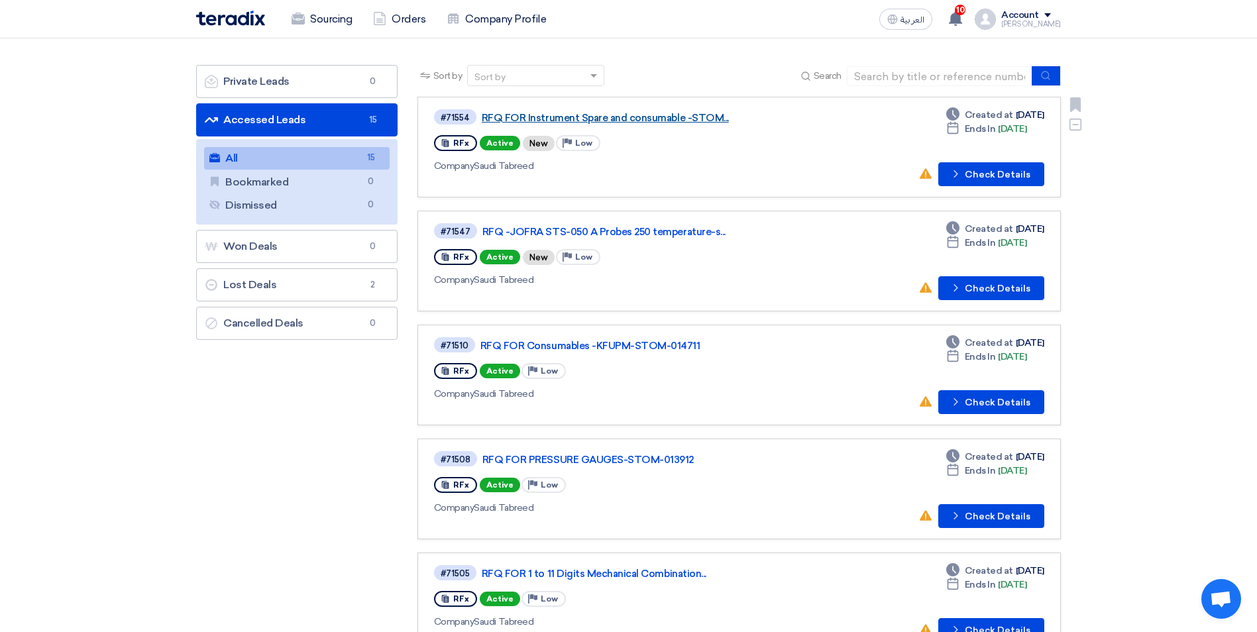
click at [590, 117] on link "RFQ FOR Instrument Spare and consumable -STOM..." at bounding box center [647, 118] width 331 height 12
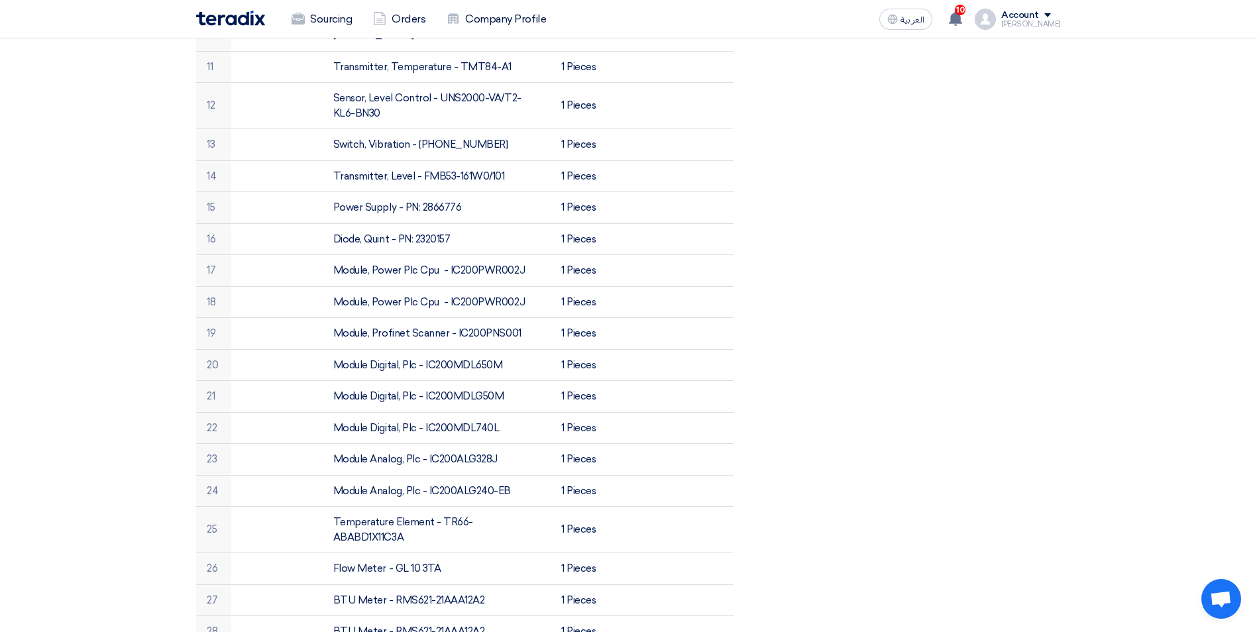
scroll to position [729, 0]
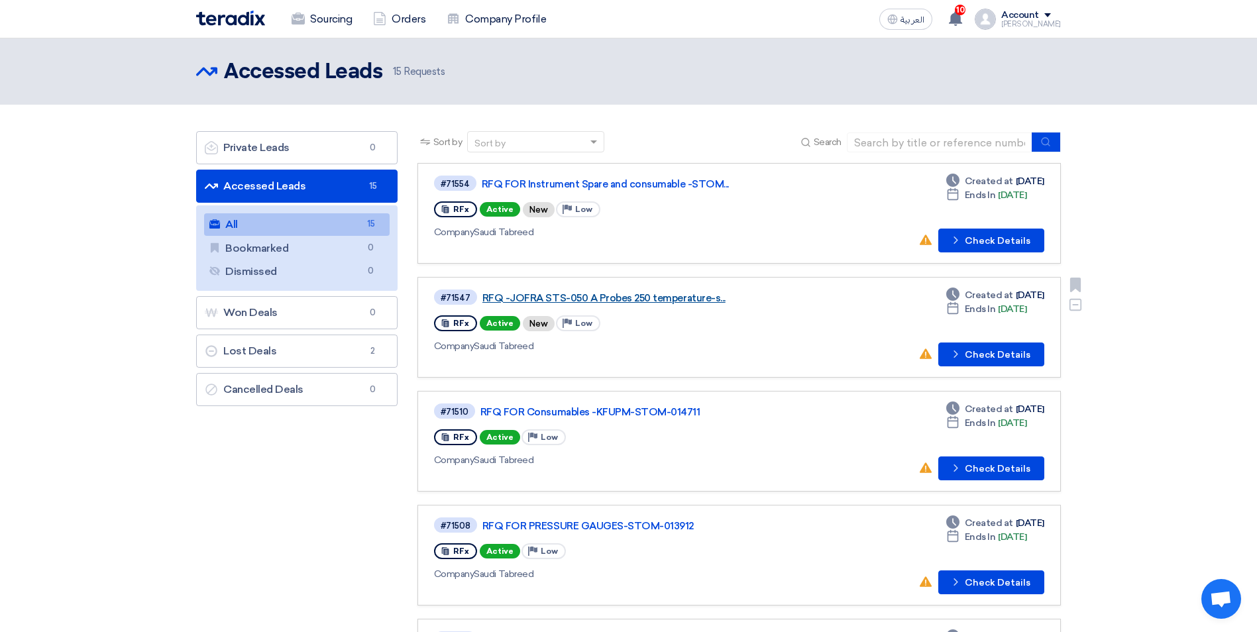
click at [645, 301] on link "RFQ -JOFRA STS-050 A Probes 250 temperature-s..." at bounding box center [647, 298] width 331 height 12
click at [250, 227] on link "All All 15" at bounding box center [297, 224] width 186 height 23
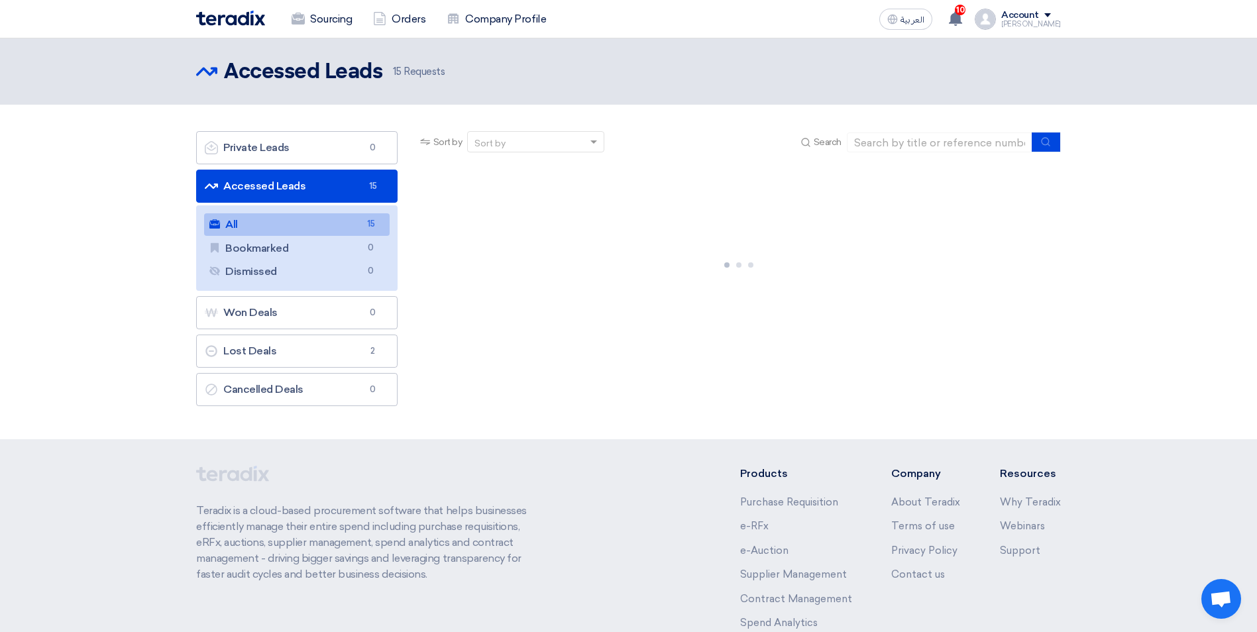
click at [260, 180] on link "Accessed Leads Accessed Leads 15" at bounding box center [296, 186] width 201 height 33
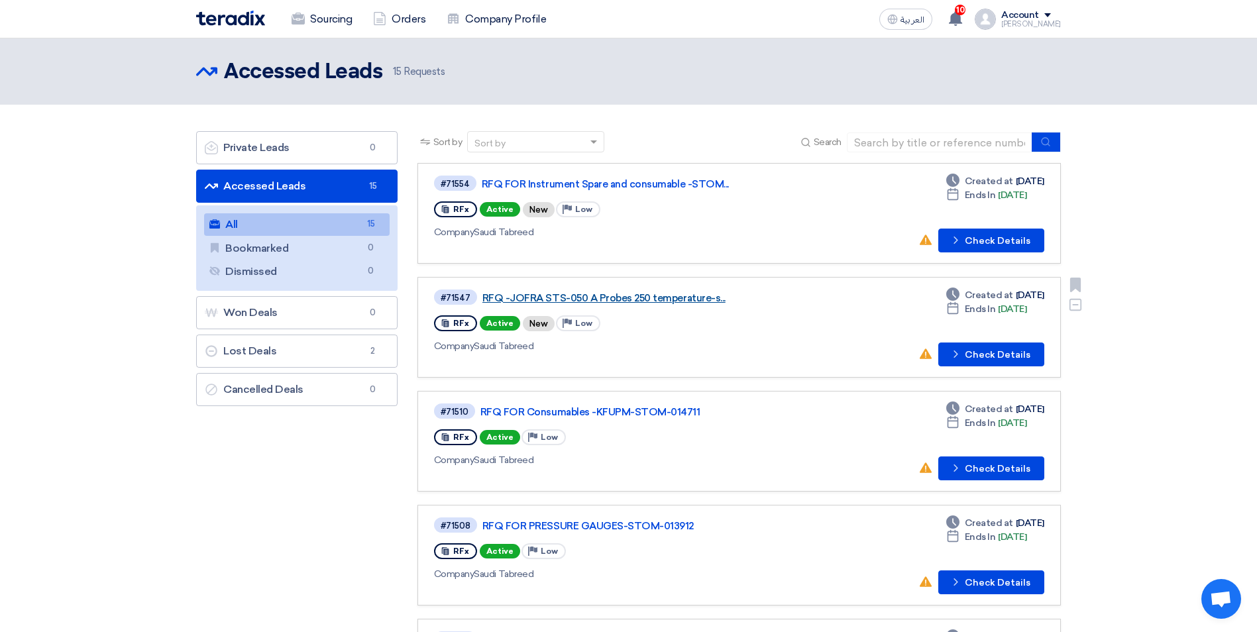
click at [600, 299] on link "RFQ -JOFRA STS-050 A Probes 250 temperature-s..." at bounding box center [647, 298] width 331 height 12
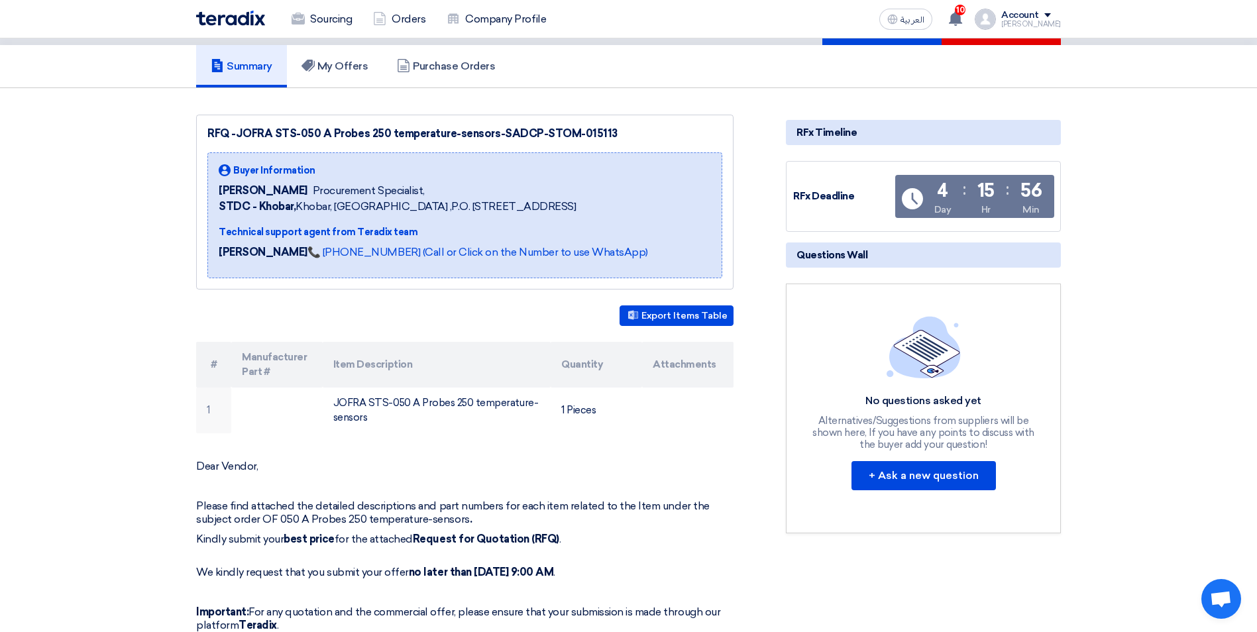
scroll to position [133, 0]
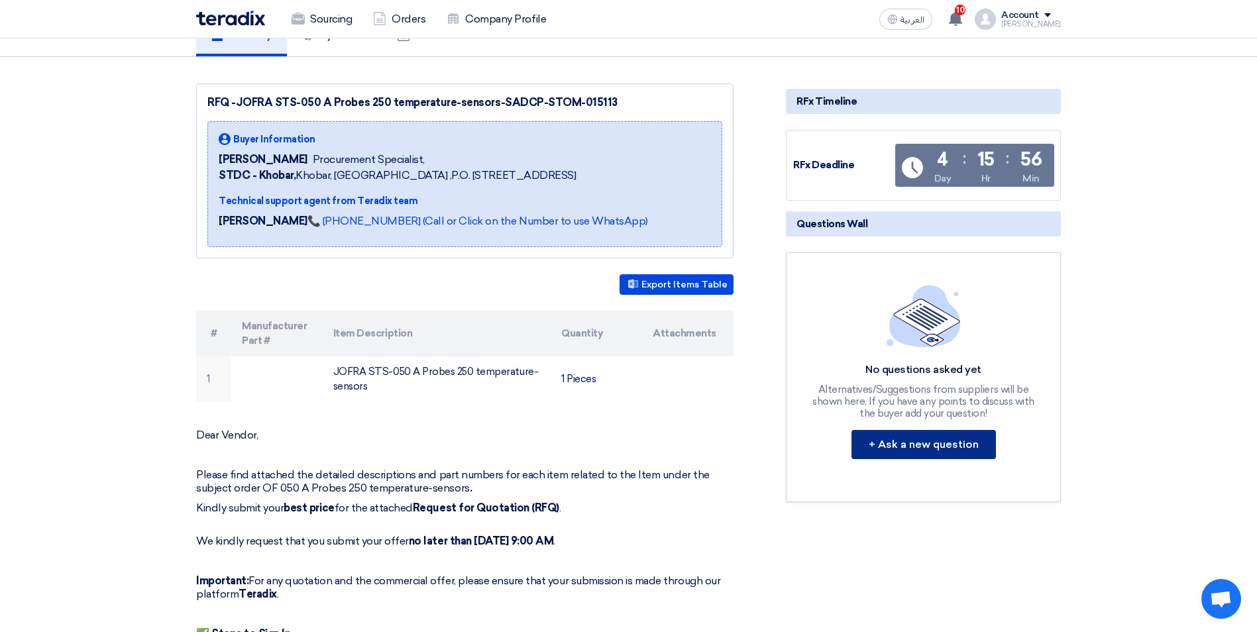
click at [926, 441] on button "+ Ask a new question" at bounding box center [923, 444] width 144 height 29
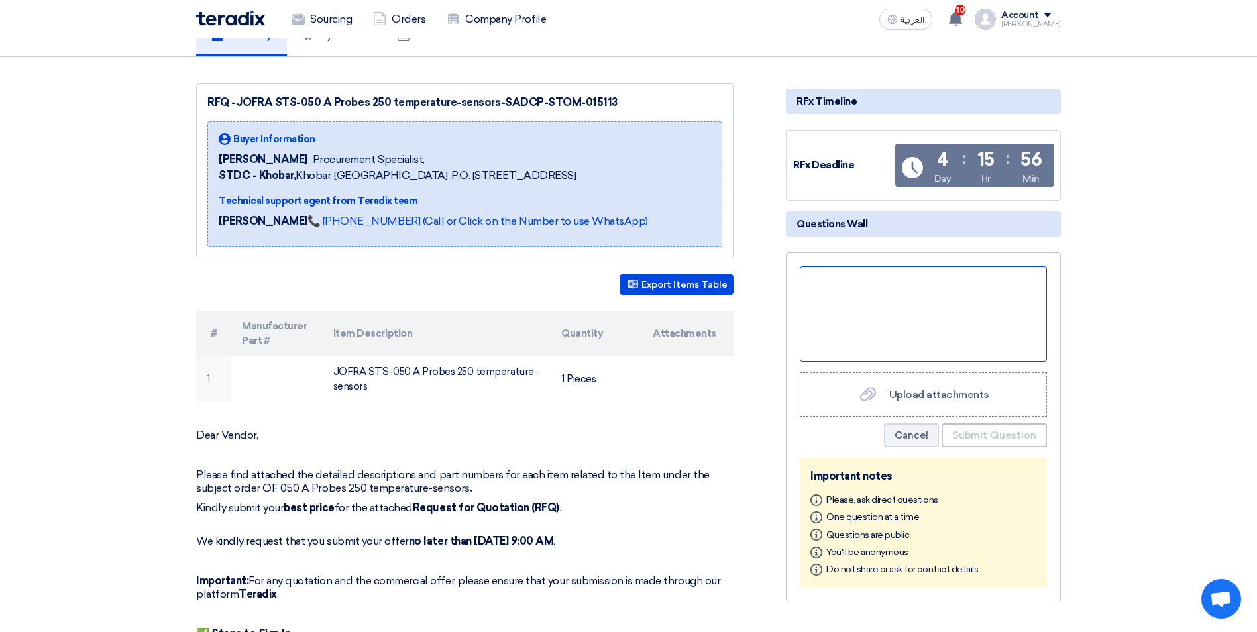
click at [871, 299] on div at bounding box center [923, 313] width 247 height 95
click at [861, 288] on div at bounding box center [923, 313] width 247 height 95
paste div
click at [992, 434] on button "Submit Question" at bounding box center [993, 435] width 105 height 24
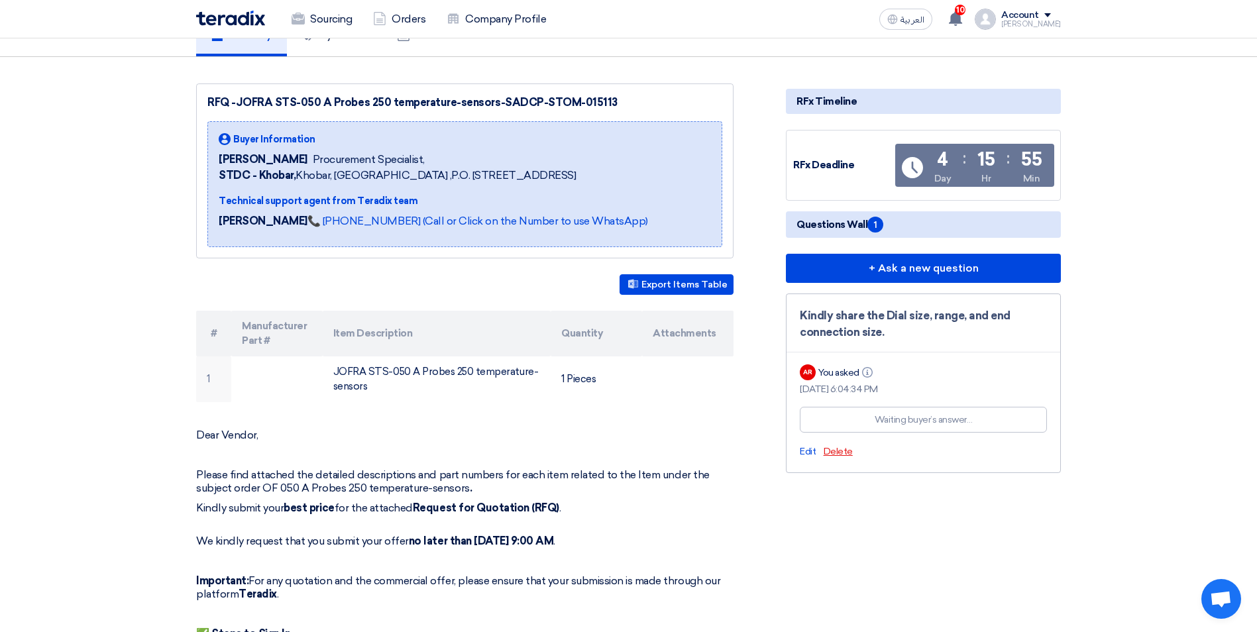
click at [845, 454] on span "Delete" at bounding box center [838, 451] width 29 height 11
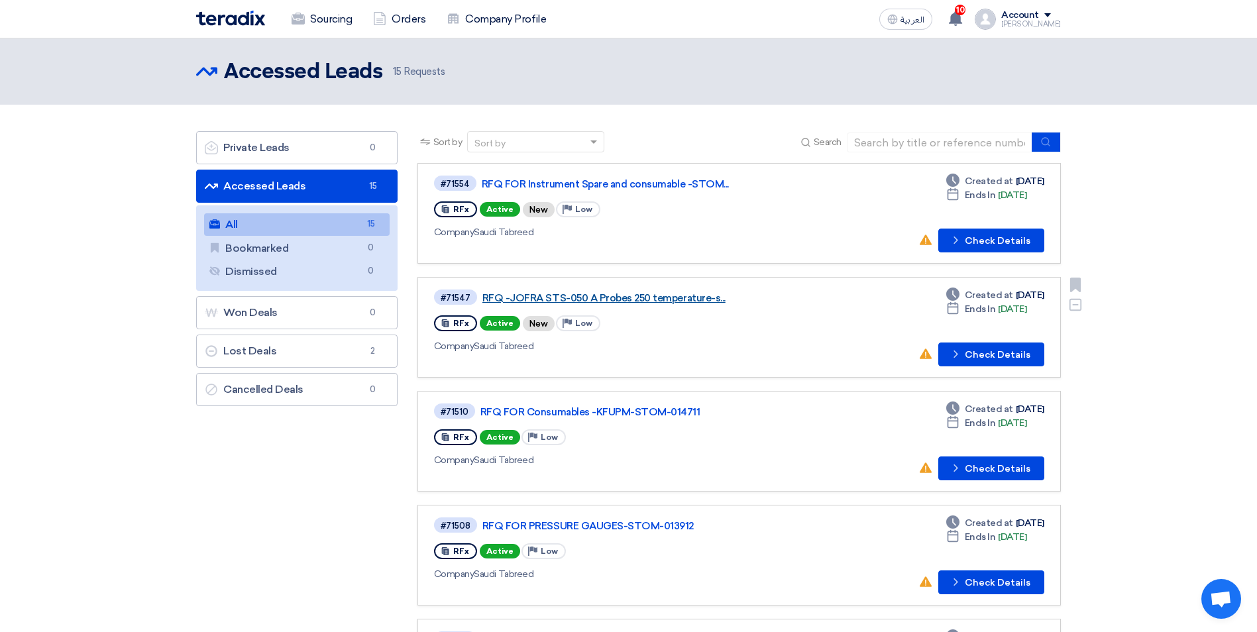
click at [608, 297] on link "RFQ -JOFRA STS-050 A Probes 250 temperature-s..." at bounding box center [647, 298] width 331 height 12
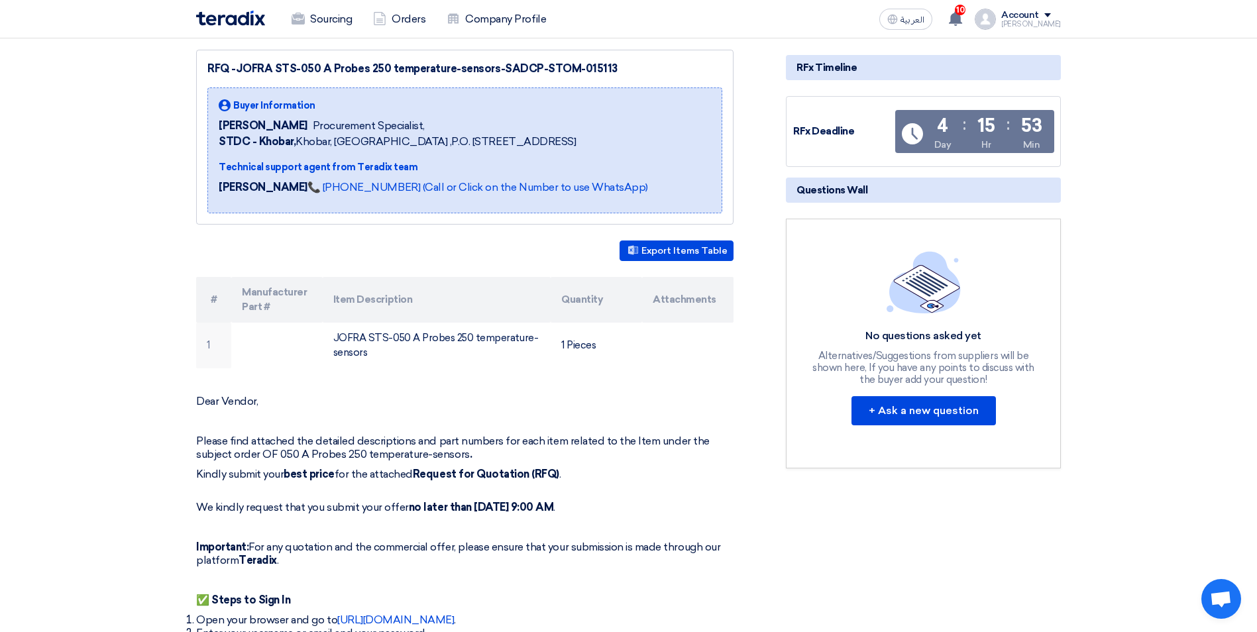
scroll to position [199, 0]
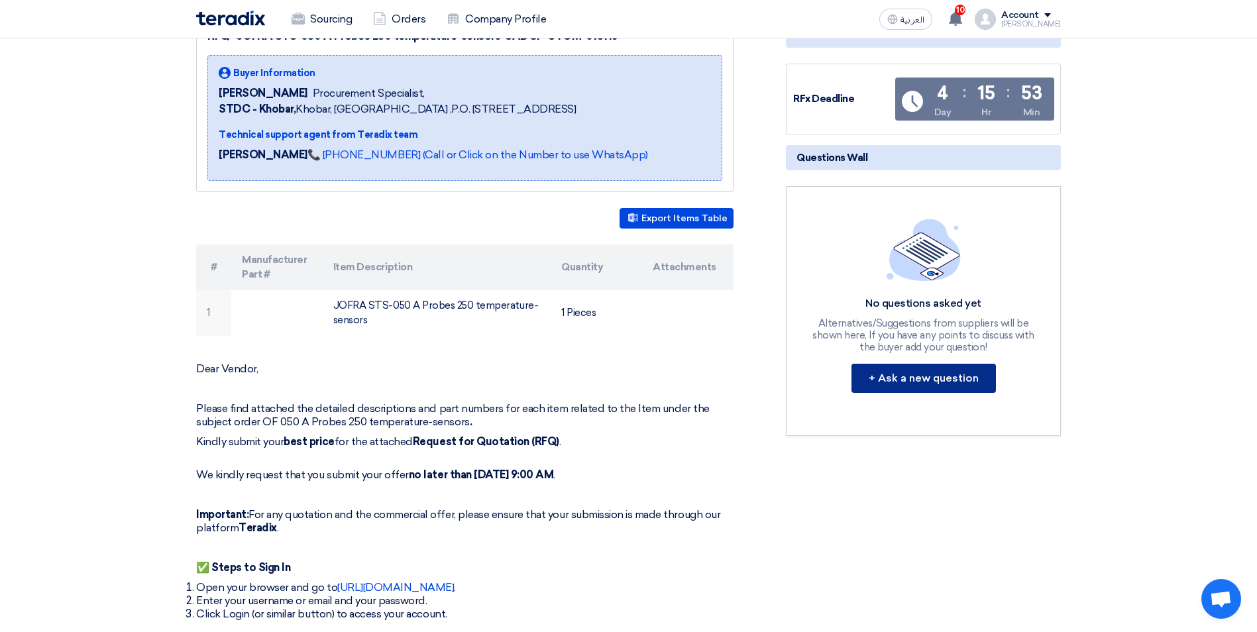
click at [936, 382] on button "+ Ask a new question" at bounding box center [923, 378] width 144 height 29
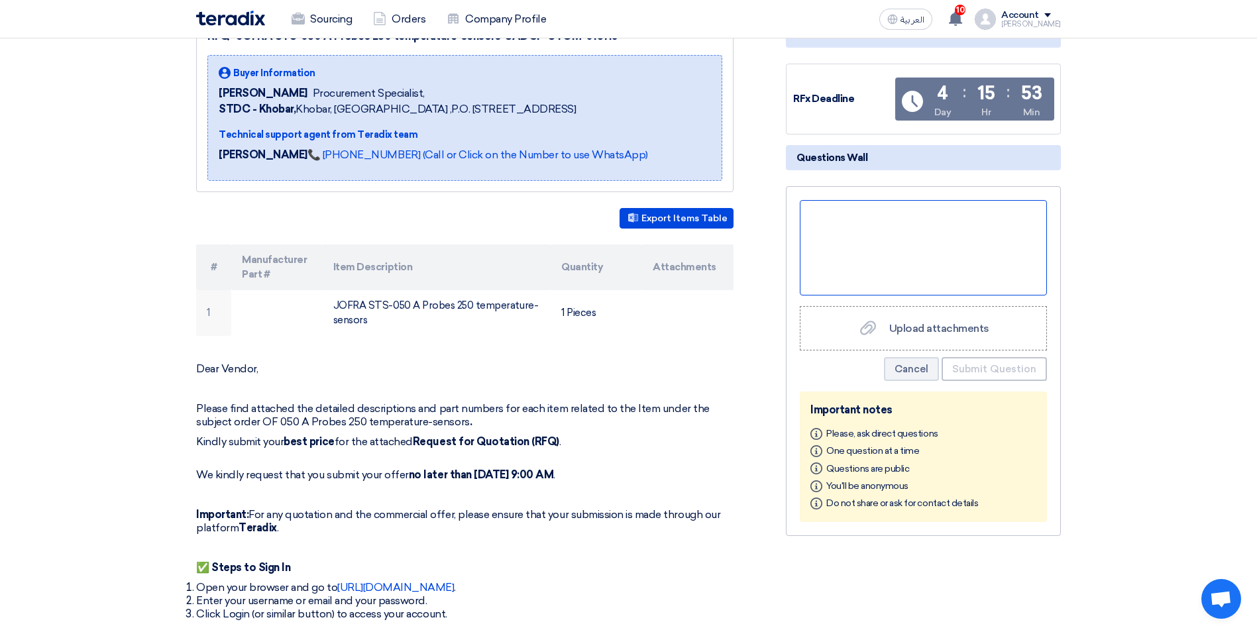
click at [885, 231] on div at bounding box center [923, 247] width 247 height 95
paste div
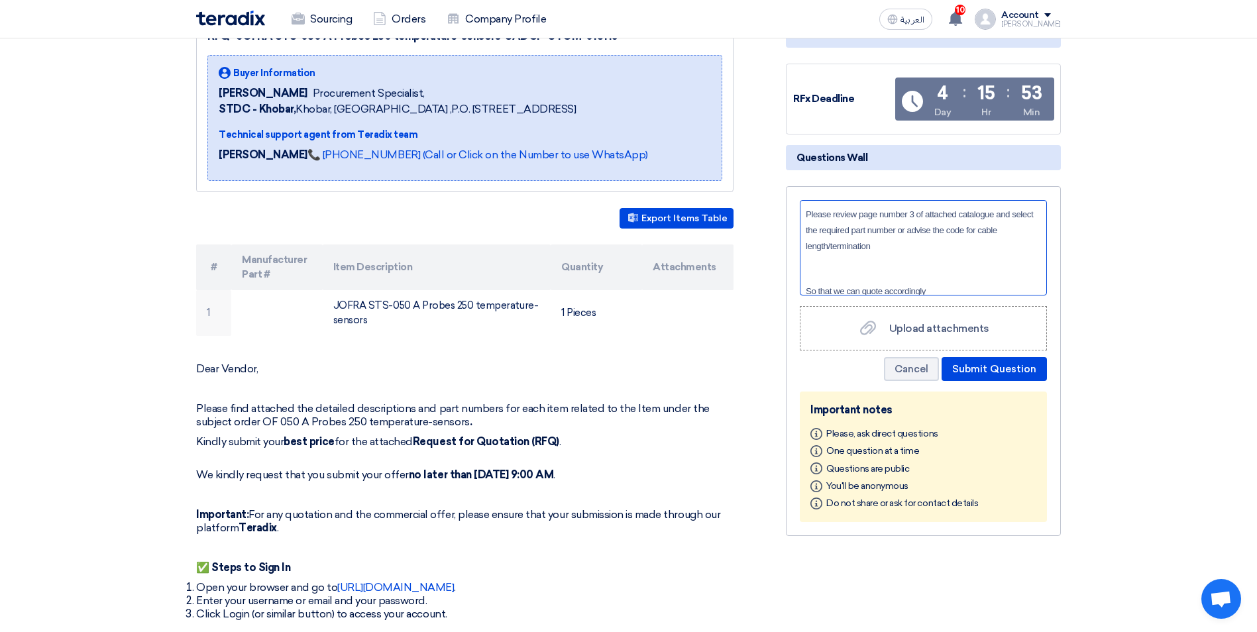
scroll to position [1, 0]
click at [908, 331] on span "Upload attachments" at bounding box center [939, 328] width 100 height 13
click at [0, 0] on input "Upload attachments Upload attachments" at bounding box center [0, 0] width 0 height 0
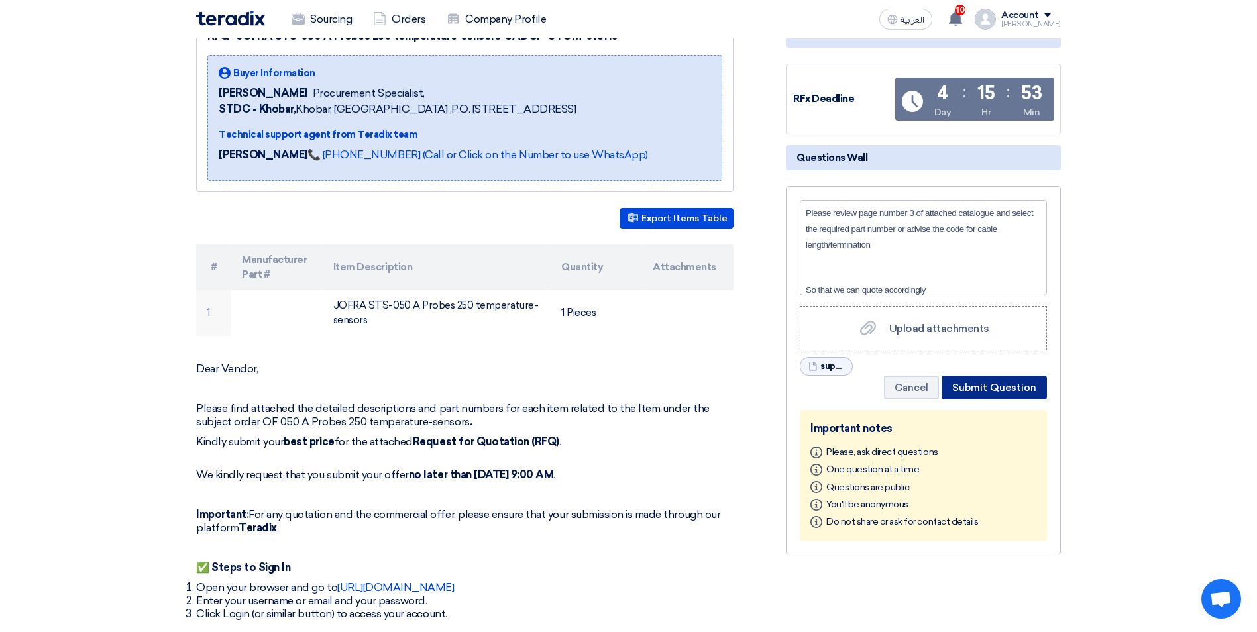
click at [991, 391] on button "Submit Question" at bounding box center [993, 388] width 105 height 24
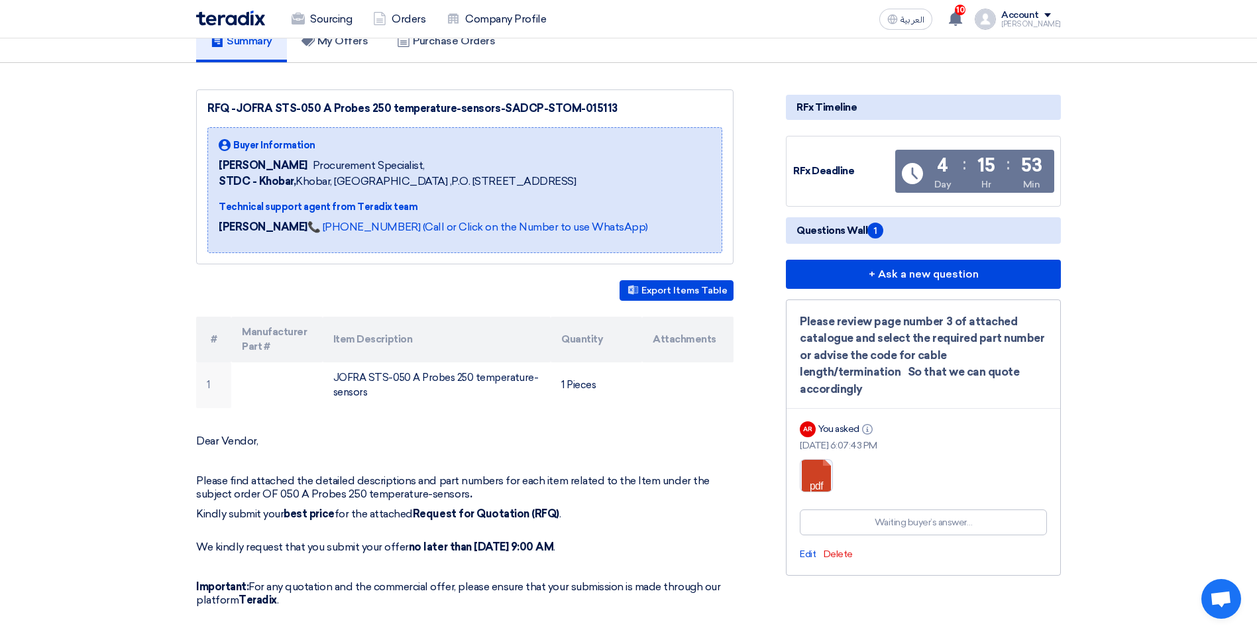
scroll to position [0, 0]
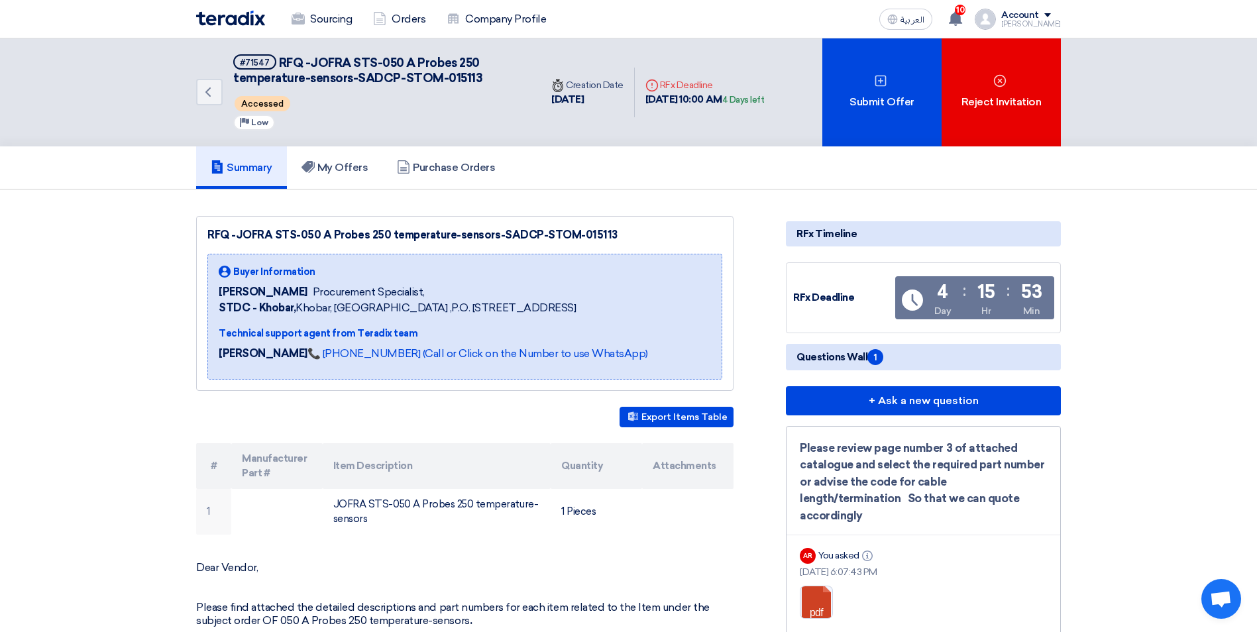
click at [235, 162] on h5 "Summary" at bounding box center [242, 167] width 62 height 13
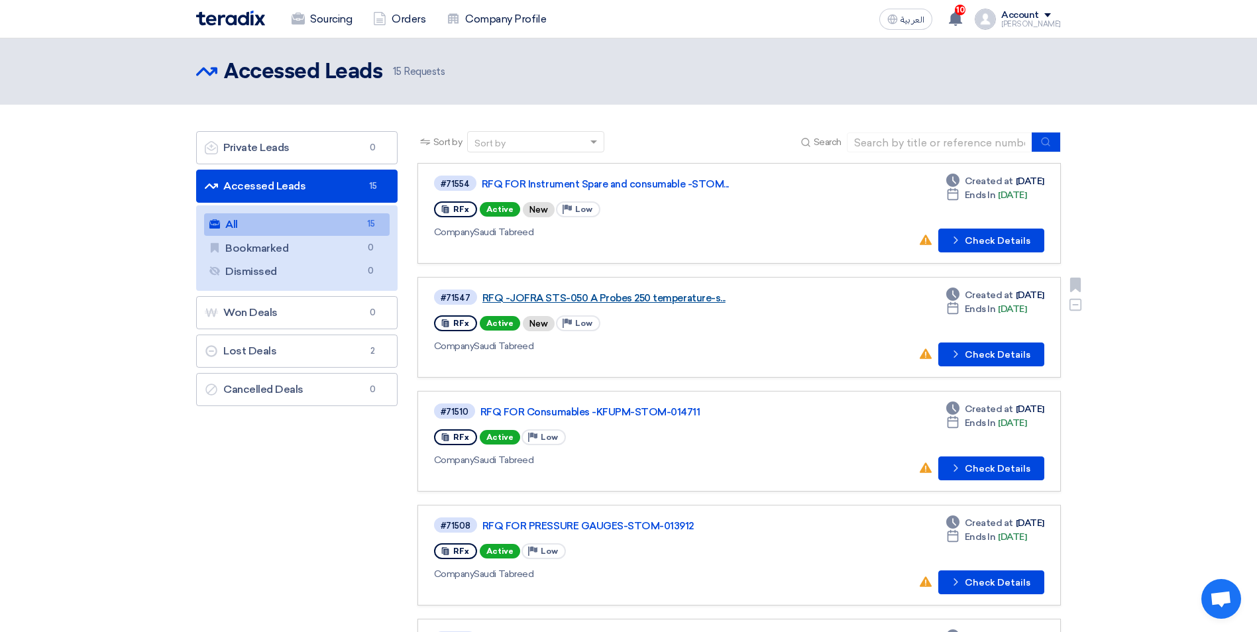
click at [619, 302] on link "RFQ -JOFRA STS-050 A Probes 250 temperature-s..." at bounding box center [647, 298] width 331 height 12
click at [284, 183] on link "Accessed Leads Accessed Leads 15" at bounding box center [296, 186] width 201 height 33
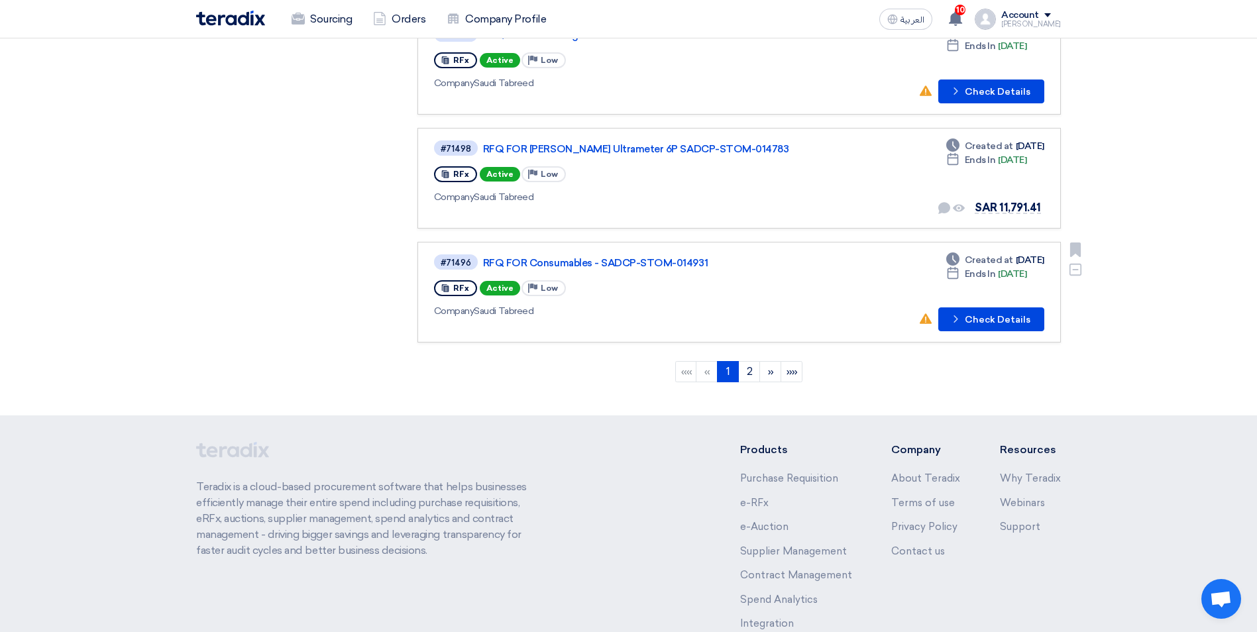
scroll to position [861, 0]
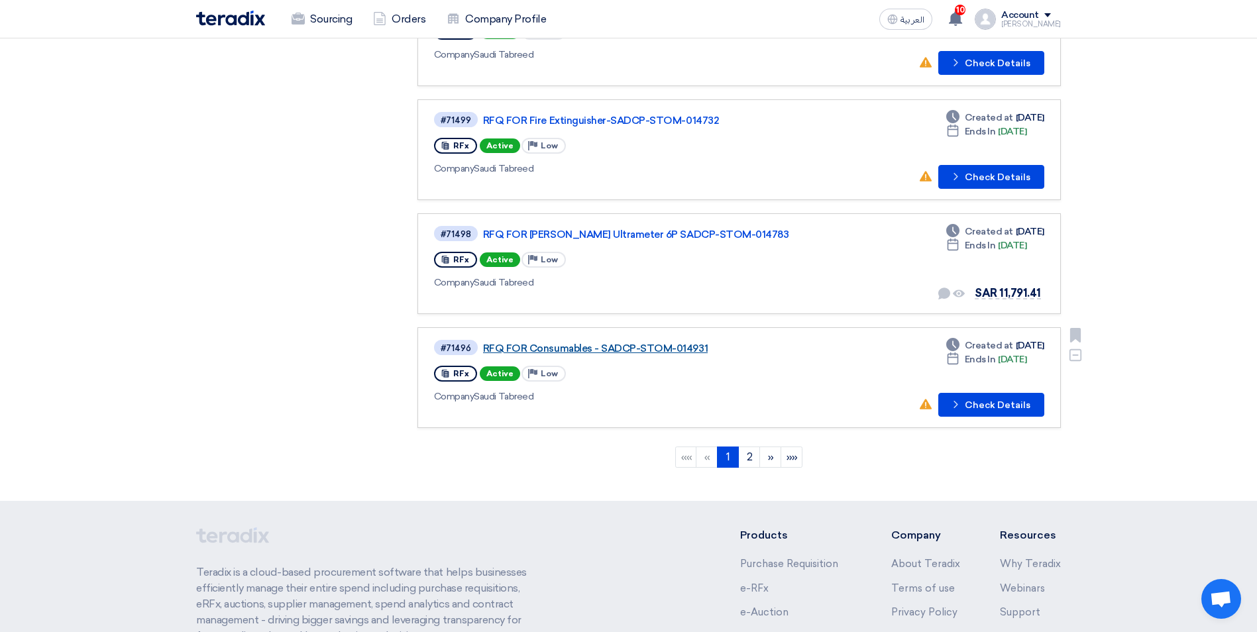
click at [553, 347] on link "RFQ FOR Consumables - SADCP-STOM-014931" at bounding box center [648, 349] width 331 height 12
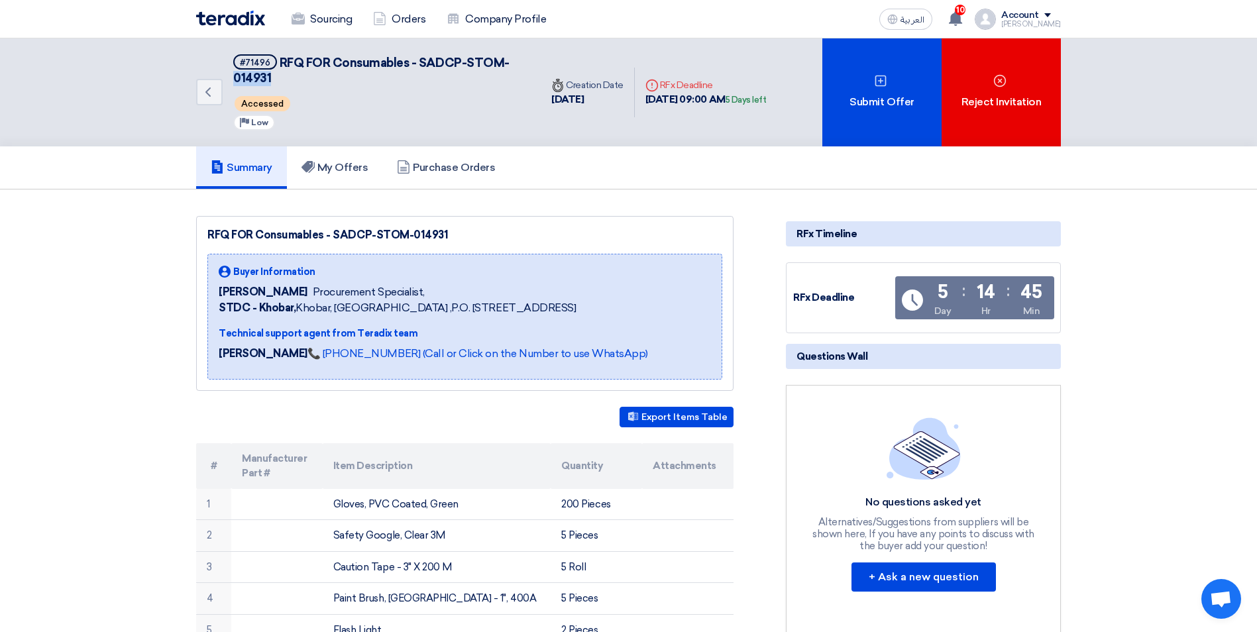
drag, startPoint x: 233, startPoint y: 76, endPoint x: 274, endPoint y: 79, distance: 41.2
click at [274, 79] on div "Back #71496 RFQ FOR Consumables - SADCP-STOM-014931 Accessed Priority Low" at bounding box center [368, 92] width 345 height 108
drag, startPoint x: 274, startPoint y: 79, endPoint x: 468, endPoint y: 61, distance: 194.9
click at [468, 61] on span "RFQ FOR Consumables - SADCP-STOM-014931" at bounding box center [371, 71] width 276 height 30
drag, startPoint x: 468, startPoint y: 61, endPoint x: 335, endPoint y: 78, distance: 133.5
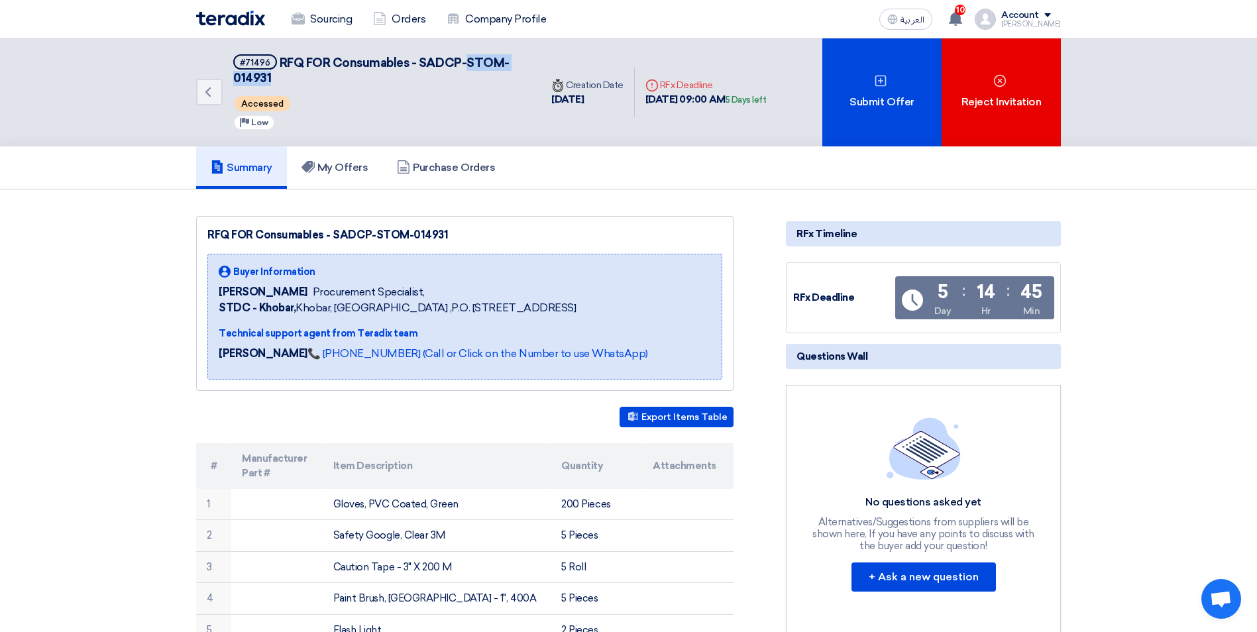
click at [335, 78] on h5 "#71496 RFQ FOR Consumables - SADCP-STOM-014931" at bounding box center [379, 70] width 292 height 32
copy span "STOM-014931"
click at [458, 107] on div "Accessed" at bounding box center [379, 103] width 292 height 21
drag, startPoint x: 280, startPoint y: 60, endPoint x: 460, endPoint y: 58, distance: 180.9
click at [460, 58] on span "RFQ FOR Consumables - SADCP-STOM-014931" at bounding box center [371, 71] width 276 height 30
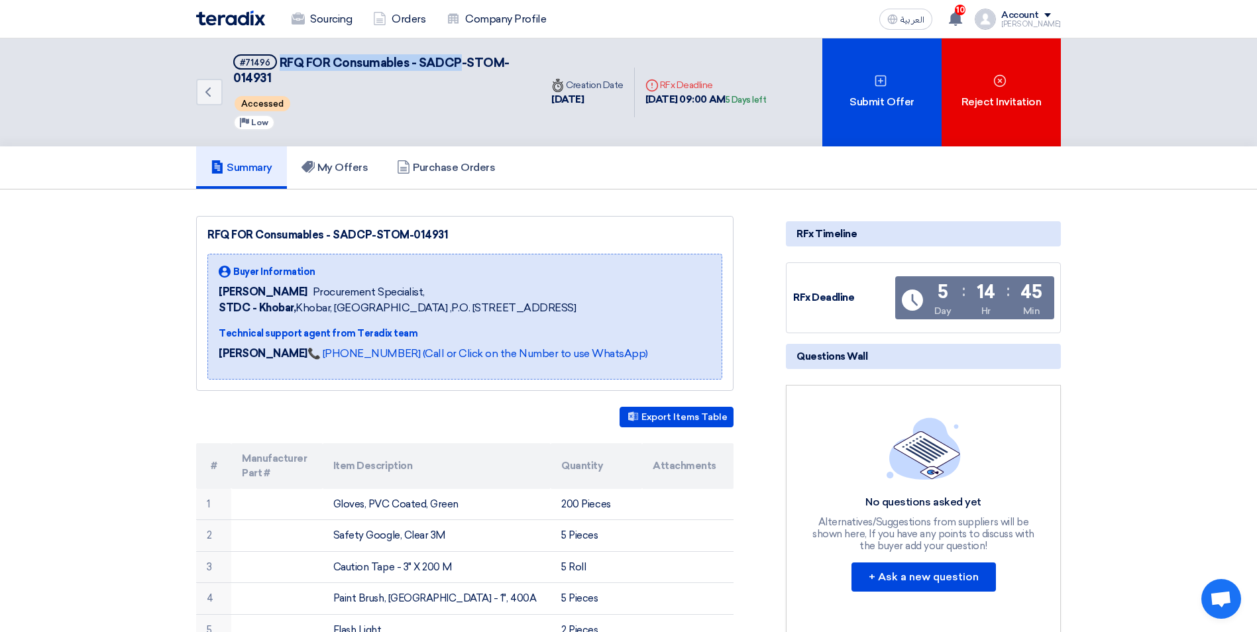
copy span "RFQ FOR Consumables - SADCP"
click at [637, 159] on div "Summary My Offers Purchase Orders" at bounding box center [628, 167] width 865 height 42
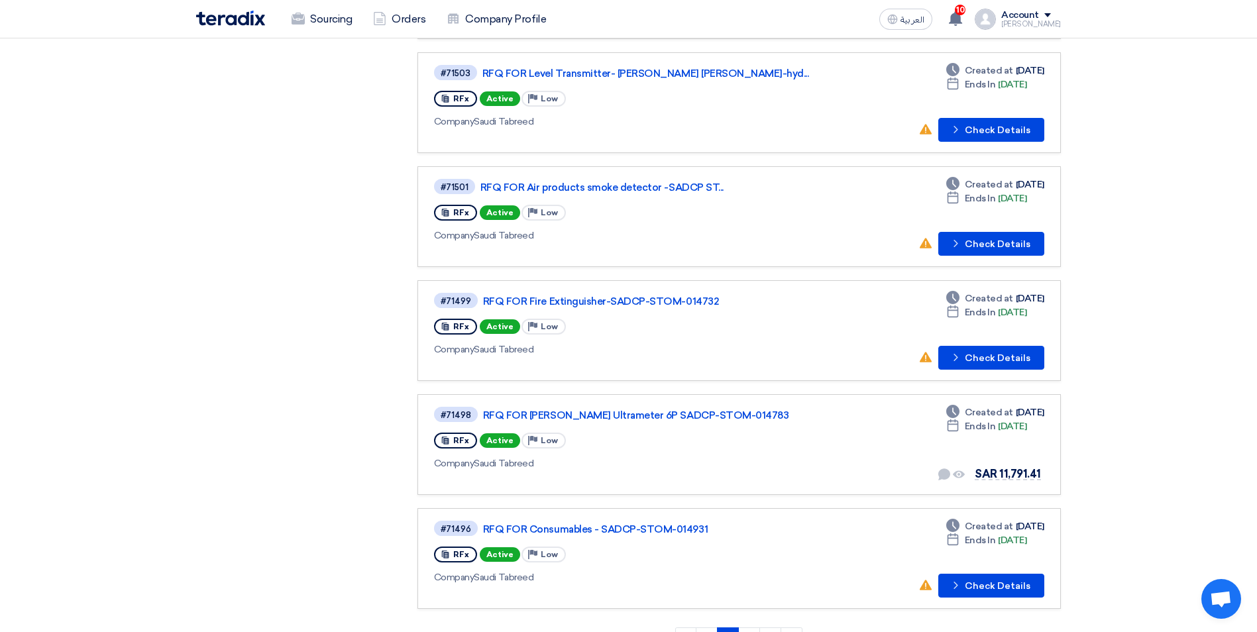
scroll to position [795, 0]
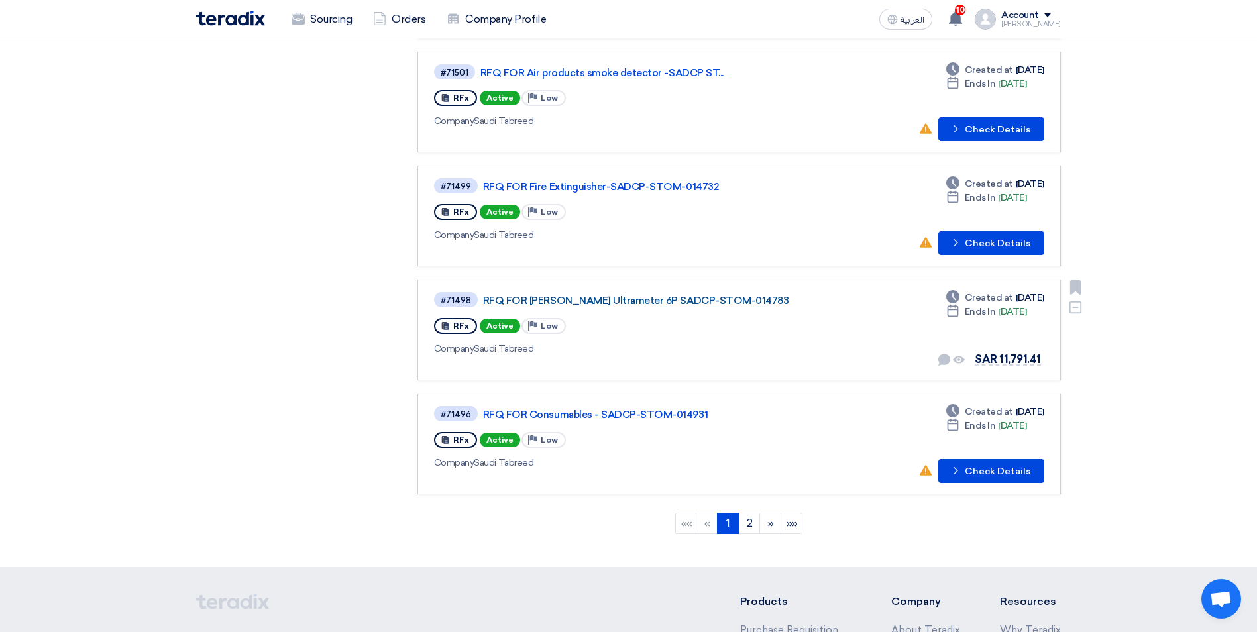
click at [631, 300] on link "RFQ FOR [PERSON_NAME] Ultrameter 6P SADCP-STOM-014783" at bounding box center [648, 301] width 331 height 12
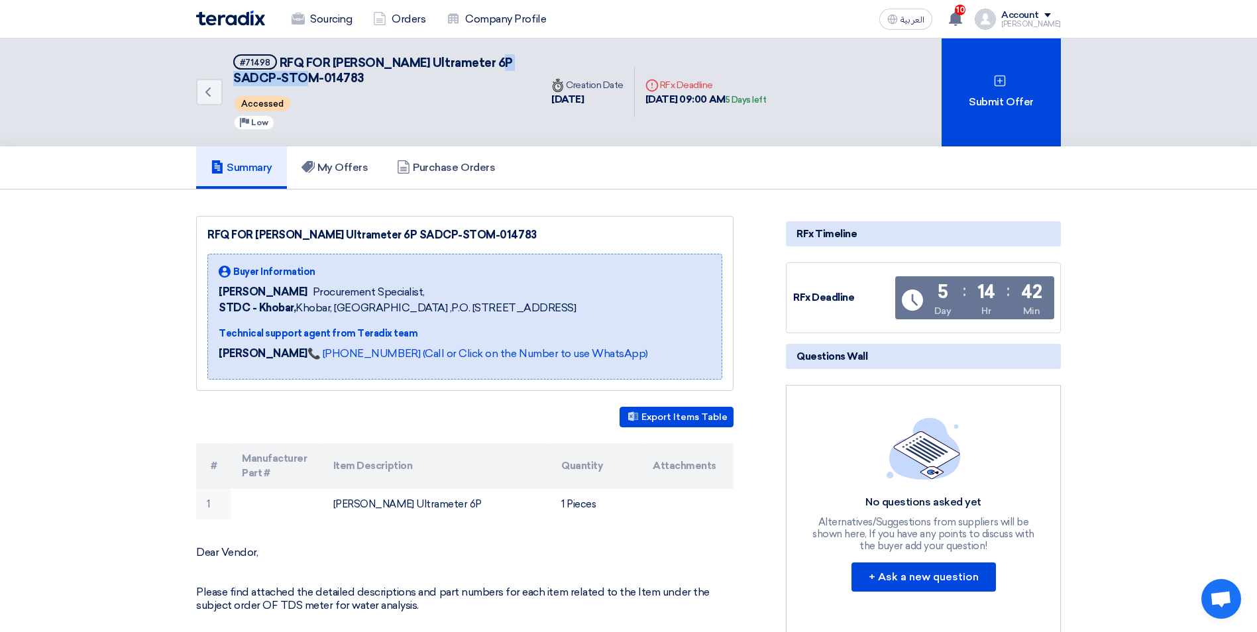
drag, startPoint x: 315, startPoint y: 80, endPoint x: 237, endPoint y: 85, distance: 78.4
click at [237, 85] on h5 "#71498 RFQ FOR Myron Ultrameter 6P SADCP-STOM-014783" at bounding box center [379, 70] width 292 height 32
copy span "STOM-014783"
click at [358, 80] on h5 "#71498 RFQ FOR Myron Ultrameter 6P SADCP-STOM-014783" at bounding box center [379, 70] width 292 height 32
drag, startPoint x: 279, startPoint y: 60, endPoint x: 492, endPoint y: 67, distance: 212.8
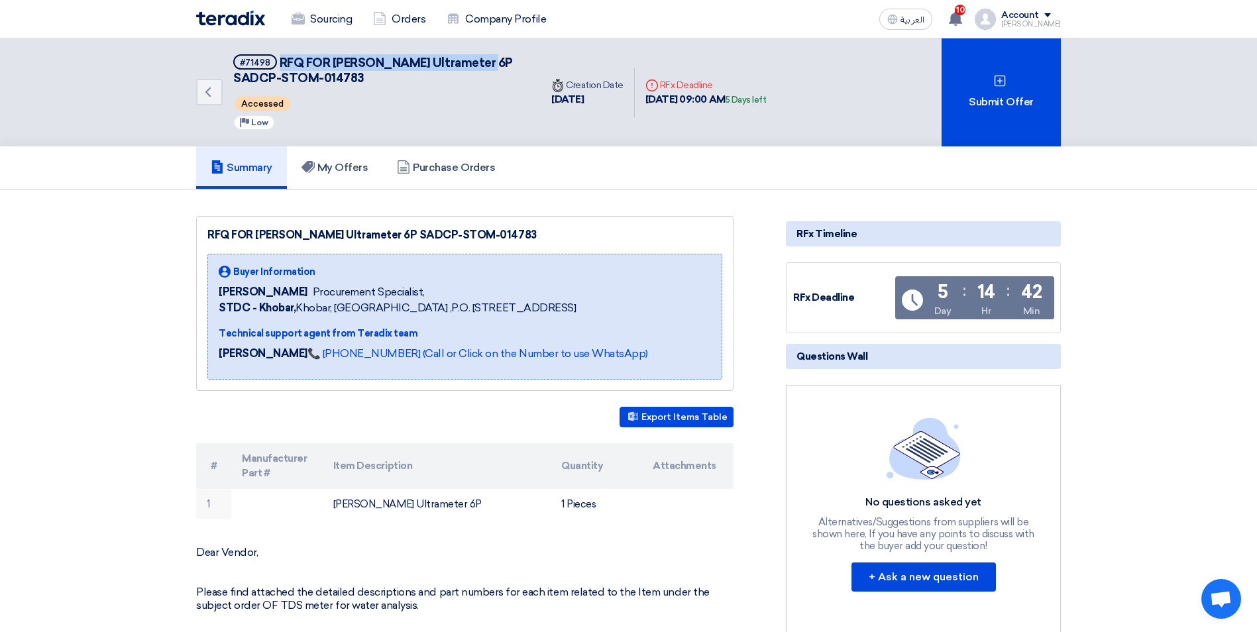
click at [492, 67] on span "RFQ FOR [PERSON_NAME] Ultrameter 6P SADCP-STOM-014783" at bounding box center [373, 71] width 280 height 30
copy span "RFQ FOR Myron Ultrameter 6P SADCP"
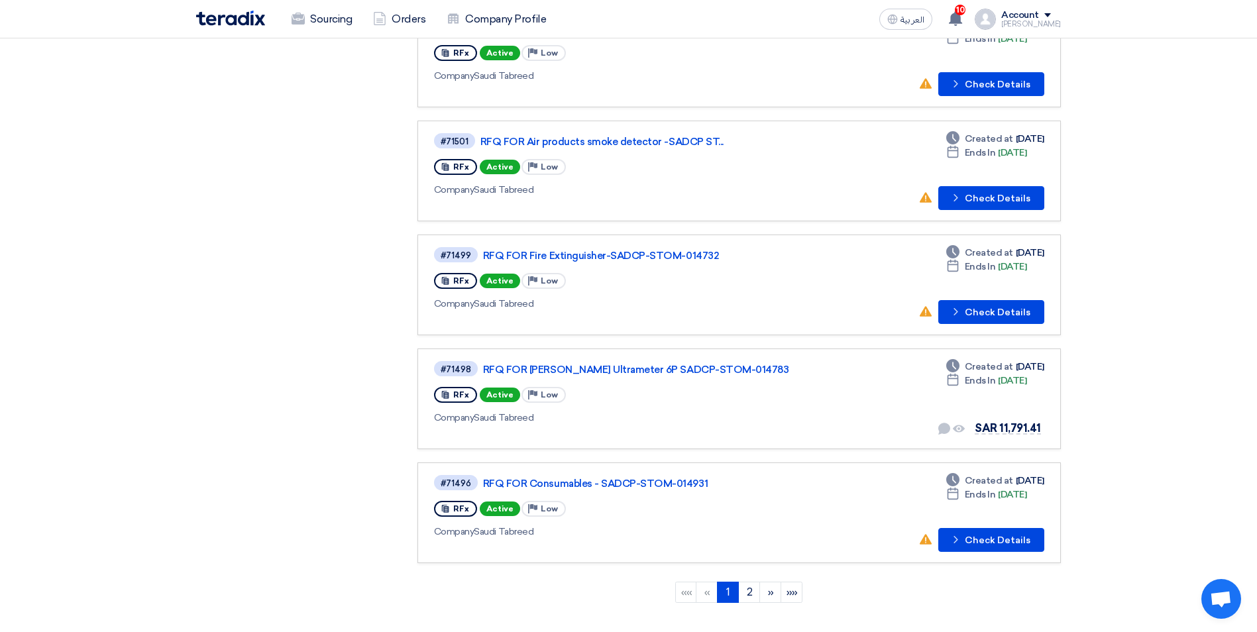
scroll to position [795, 0]
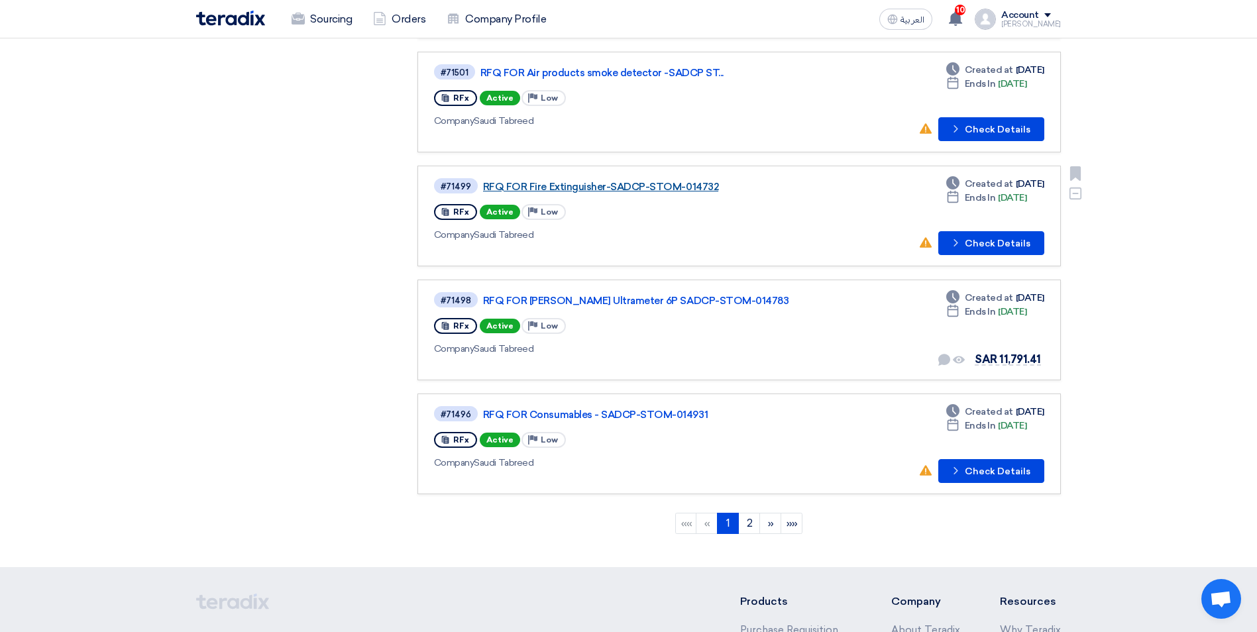
click at [579, 188] on link "RFQ FOR Fire Extinguisher-SADCP-STOM-014732" at bounding box center [648, 187] width 331 height 12
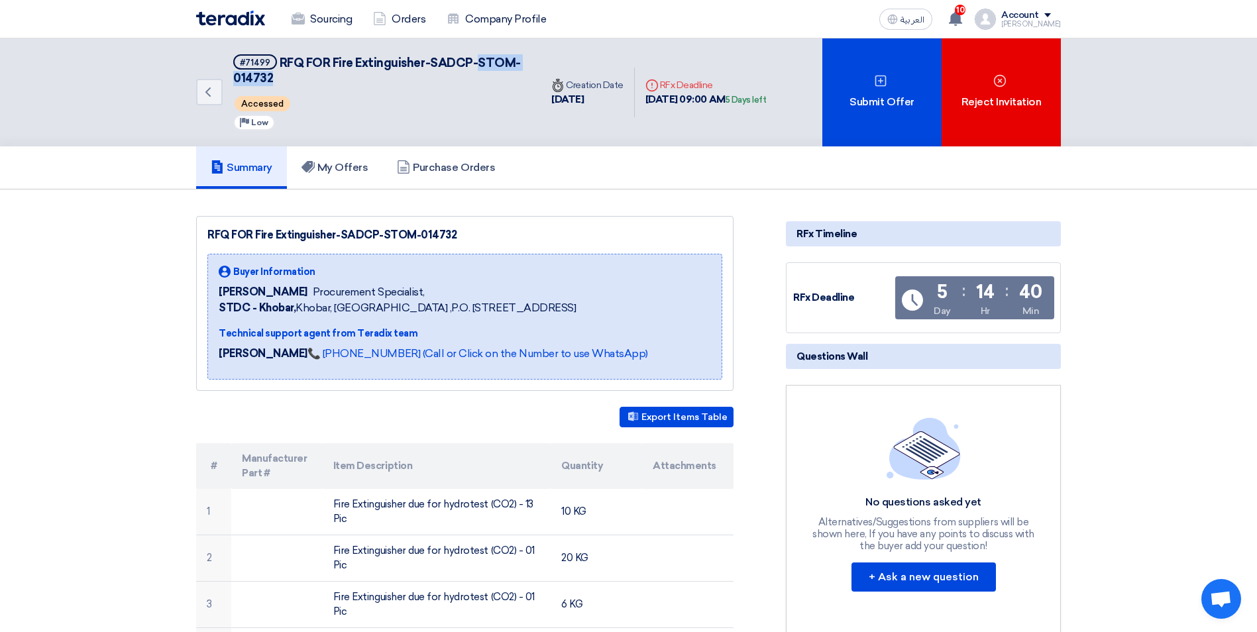
drag, startPoint x: 478, startPoint y: 60, endPoint x: 272, endPoint y: 78, distance: 206.2
click at [272, 78] on h5 "#71499 RFQ FOR Fire Extinguisher-SADCP-STOM-014732" at bounding box center [379, 70] width 292 height 32
copy span "STOM-014732"
drag, startPoint x: 278, startPoint y: 59, endPoint x: 471, endPoint y: 60, distance: 193.5
click at [471, 60] on span "RFQ FOR Fire Extinguisher-SADCP-STOM-014732" at bounding box center [377, 71] width 288 height 30
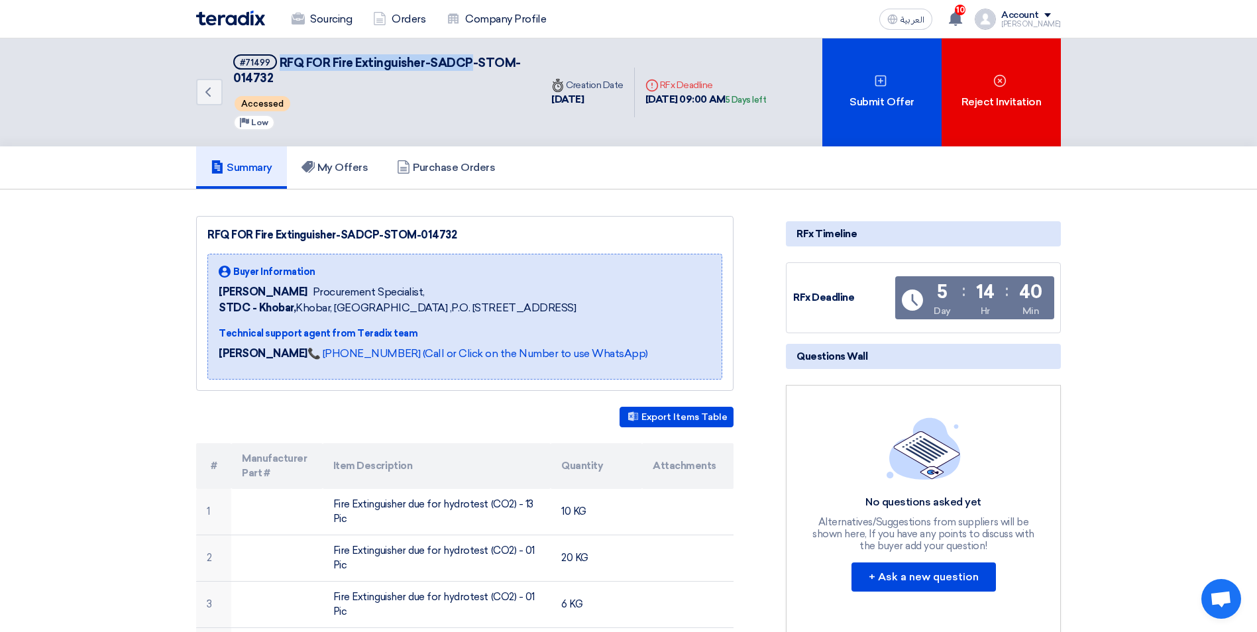
copy span "RFQ FOR Fire Extinguisher-SADCP"
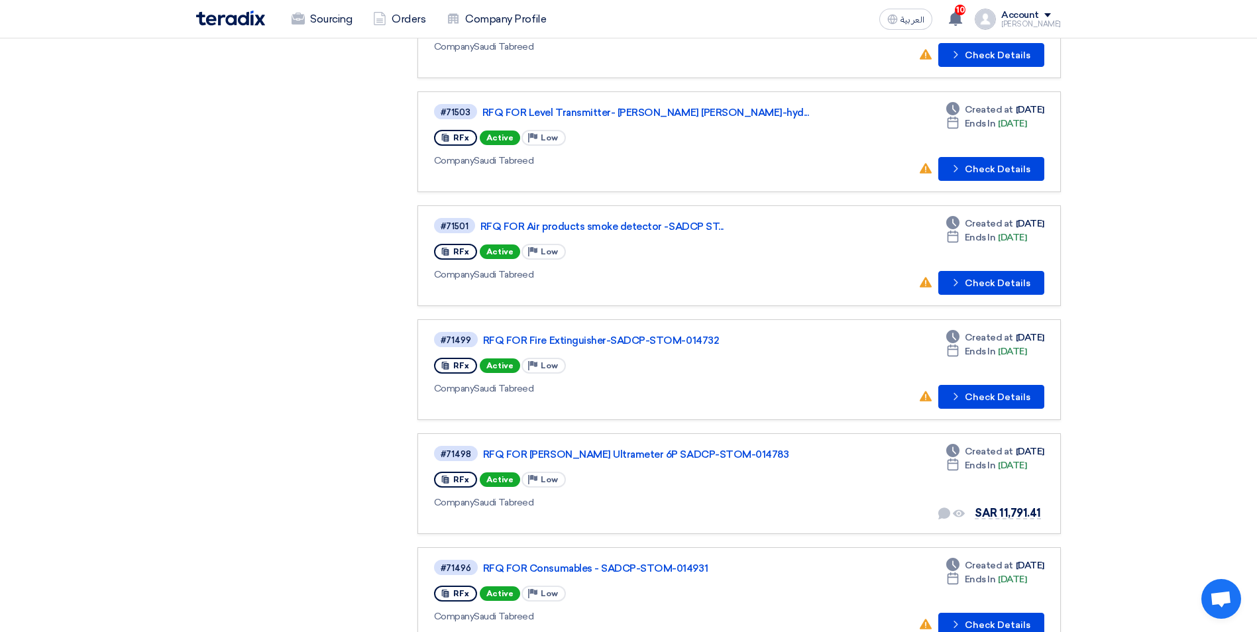
scroll to position [663, 0]
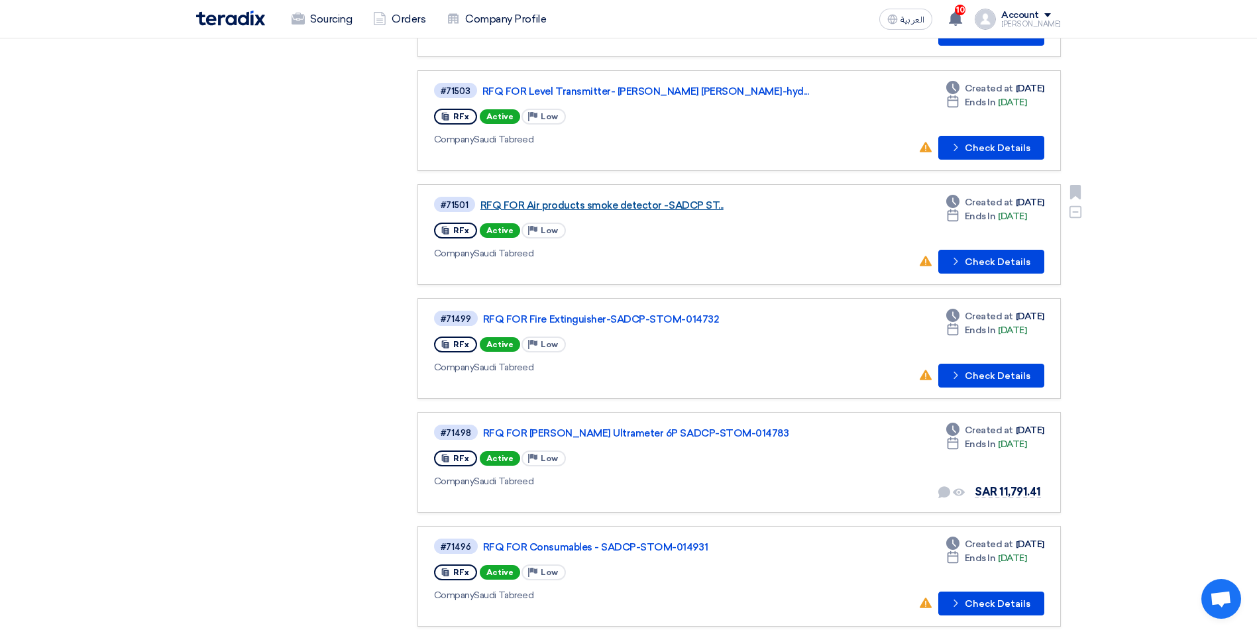
click at [613, 205] on link "RFQ FOR Air products smoke detector -SADCP ST..." at bounding box center [645, 205] width 331 height 12
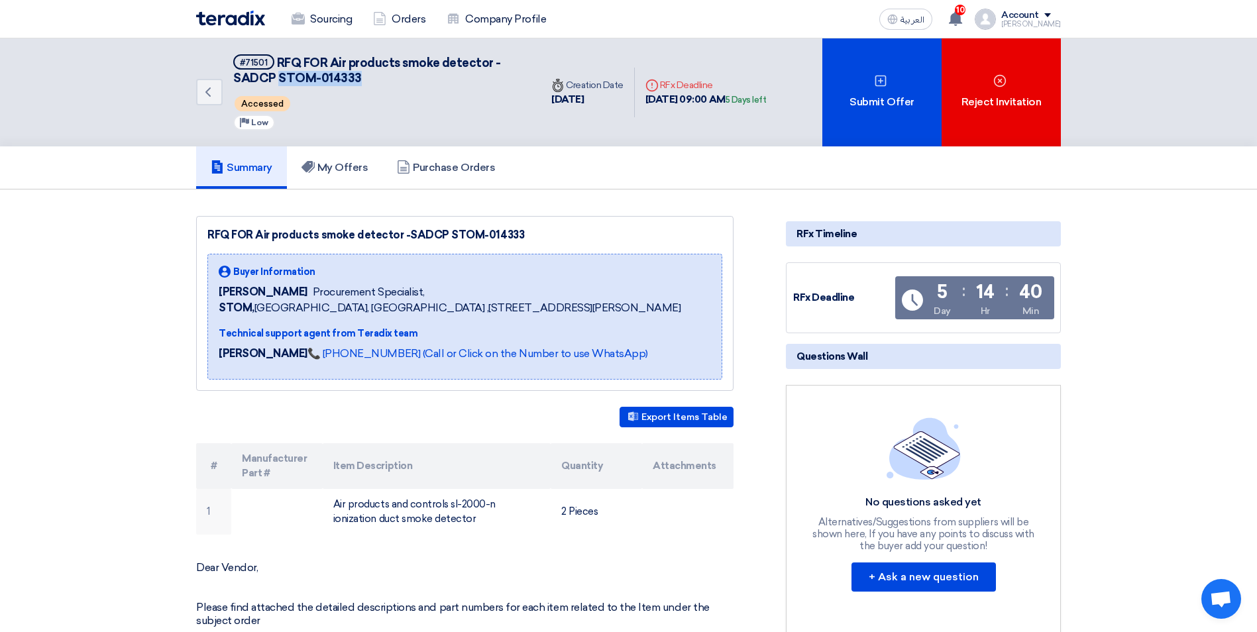
drag, startPoint x: 279, startPoint y: 74, endPoint x: 355, endPoint y: 77, distance: 76.2
click at [355, 77] on span "RFQ FOR Air products smoke detector -SADCP STOM-014333" at bounding box center [367, 71] width 268 height 30
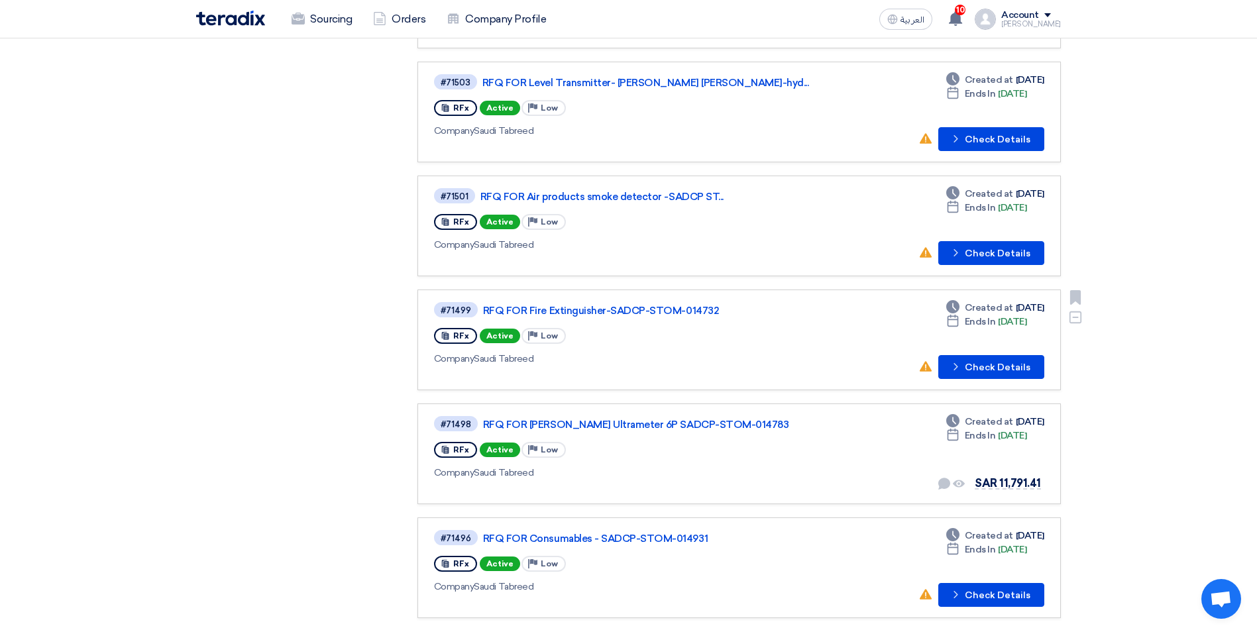
scroll to position [530, 0]
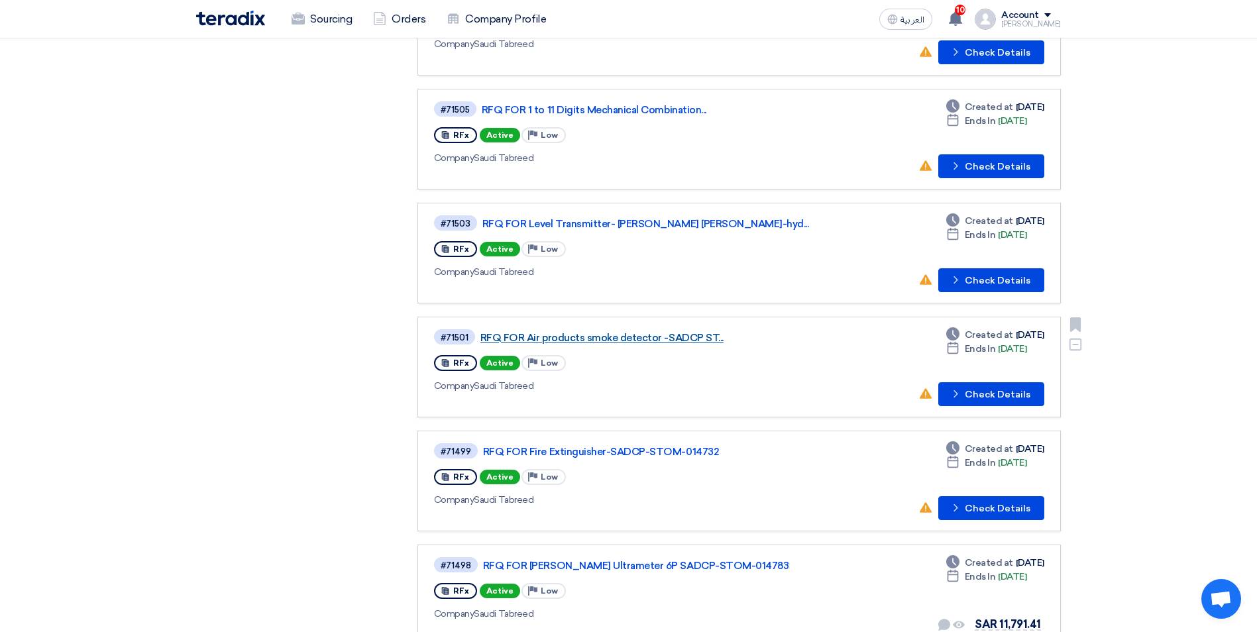
click at [587, 333] on link "RFQ FOR Air products smoke detector -SADCP ST..." at bounding box center [645, 338] width 331 height 12
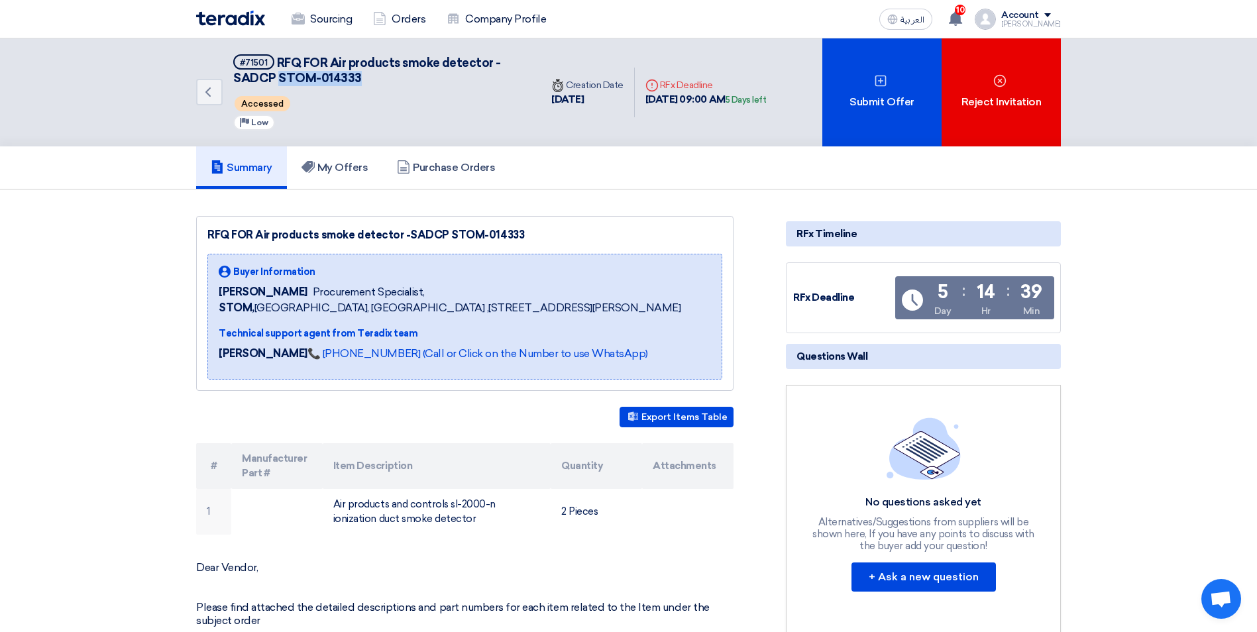
drag, startPoint x: 281, startPoint y: 78, endPoint x: 366, endPoint y: 82, distance: 85.6
click at [366, 82] on h5 "#71501 RFQ FOR Air products smoke detector -SADCP STOM-014333" at bounding box center [379, 70] width 292 height 32
click at [394, 112] on div "Accessed" at bounding box center [379, 103] width 292 height 21
drag, startPoint x: 277, startPoint y: 60, endPoint x: 490, endPoint y: 66, distance: 212.8
click at [490, 66] on span "RFQ FOR Air products smoke detector -SADCP STOM-014333" at bounding box center [367, 71] width 268 height 30
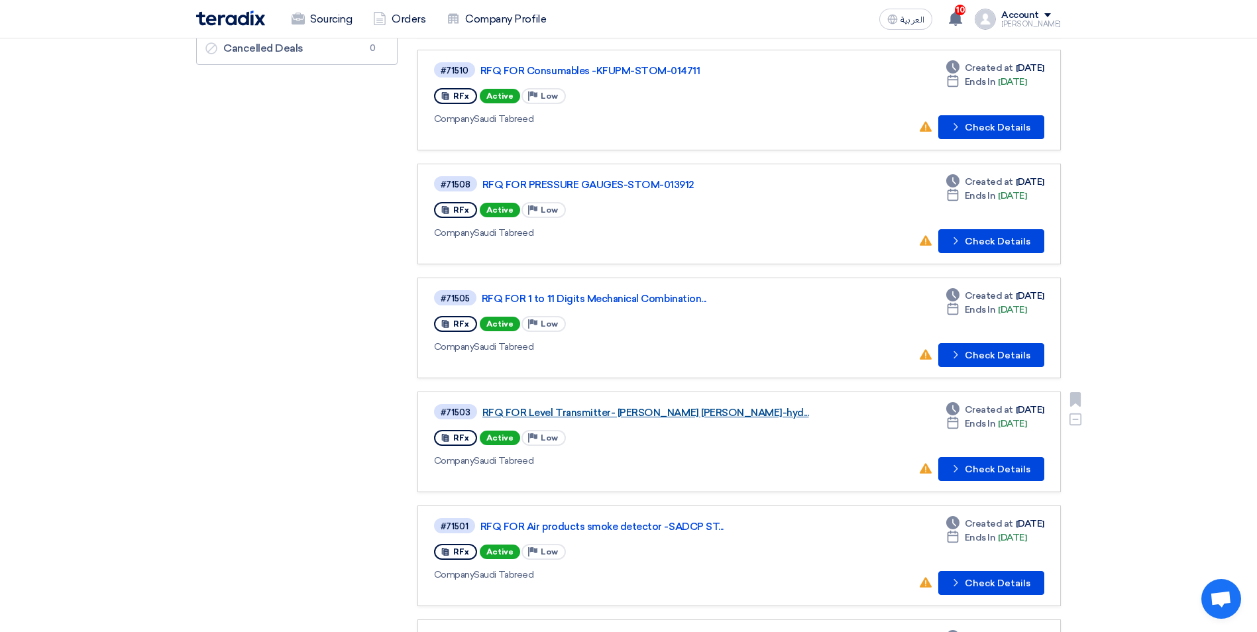
scroll to position [331, 0]
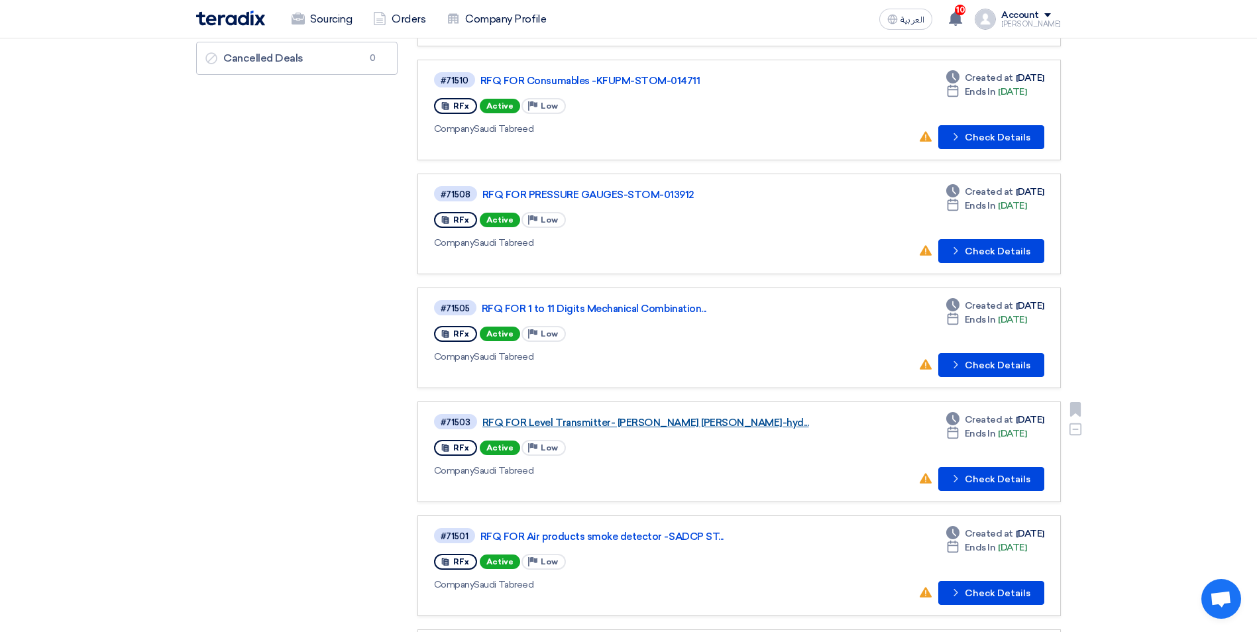
click at [557, 421] on link "RFQ FOR Level Transmitter- [PERSON_NAME] [PERSON_NAME]-hyd..." at bounding box center [647, 423] width 331 height 12
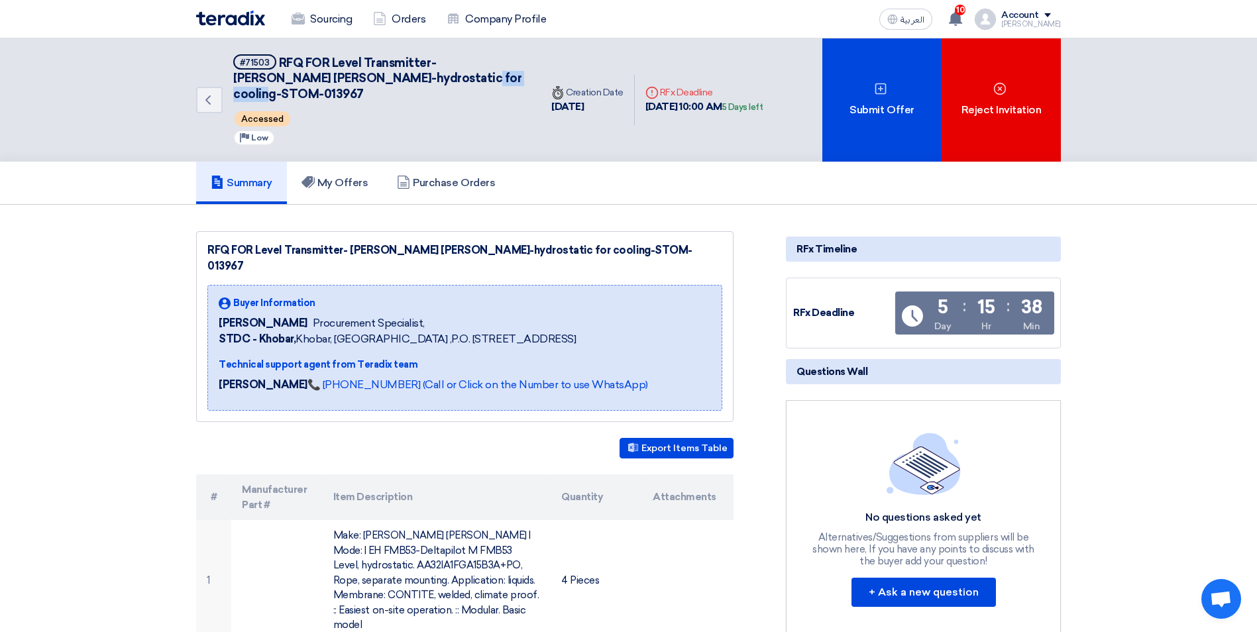
drag, startPoint x: 363, startPoint y: 75, endPoint x: 445, endPoint y: 80, distance: 81.7
click at [445, 80] on h5 "#71503 RFQ FOR Level Transmitter- Endress Hauser-hydrostatic for cooling-STOM-0…" at bounding box center [379, 78] width 292 height 48
click at [474, 74] on h5 "#71503 RFQ FOR Level Transmitter- Endress Hauser-hydrostatic for cooling-STOM-0…" at bounding box center [379, 78] width 292 height 48
drag, startPoint x: 280, startPoint y: 61, endPoint x: 357, endPoint y: 81, distance: 80.0
click at [357, 81] on span "RFQ FOR Level Transmitter- Endress Hauser-hydrostatic for cooling-STOM-013967" at bounding box center [377, 79] width 288 height 46
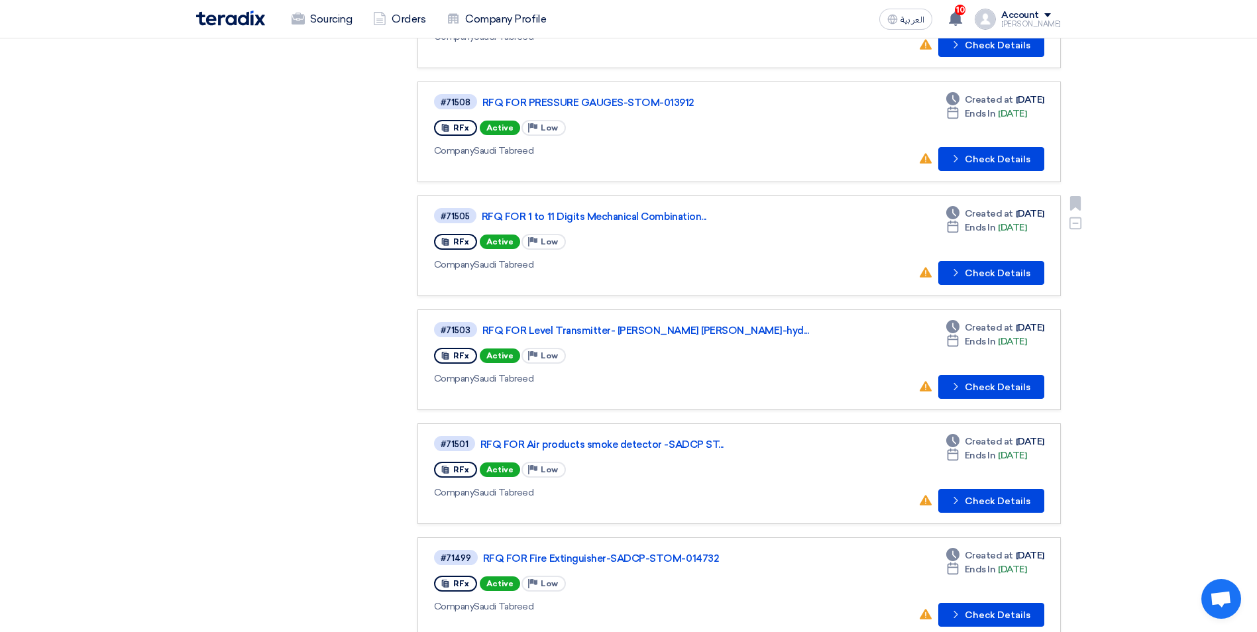
scroll to position [398, 0]
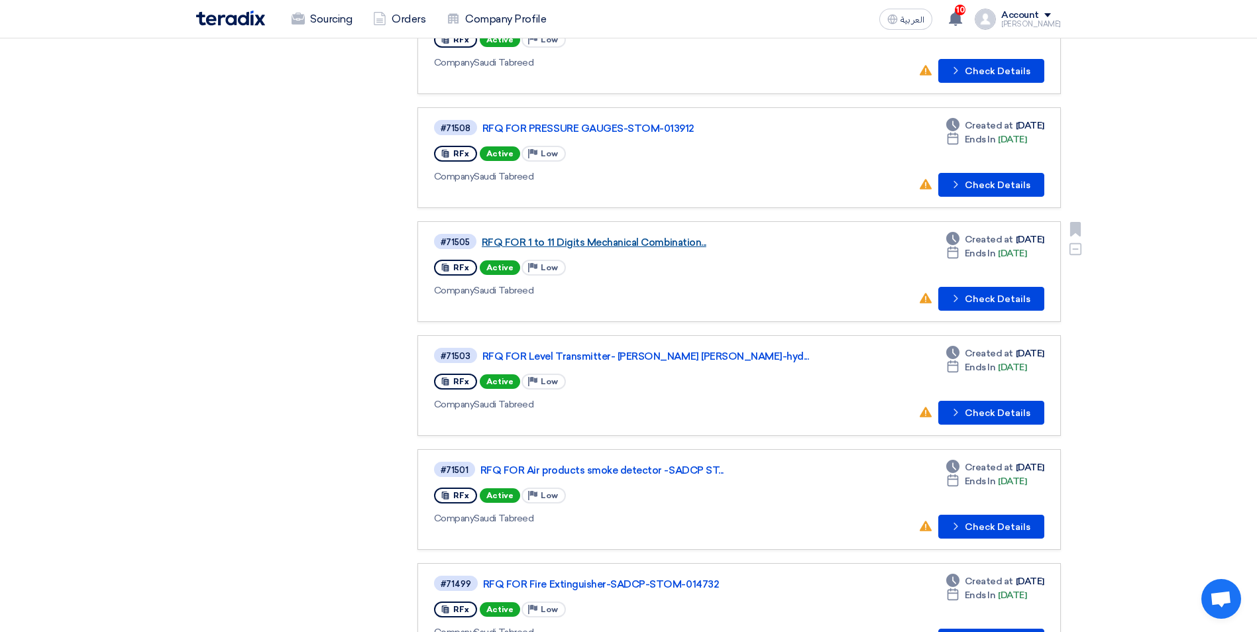
click at [588, 241] on link "RFQ FOR 1 to 11 Digits Mechanical Combination..." at bounding box center [647, 243] width 331 height 12
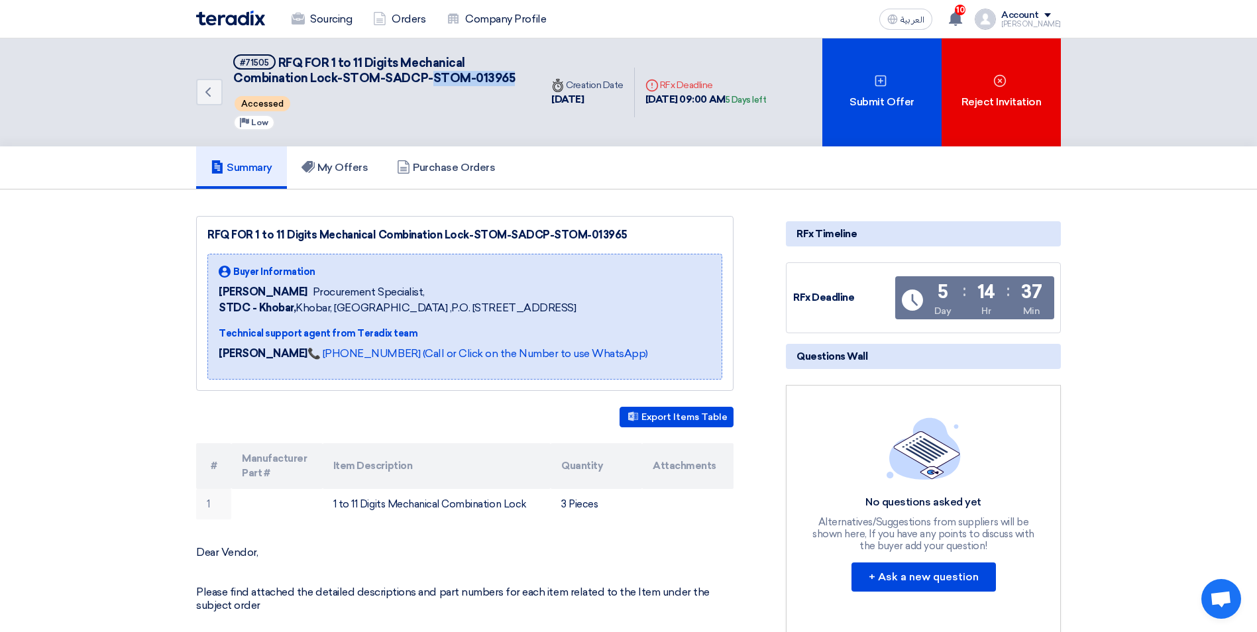
drag, startPoint x: 431, startPoint y: 72, endPoint x: 509, endPoint y: 83, distance: 78.2
click at [509, 83] on span "RFQ FOR 1 to 11 Digits Mechanical Combination Lock-STOM-SADCP-STOM-013965" at bounding box center [374, 71] width 282 height 30
drag, startPoint x: 279, startPoint y: 59, endPoint x: 424, endPoint y: 81, distance: 146.8
click at [424, 81] on span "RFQ FOR 1 to 11 Digits Mechanical Combination Lock-STOM-SADCP-STOM-013965" at bounding box center [374, 71] width 282 height 30
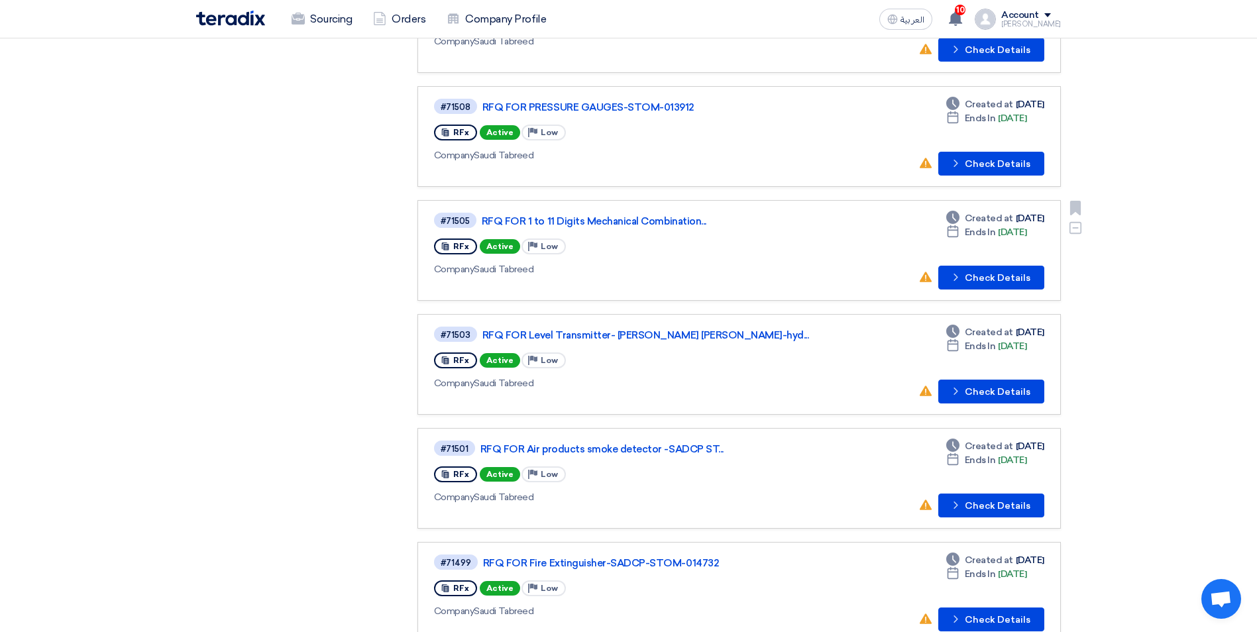
scroll to position [398, 0]
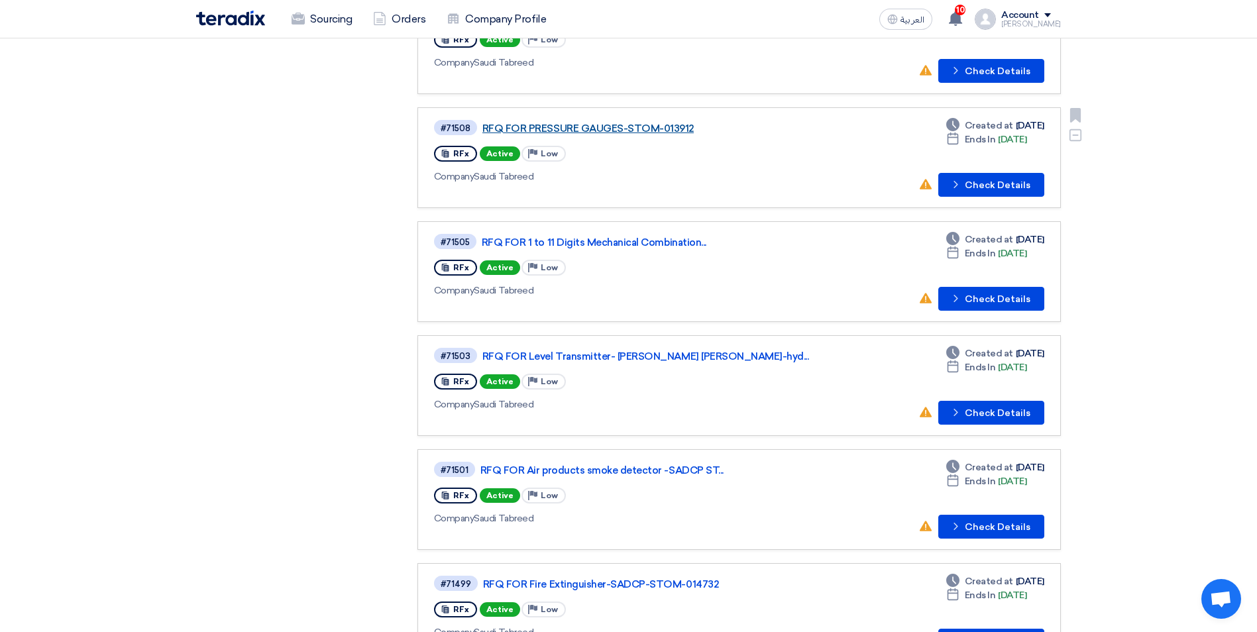
click at [597, 129] on link "RFQ FOR PRESSURE GAUGES-STOM-013912" at bounding box center [647, 129] width 331 height 12
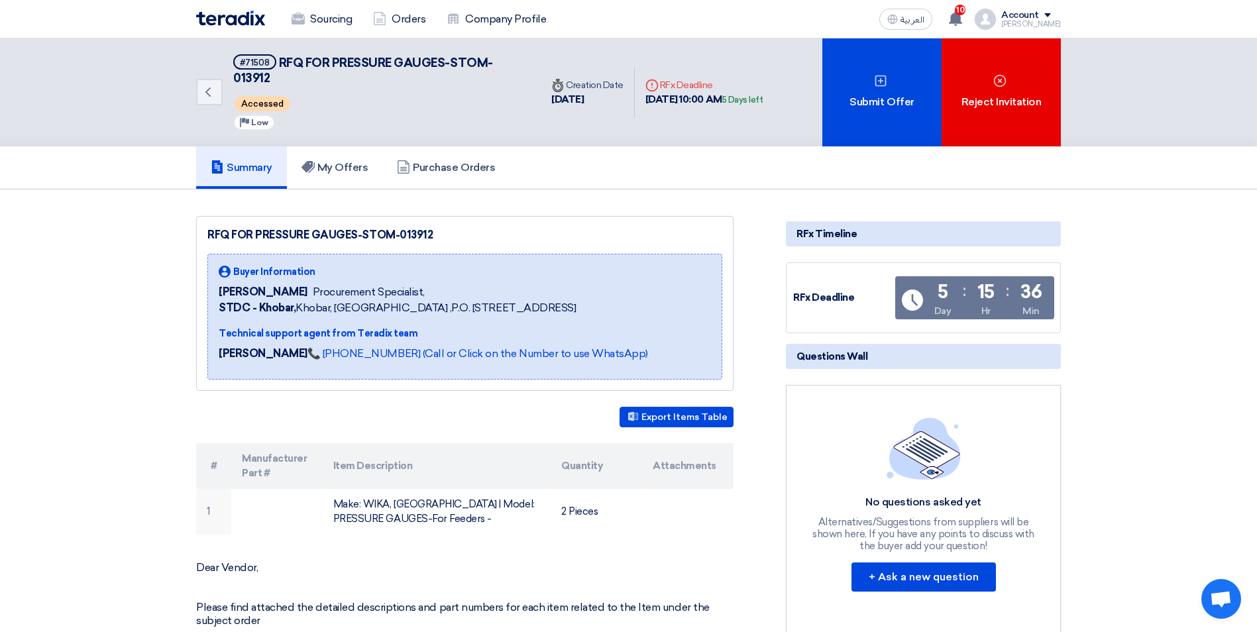
drag, startPoint x: 365, startPoint y: 231, endPoint x: 428, endPoint y: 228, distance: 63.0
click at [428, 228] on div "RFQ FOR PRESSURE GAUGES-STOM-013912" at bounding box center [464, 235] width 515 height 16
drag, startPoint x: 209, startPoint y: 233, endPoint x: 358, endPoint y: 236, distance: 148.4
click at [358, 236] on div "RFQ FOR PRESSURE GAUGES-STOM-013912" at bounding box center [464, 235] width 515 height 16
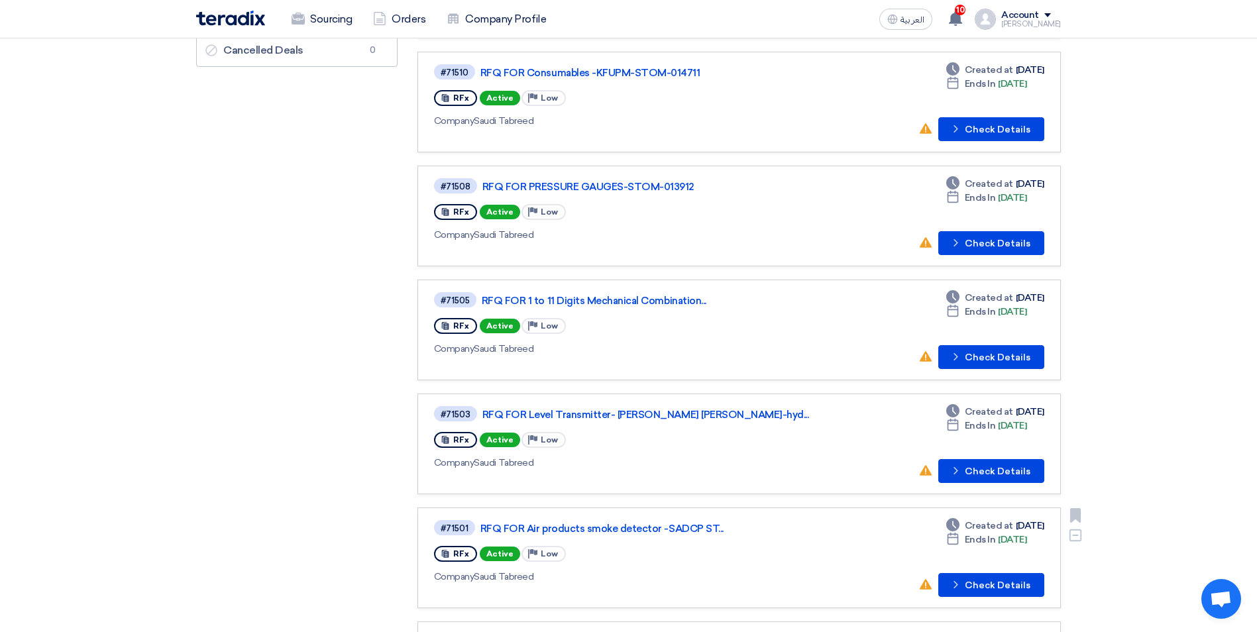
scroll to position [331, 0]
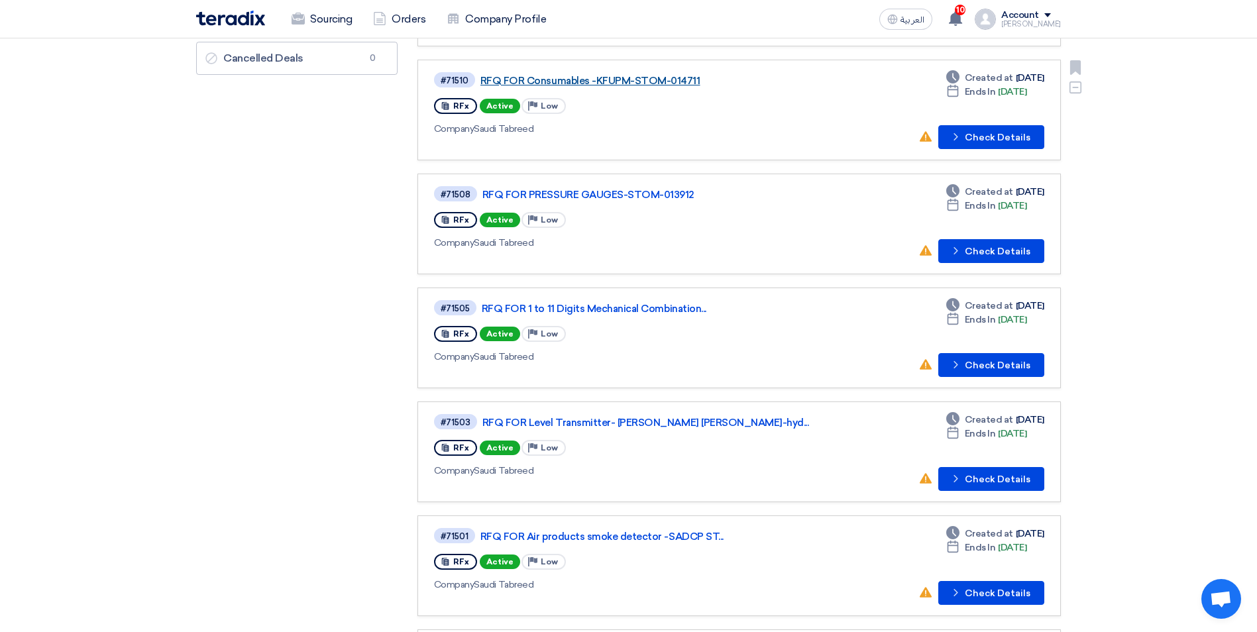
click at [613, 80] on link "RFQ FOR Consumables -KFUPM-STOM-014711" at bounding box center [645, 81] width 331 height 12
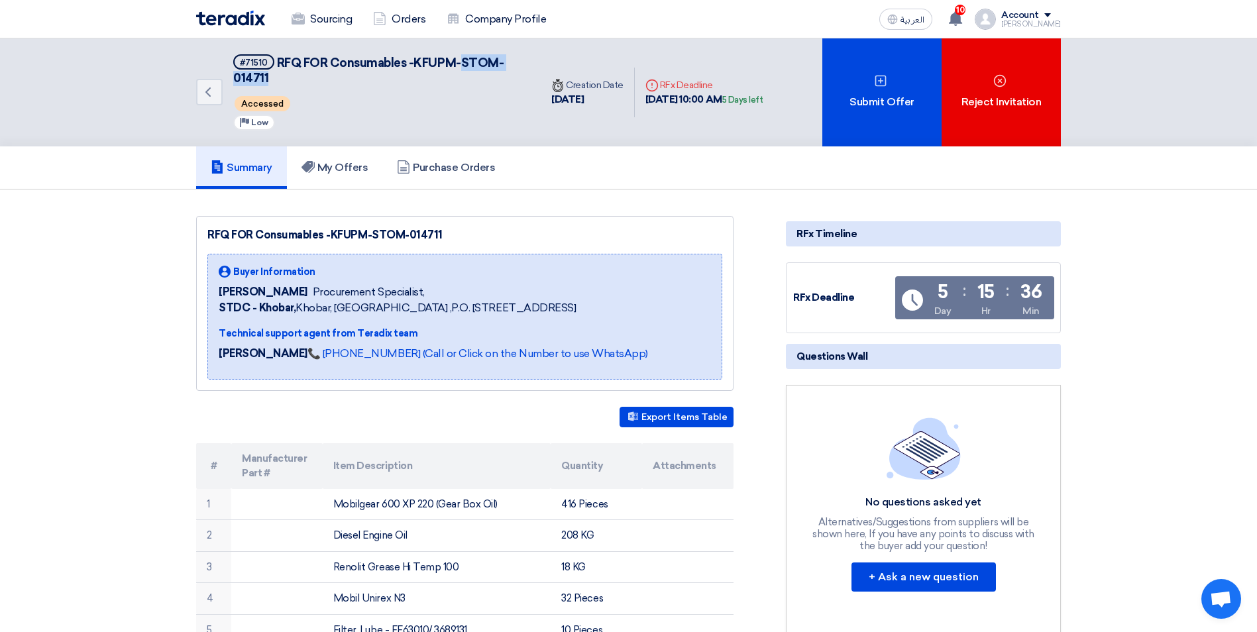
drag, startPoint x: 464, startPoint y: 59, endPoint x: 351, endPoint y: 83, distance: 115.3
click at [351, 83] on h5 "#71510 RFQ FOR Consumables -KFUPM-STOM-014711" at bounding box center [379, 70] width 292 height 32
click at [354, 108] on div "Accessed" at bounding box center [379, 103] width 292 height 21
drag, startPoint x: 276, startPoint y: 60, endPoint x: 456, endPoint y: 59, distance: 180.2
click at [456, 59] on h5 "#71510 RFQ FOR Consumables -KFUPM-STOM-014711" at bounding box center [379, 70] width 292 height 32
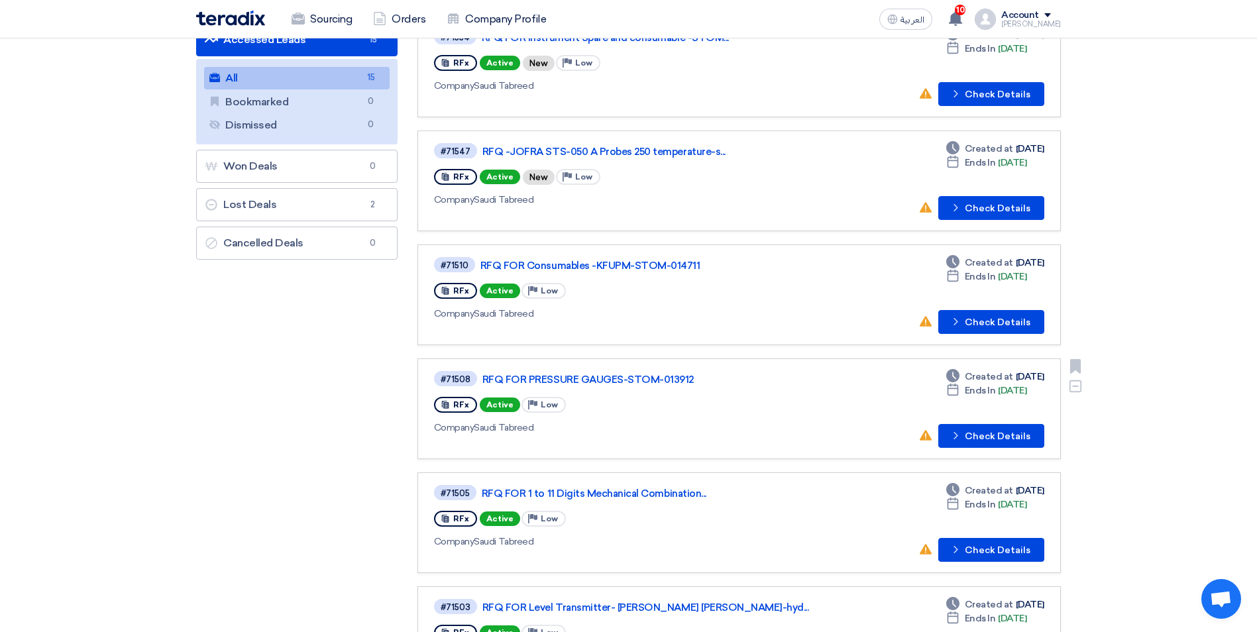
scroll to position [133, 0]
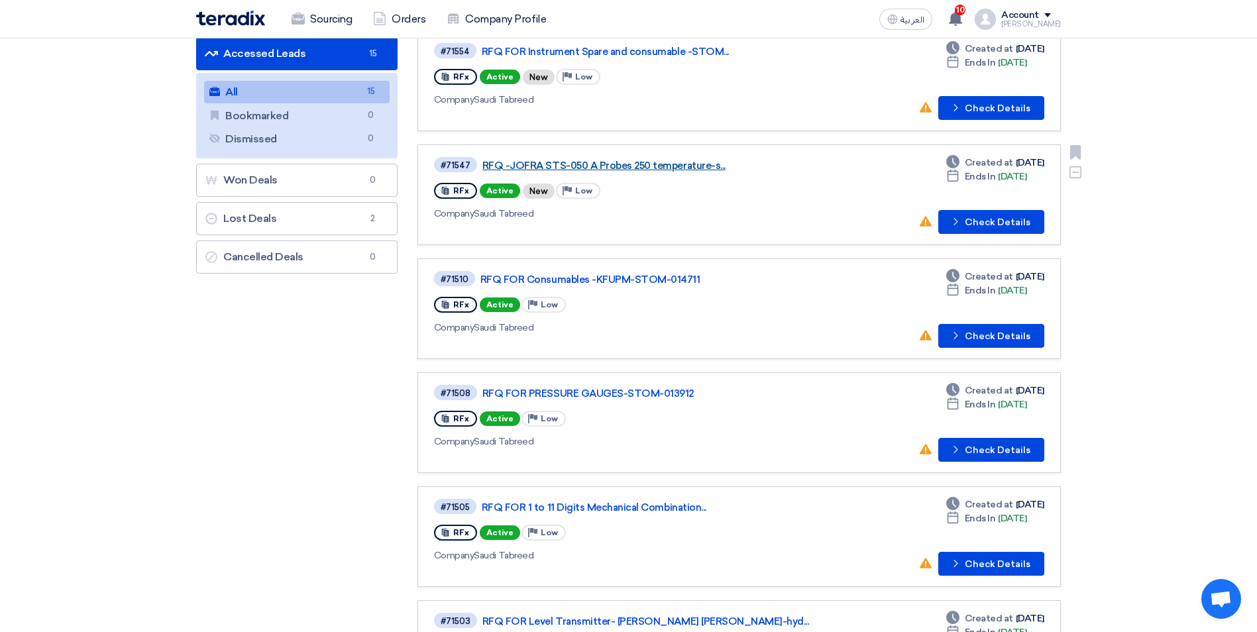
click at [611, 163] on link "RFQ -JOFRA STS-050 A Probes 250 temperature-s..." at bounding box center [647, 166] width 331 height 12
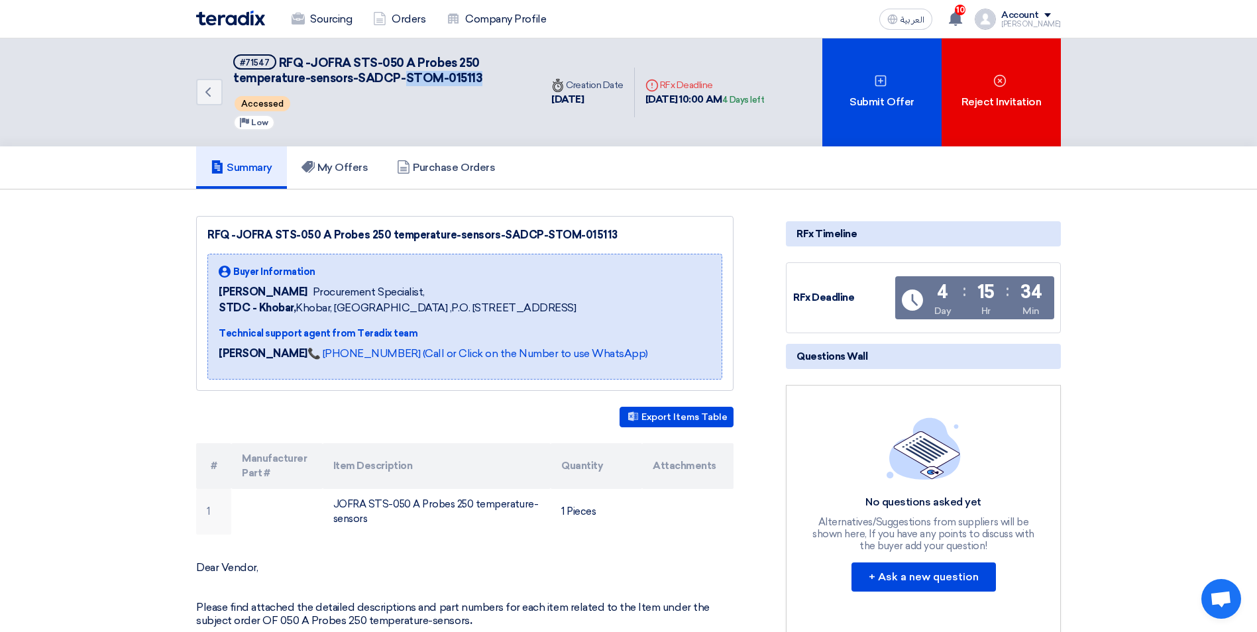
drag, startPoint x: 402, startPoint y: 79, endPoint x: 478, endPoint y: 77, distance: 76.2
click at [478, 77] on h5 "#71547 RFQ -JOFRA STS-050 A Probes 250 temperature-sensors-SADCP-STOM-015113" at bounding box center [379, 70] width 292 height 32
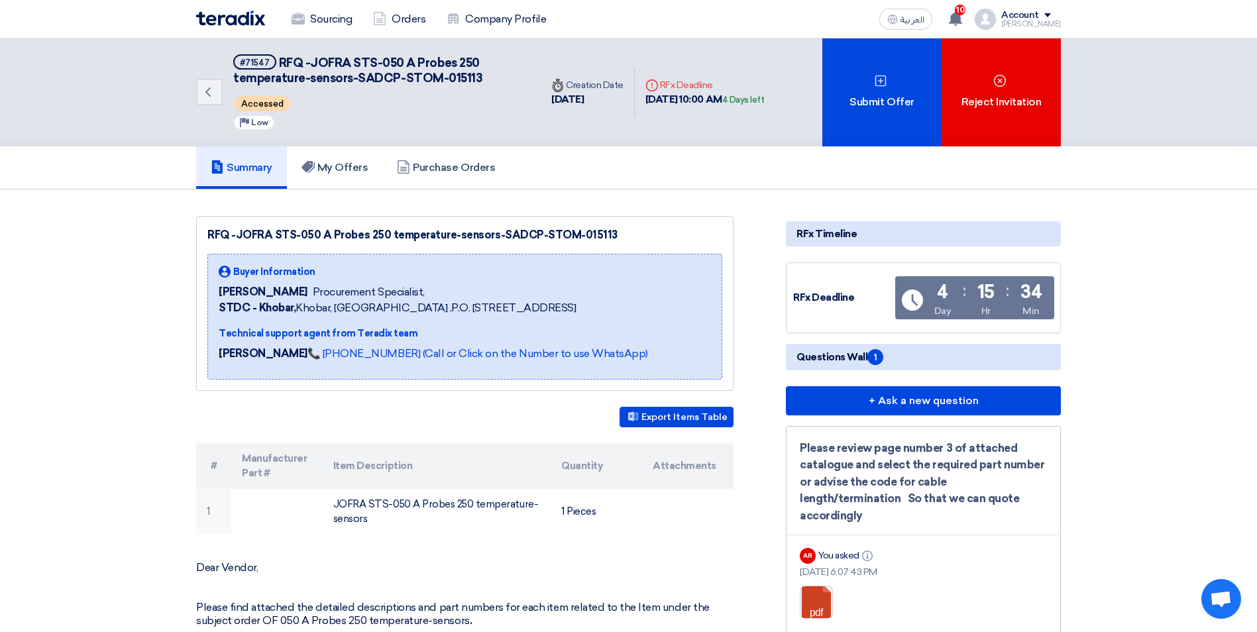
click at [421, 111] on div "Accessed" at bounding box center [379, 103] width 292 height 21
drag, startPoint x: 278, startPoint y: 62, endPoint x: 395, endPoint y: 77, distance: 117.6
click at [395, 77] on span "RFQ -JOFRA STS-050 A Probes 250 temperature-sensors-SADCP-STOM-015113" at bounding box center [357, 71] width 249 height 30
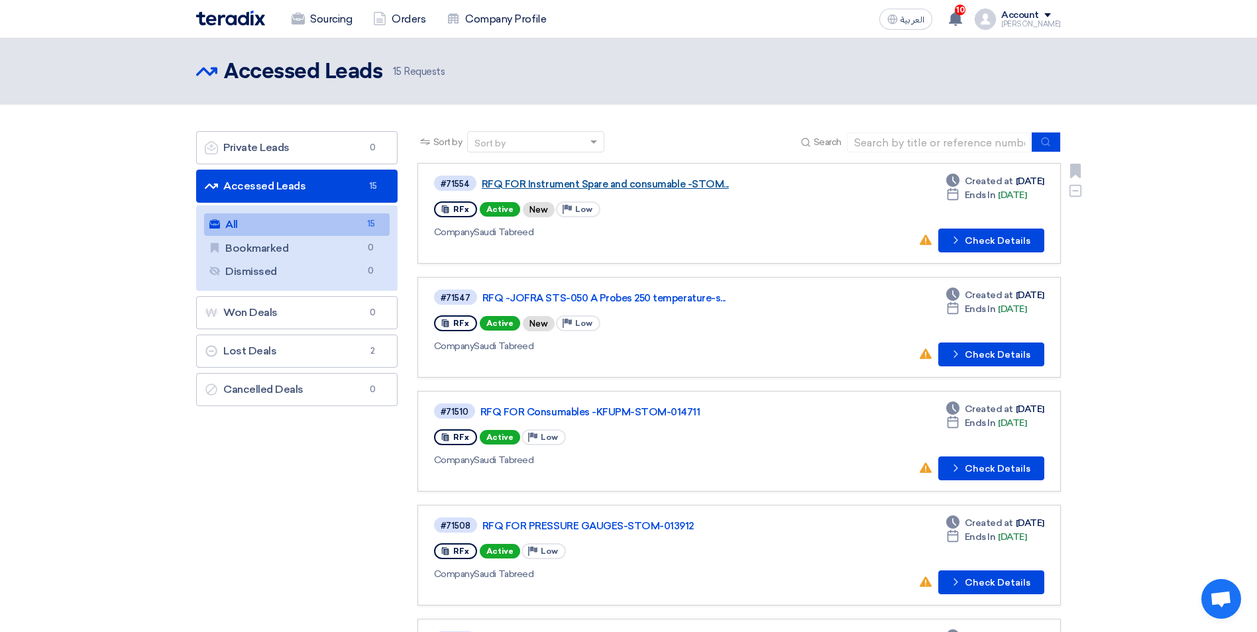
click at [656, 184] on link "RFQ FOR Instrument Spare and consumable -STOM..." at bounding box center [647, 184] width 331 height 12
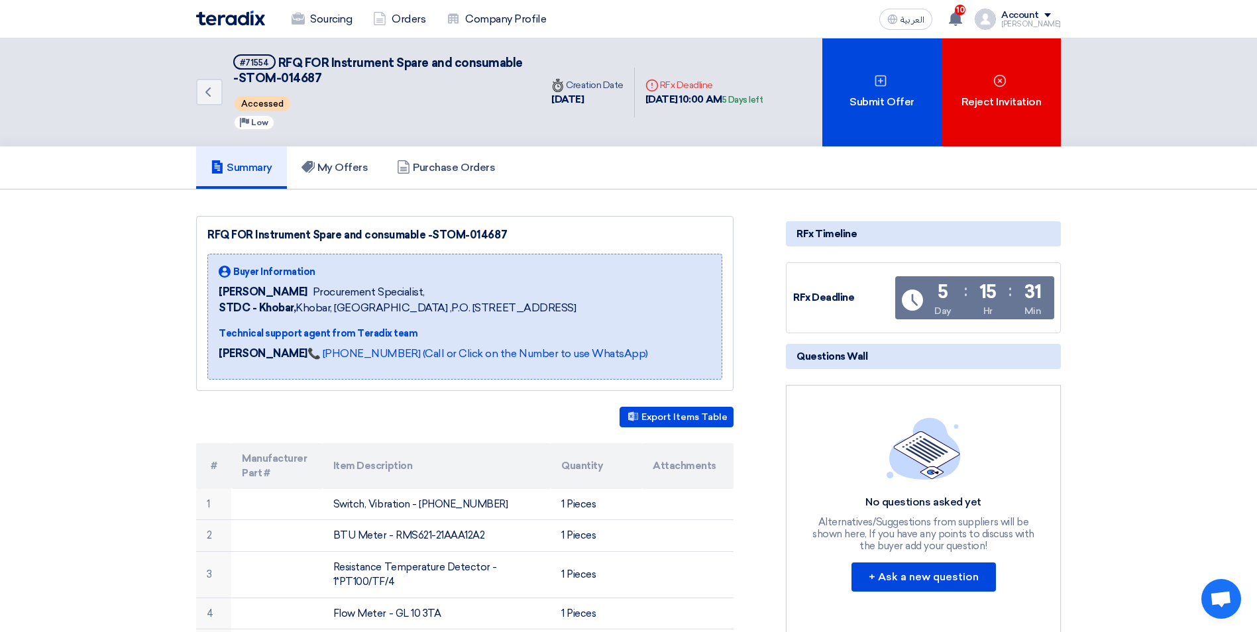
click at [507, 235] on div "RFQ FOR Instrument Spare and consumable -STOM-014687" at bounding box center [464, 235] width 515 height 16
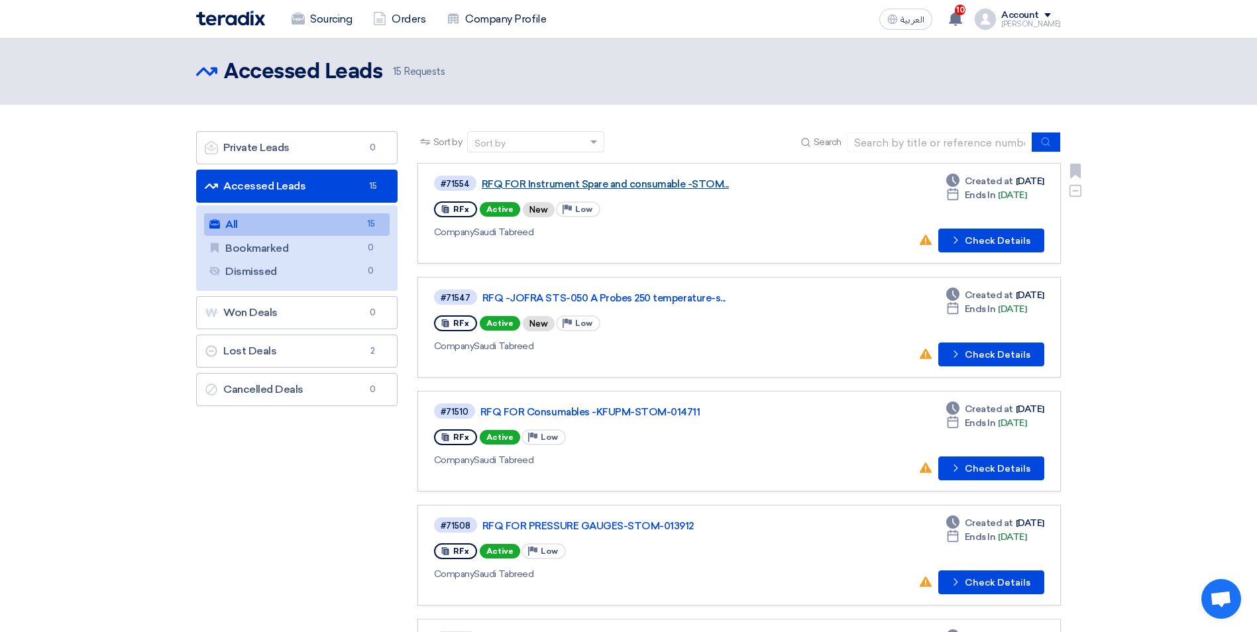
click at [574, 186] on link "RFQ FOR Instrument Spare and consumable -STOM..." at bounding box center [647, 184] width 331 height 12
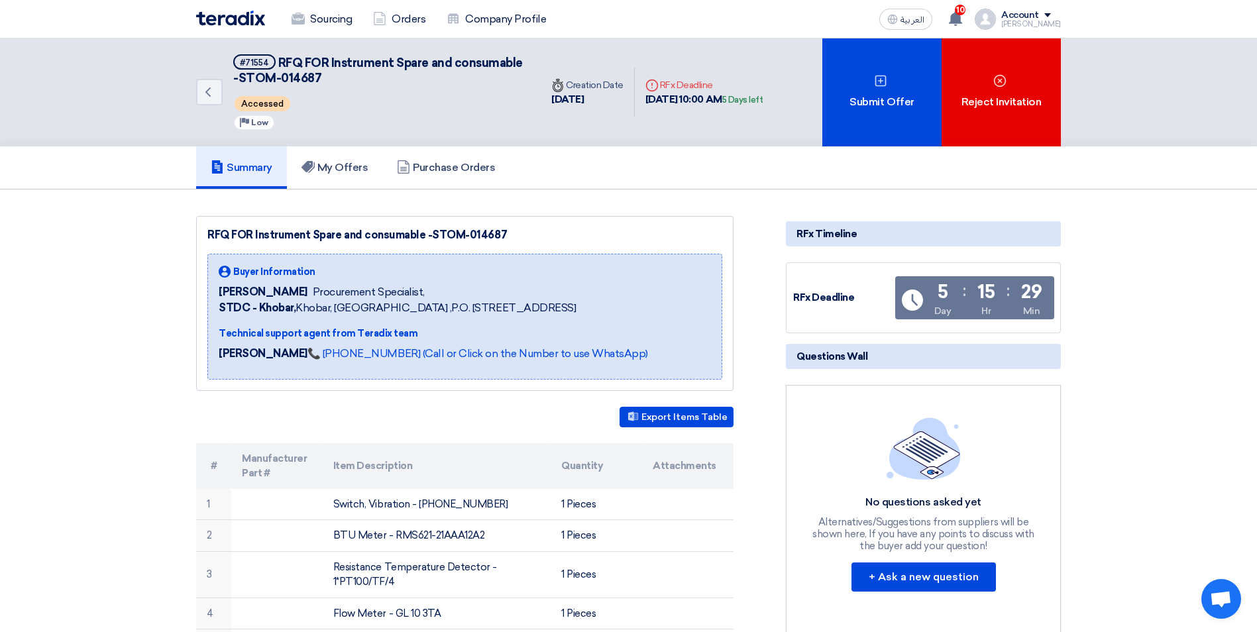
click at [433, 233] on div "RFQ FOR Instrument Spare and consumable -STOM-014687" at bounding box center [464, 235] width 515 height 16
drag, startPoint x: 430, startPoint y: 233, endPoint x: 502, endPoint y: 227, distance: 71.8
click at [502, 227] on div "RFQ FOR Instrument Spare and consumable -STOM-014687" at bounding box center [464, 235] width 515 height 16
drag, startPoint x: 207, startPoint y: 238, endPoint x: 420, endPoint y: 233, distance: 212.7
click at [420, 233] on div "RFQ FOR Instrument Spare and consumable -STOM-014687" at bounding box center [464, 235] width 515 height 16
